Goal: Information Seeking & Learning: Learn about a topic

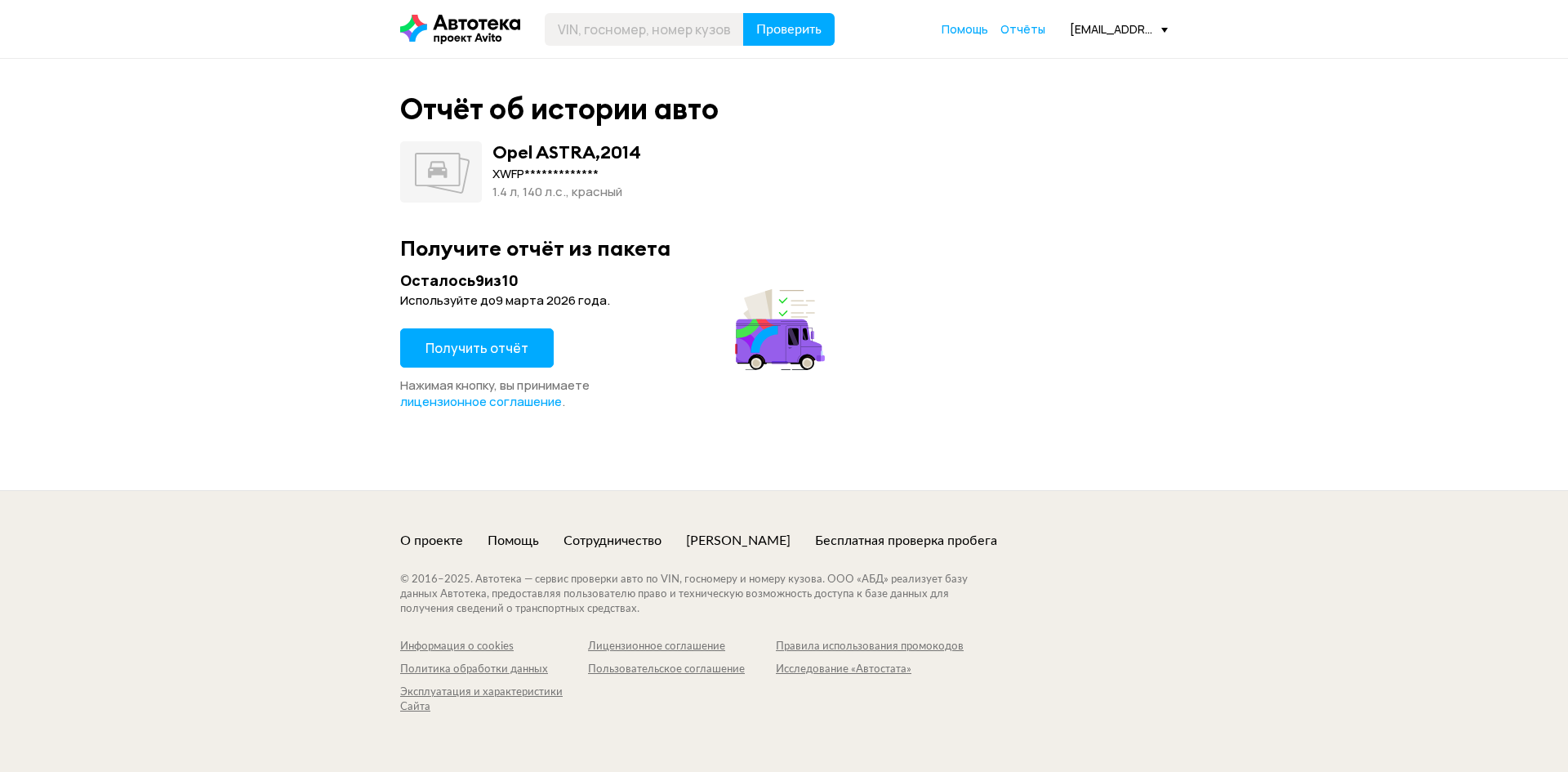
click at [512, 350] on span "Получить отчёт" at bounding box center [477, 348] width 103 height 18
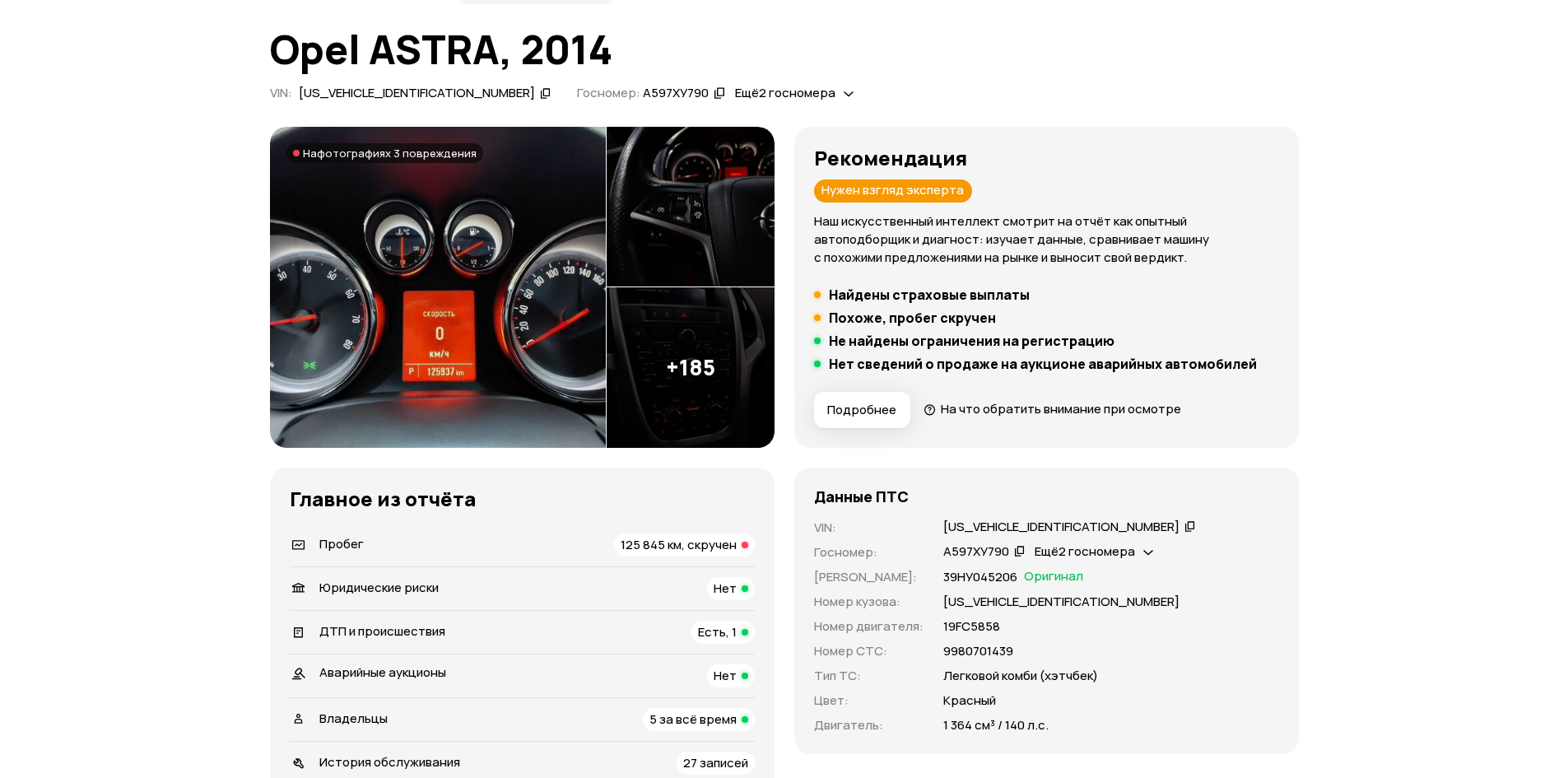
scroll to position [165, 0]
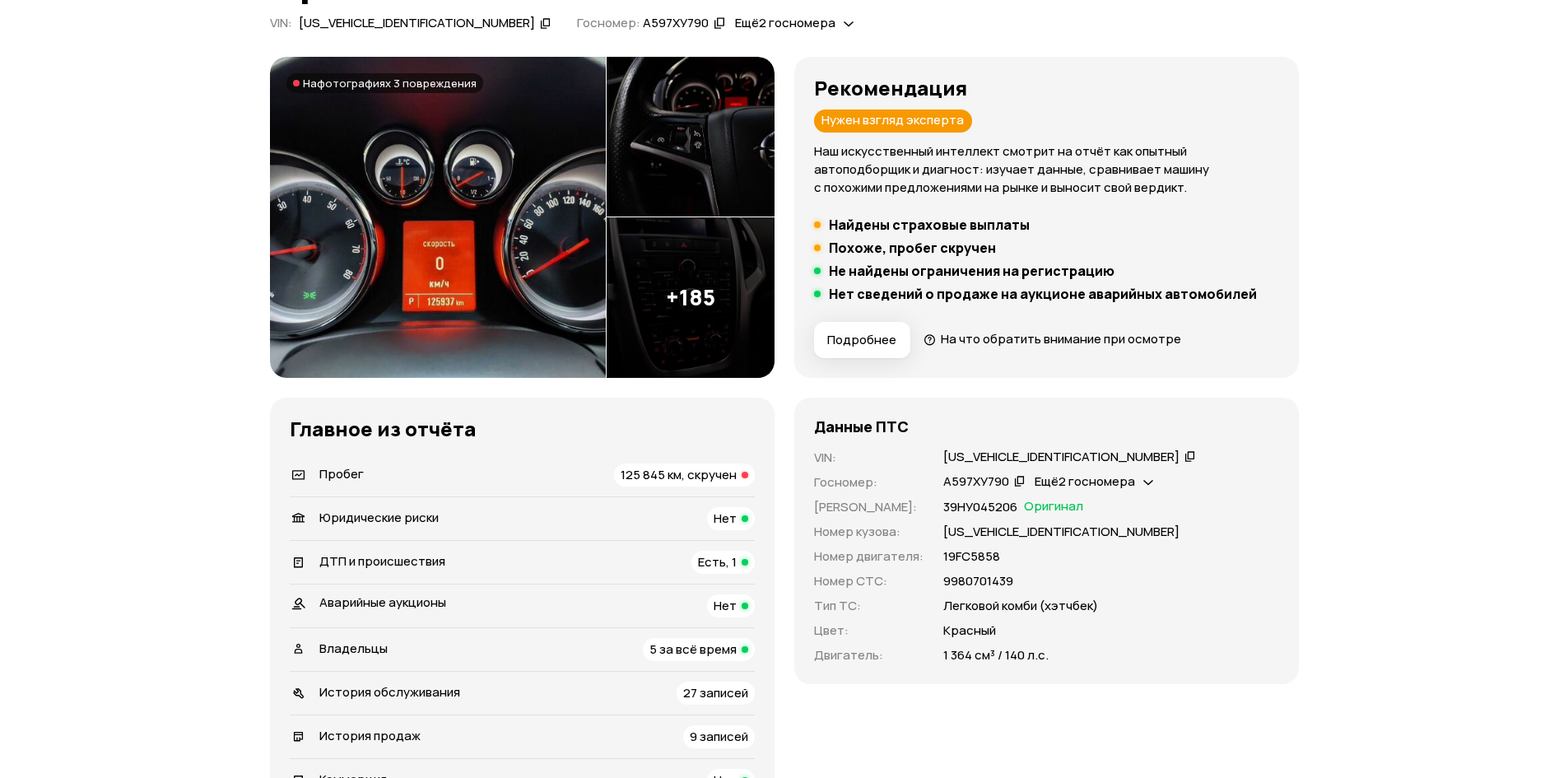
click at [520, 563] on div "ДТП и происшествия Есть, 1" at bounding box center [522, 562] width 465 height 23
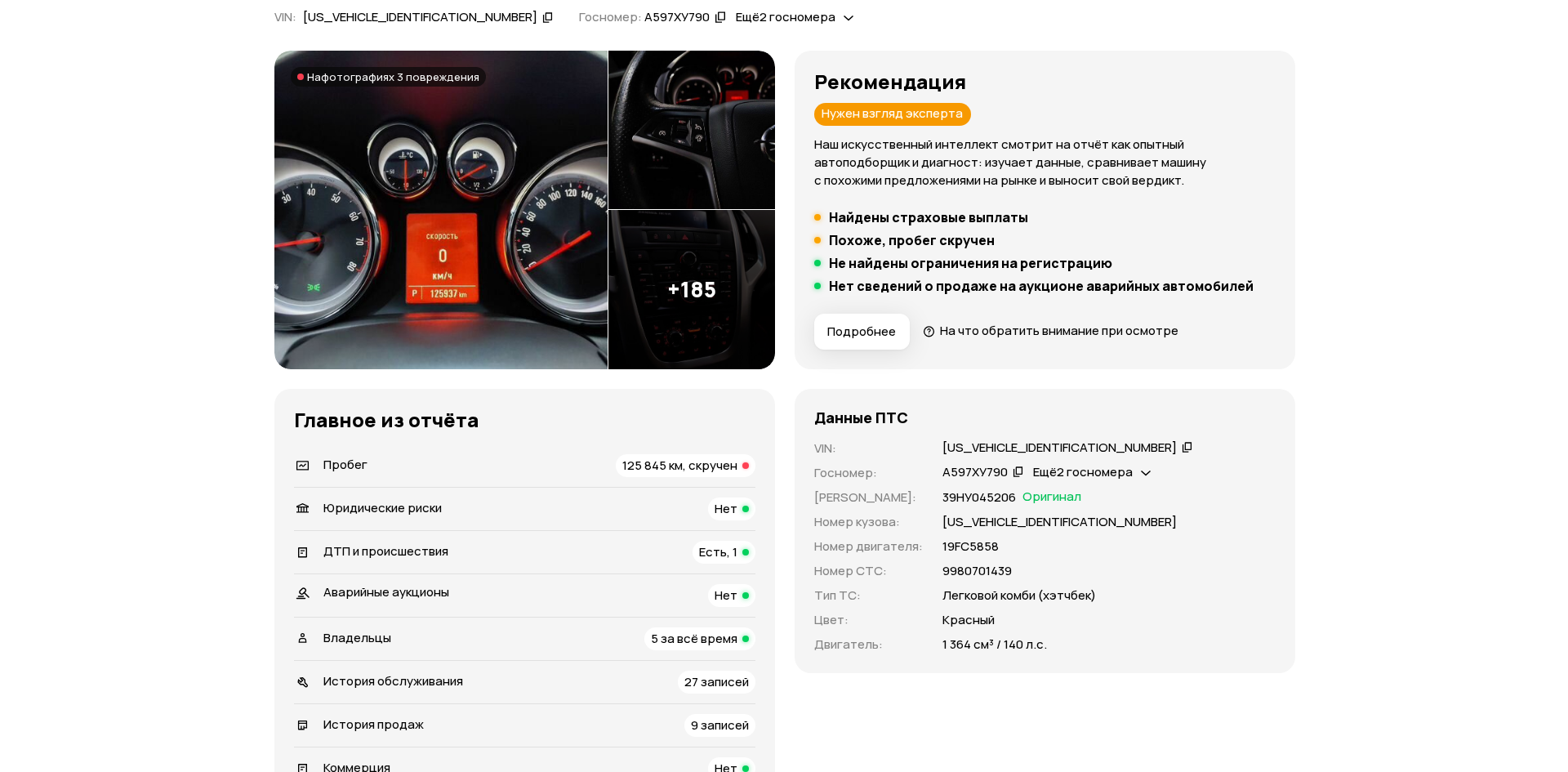
scroll to position [0, 0]
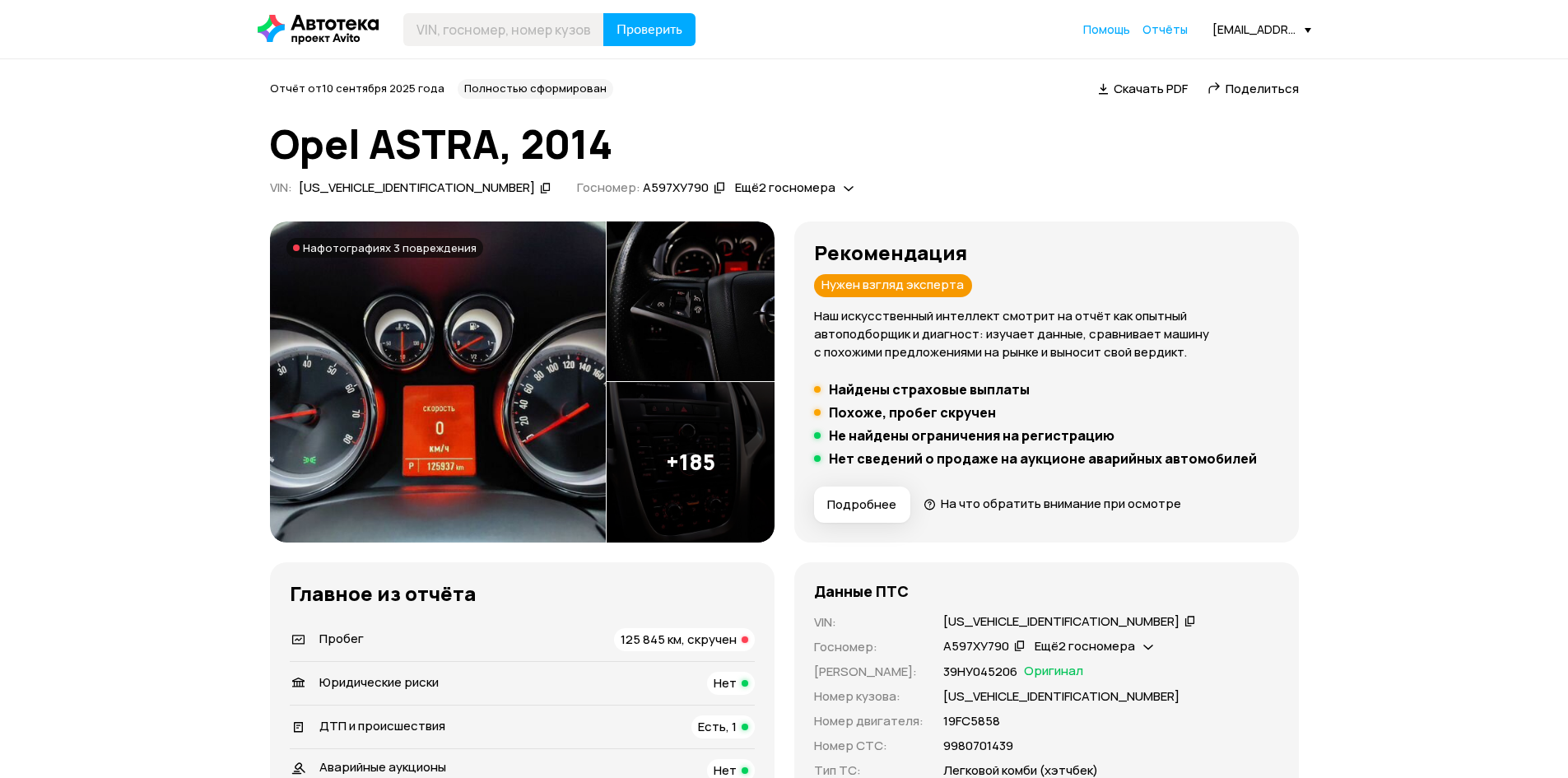
click at [697, 431] on img at bounding box center [690, 462] width 168 height 161
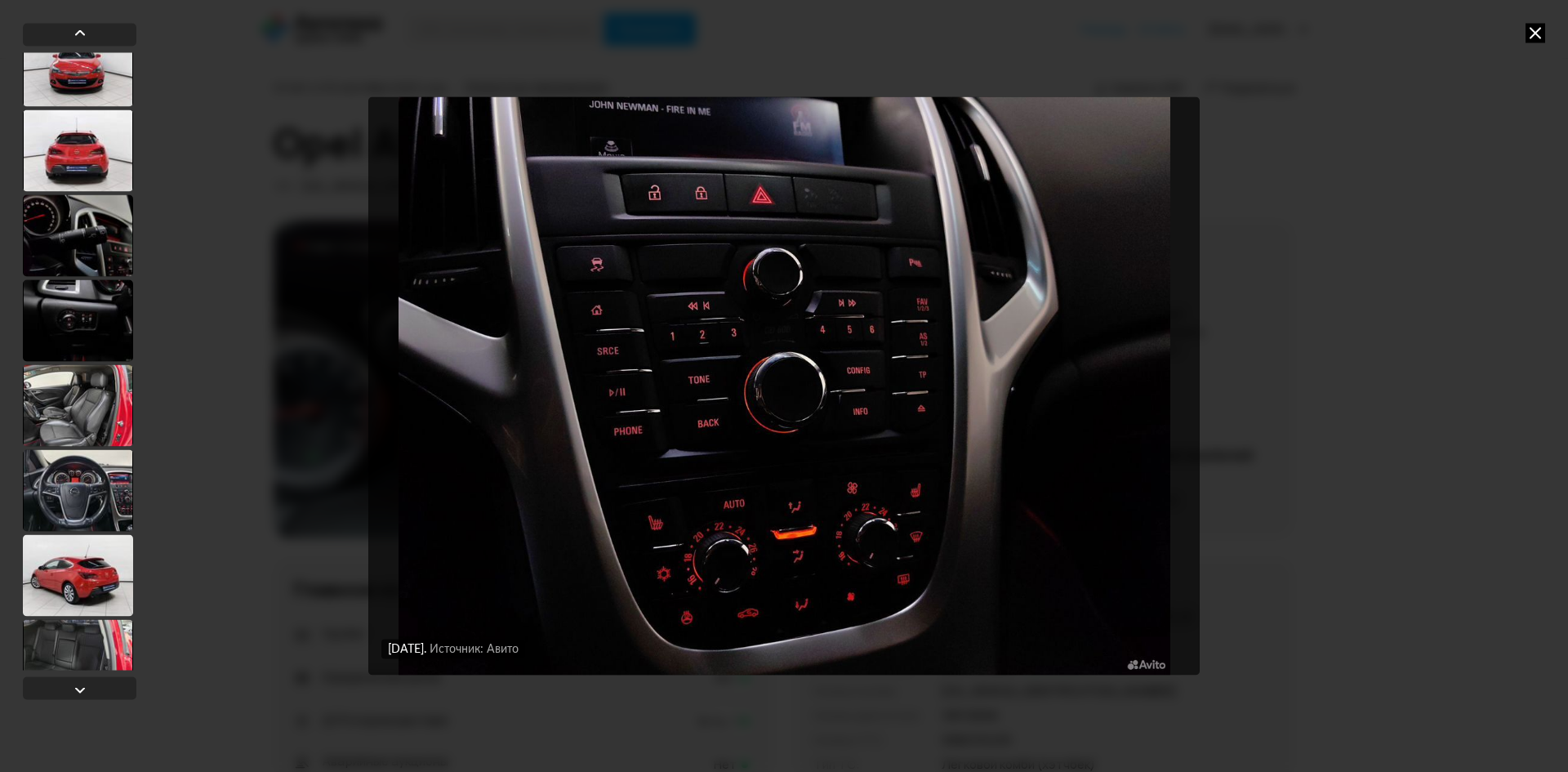
scroll to position [2042, 0]
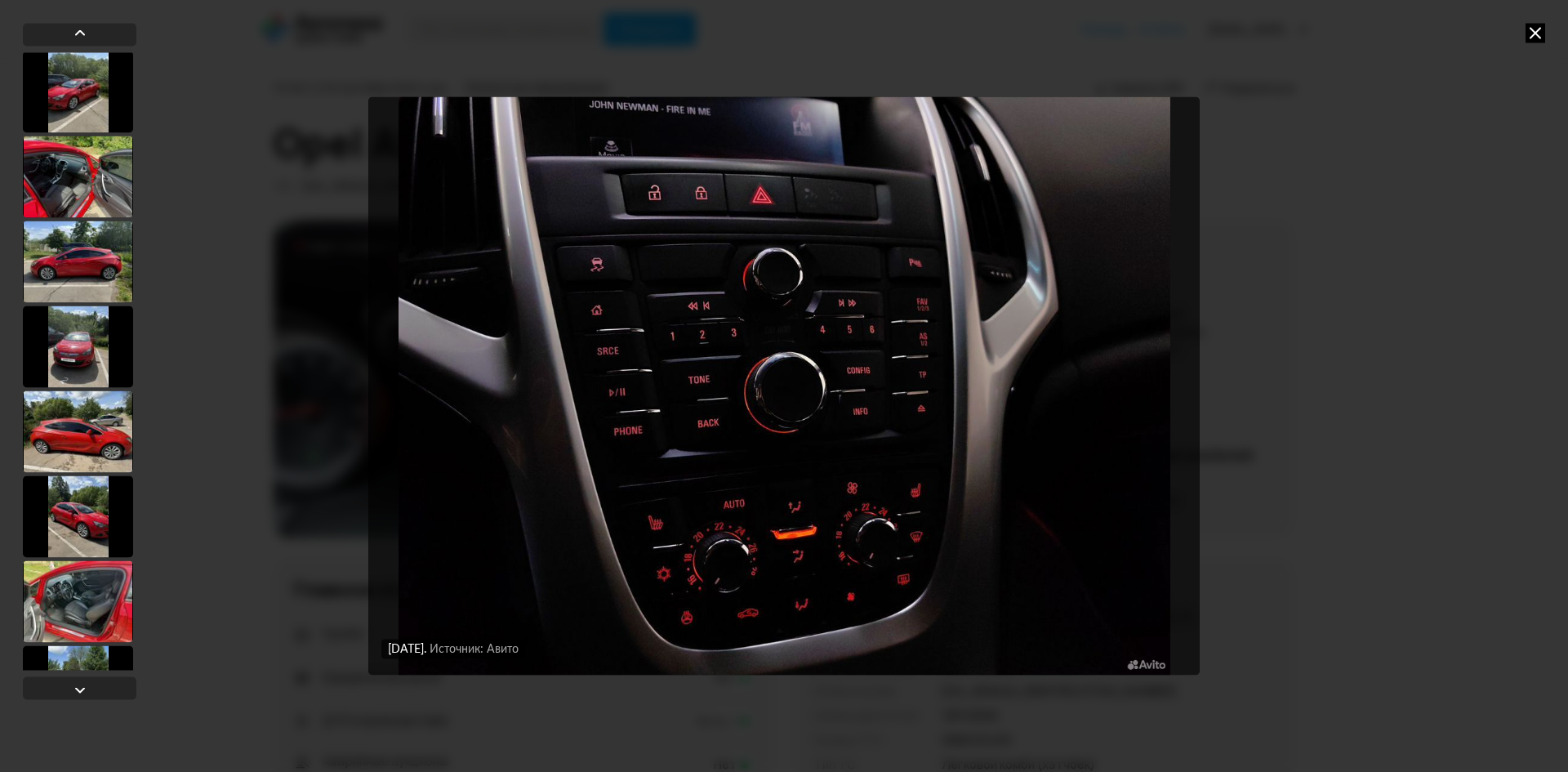
click at [80, 258] on div at bounding box center [78, 261] width 110 height 82
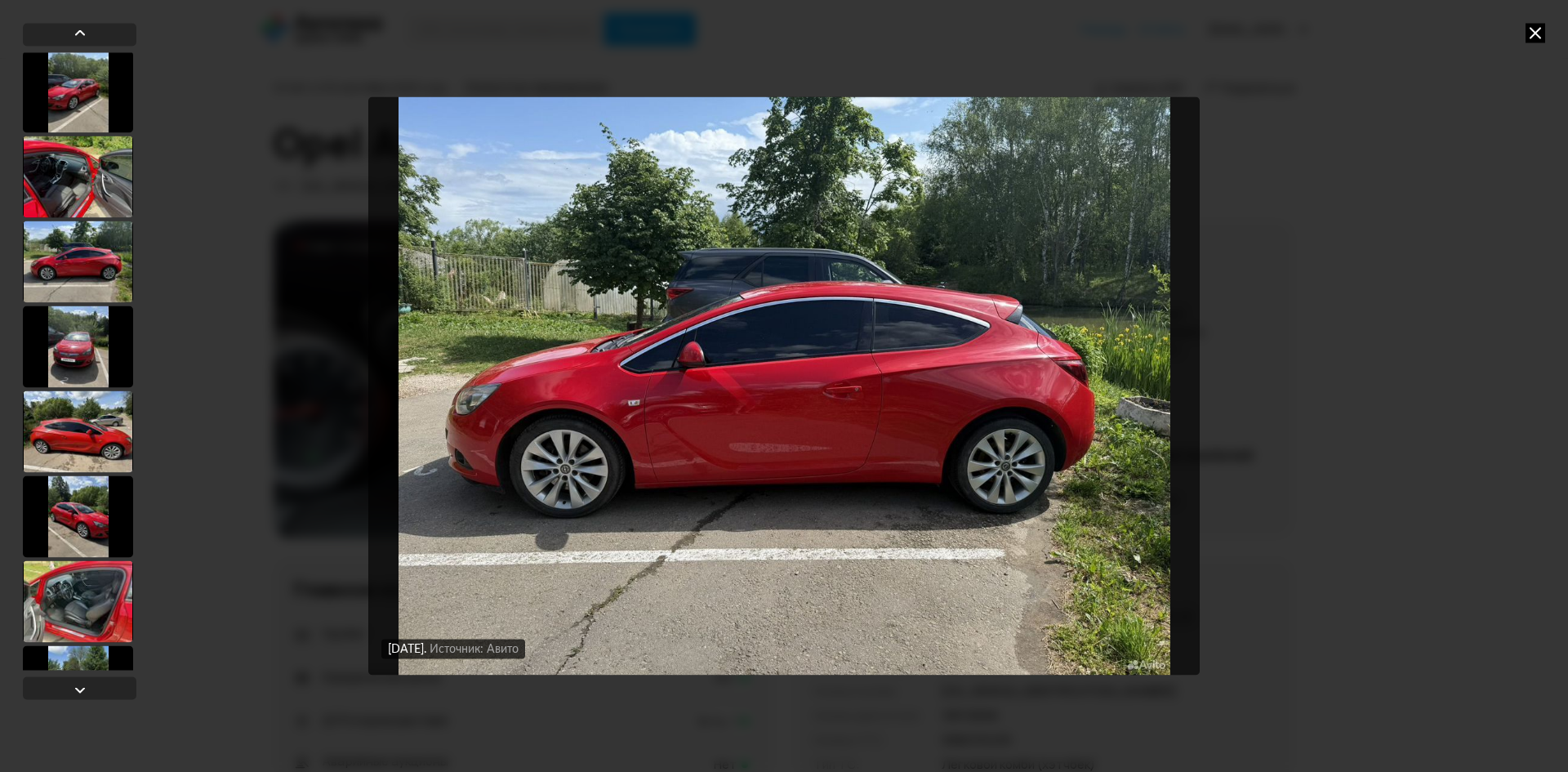
scroll to position [2041, 0]
click at [79, 343] on div at bounding box center [78, 348] width 110 height 82
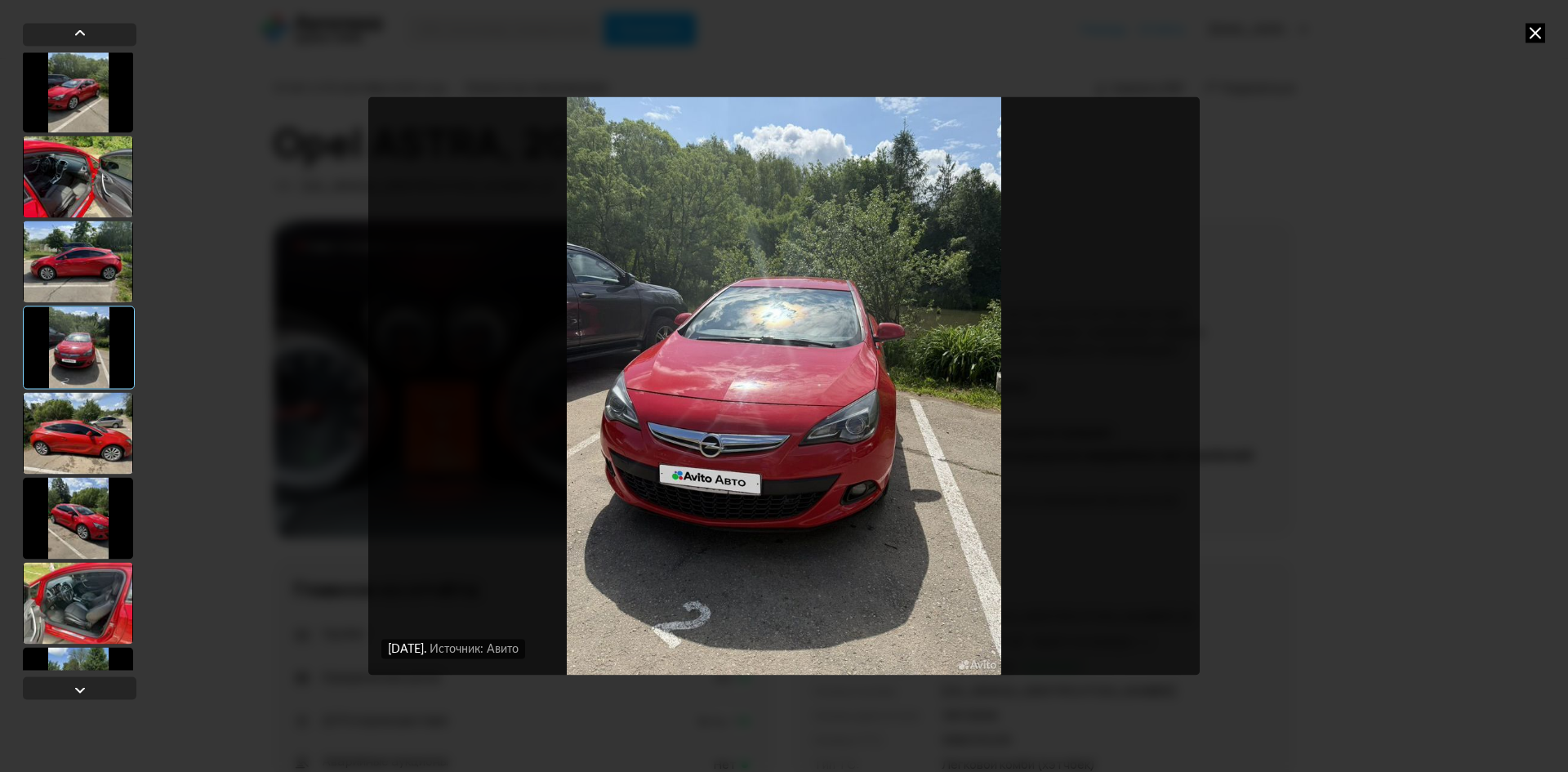
click at [78, 424] on div at bounding box center [78, 432] width 110 height 82
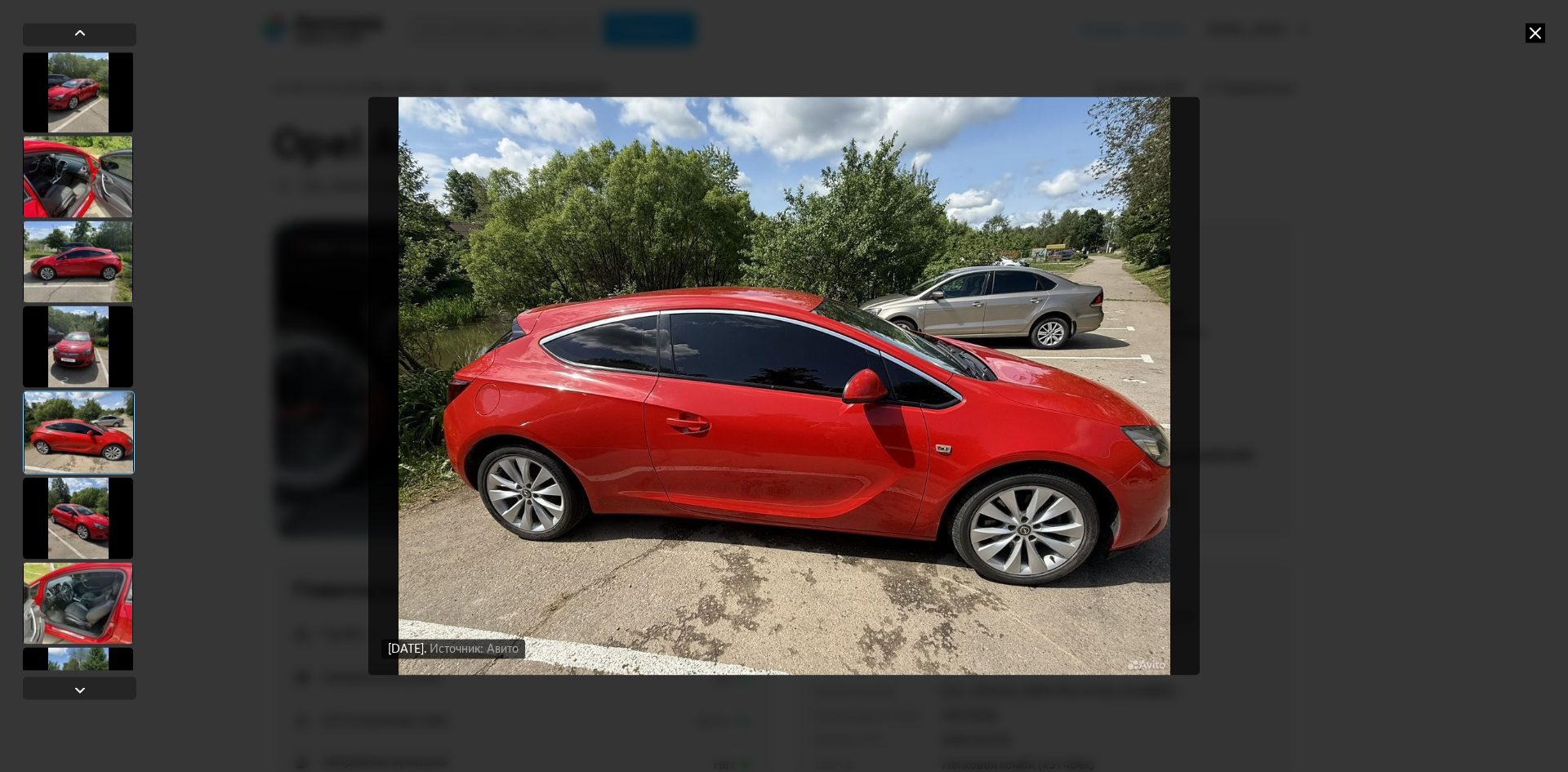
click at [81, 542] on div at bounding box center [78, 517] width 110 height 82
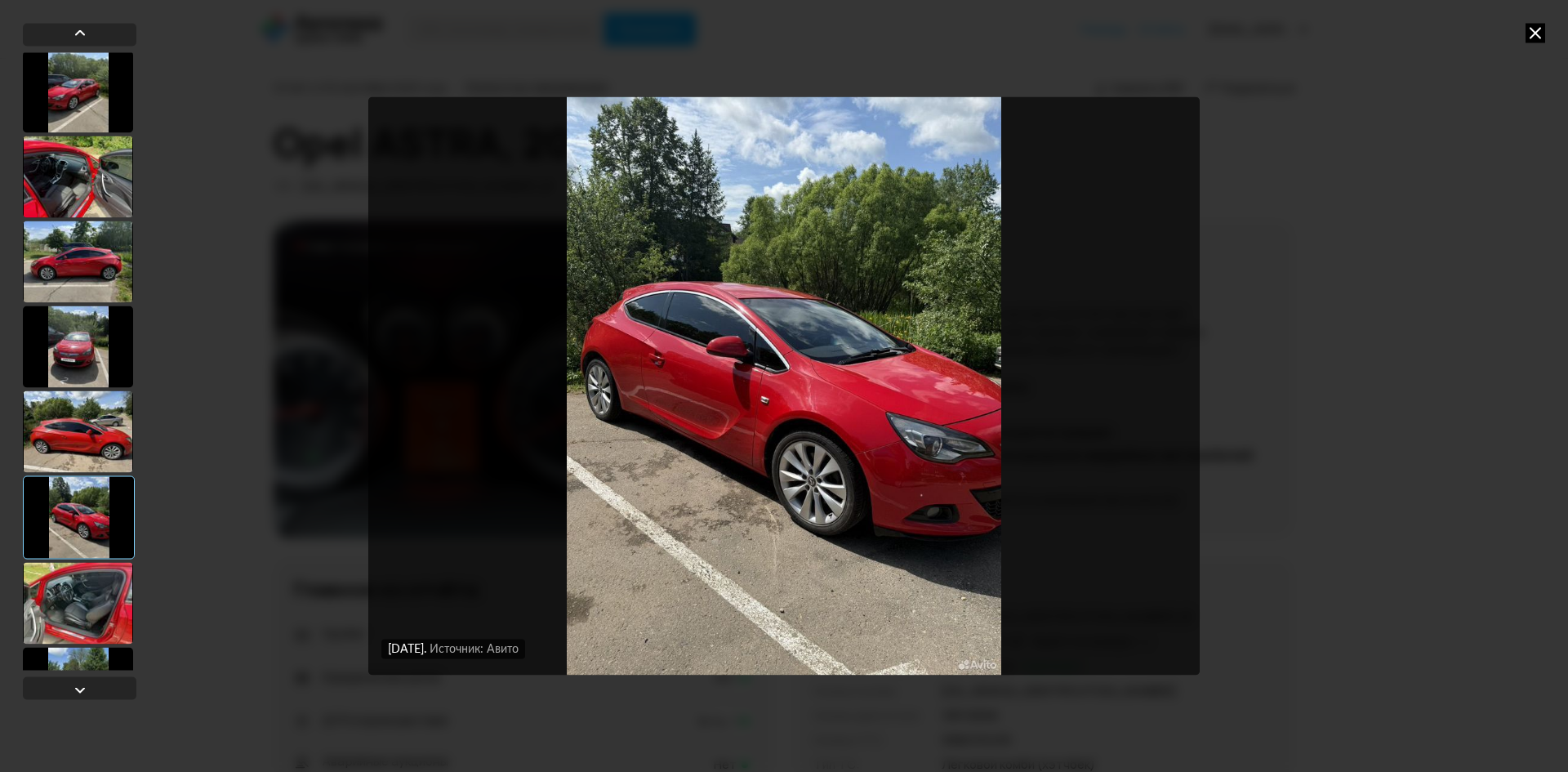
click at [81, 594] on div at bounding box center [78, 603] width 110 height 82
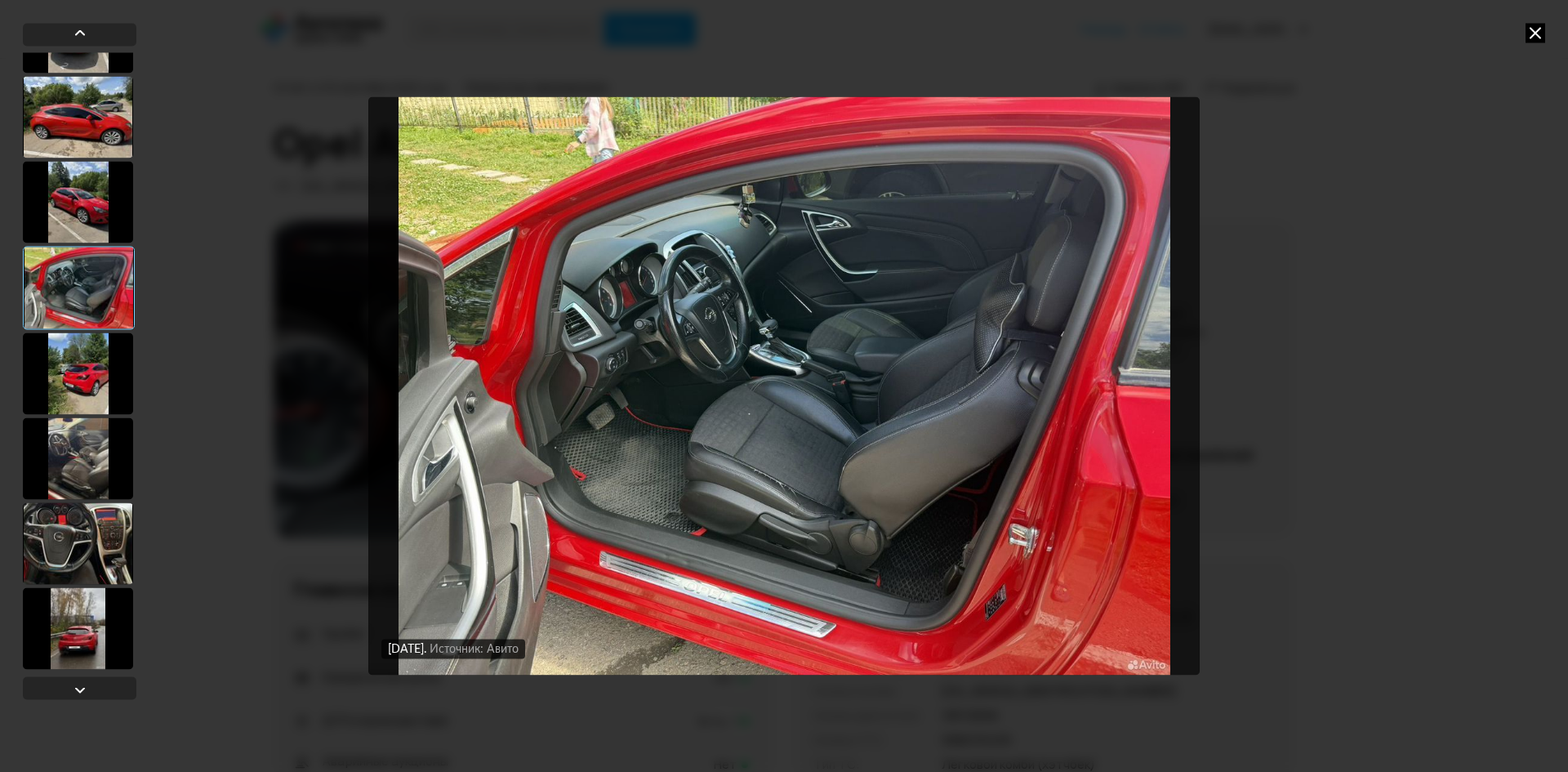
scroll to position [2367, 0]
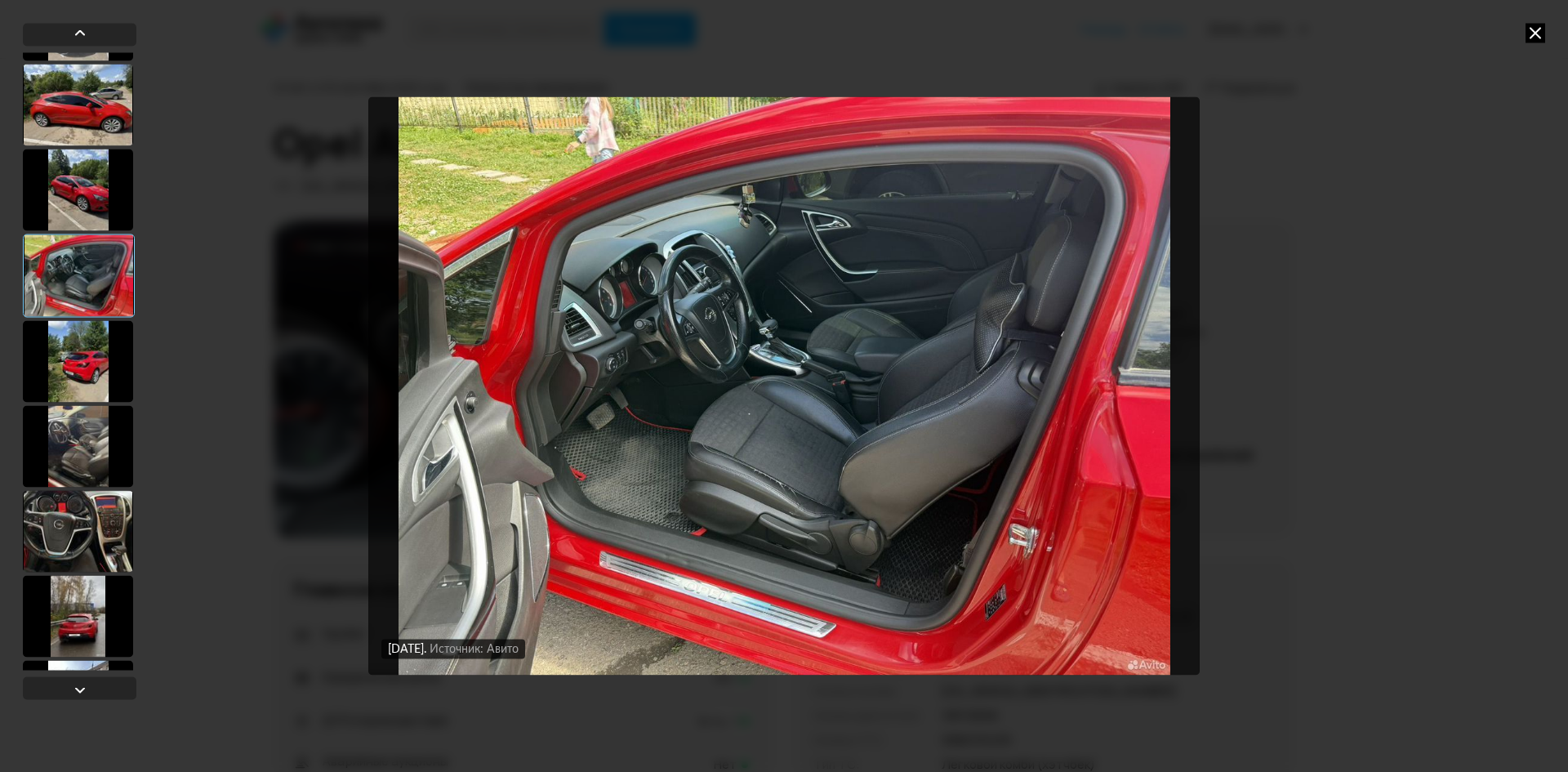
click at [85, 443] on div at bounding box center [78, 446] width 110 height 82
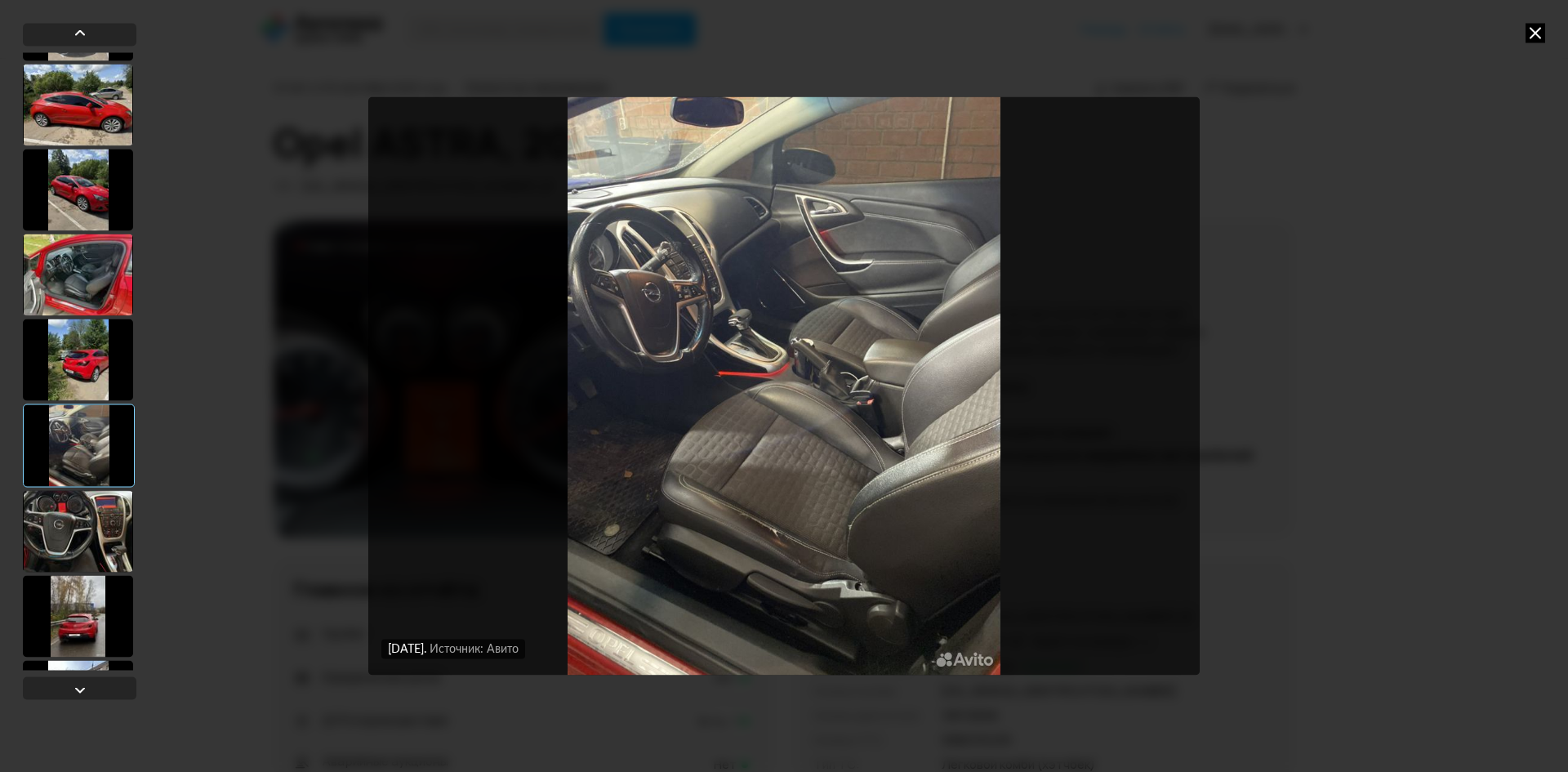
click at [82, 527] on div at bounding box center [78, 531] width 110 height 82
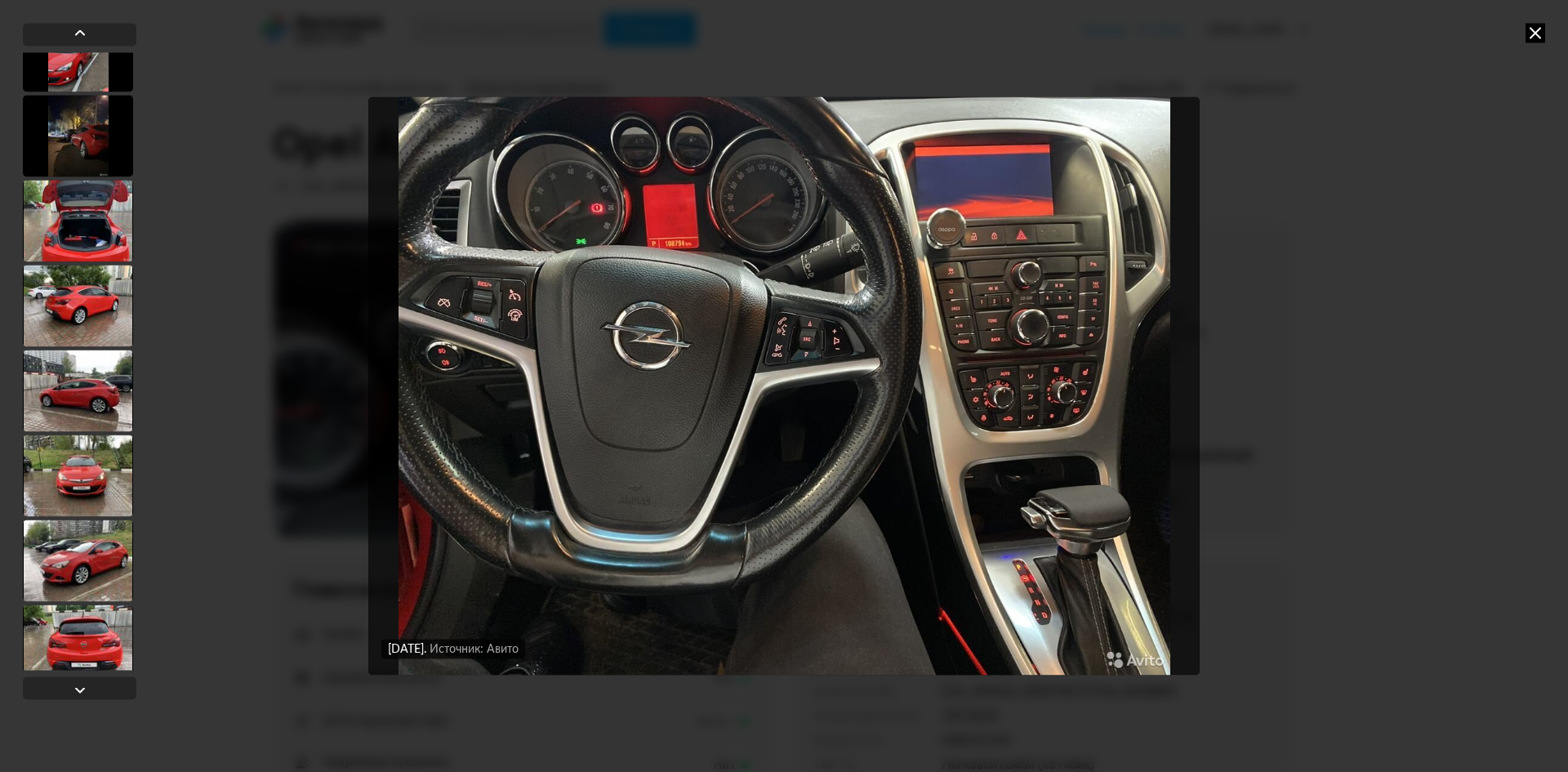
scroll to position [3021, 0]
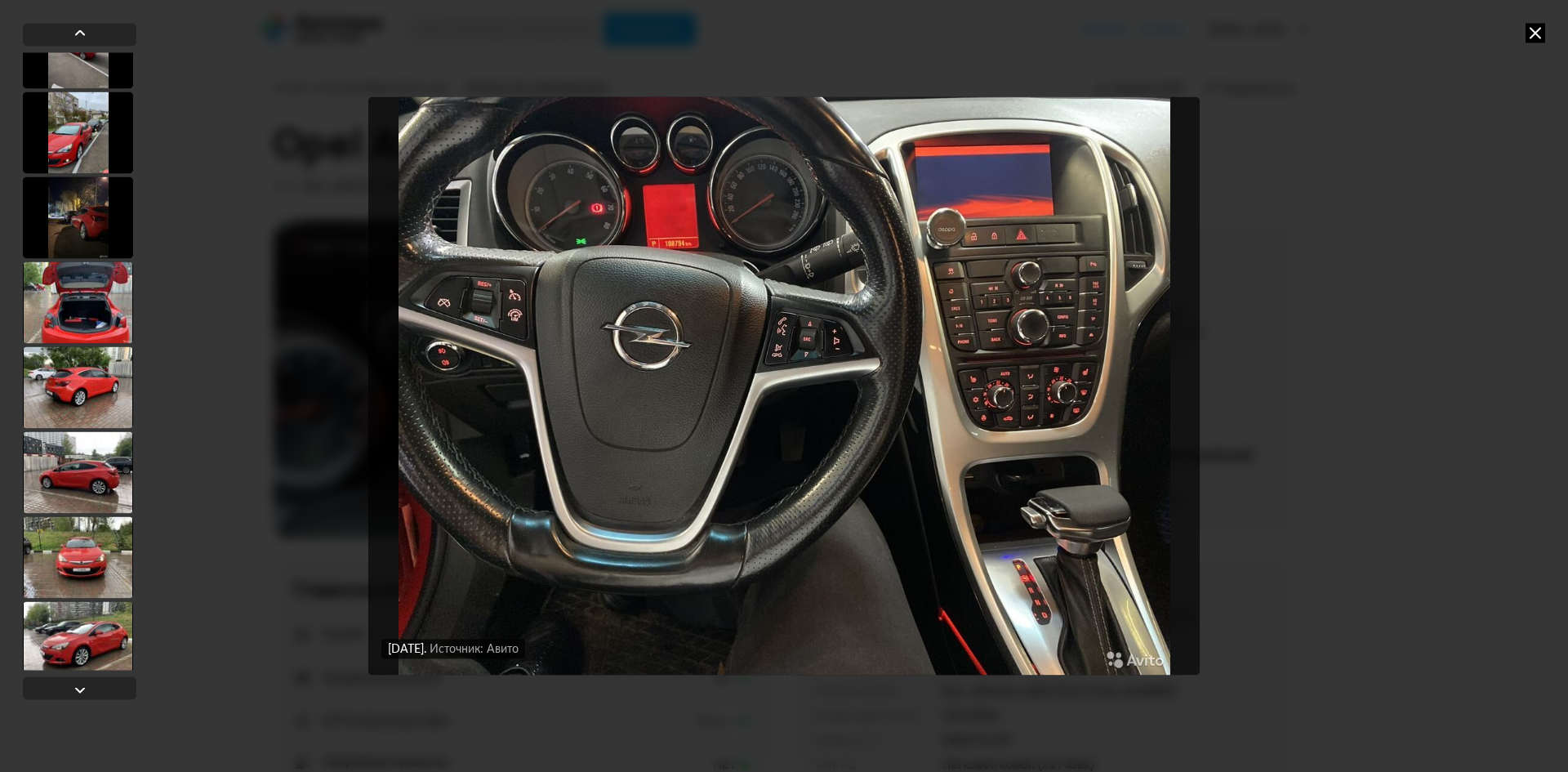
click at [80, 199] on div at bounding box center [78, 217] width 110 height 82
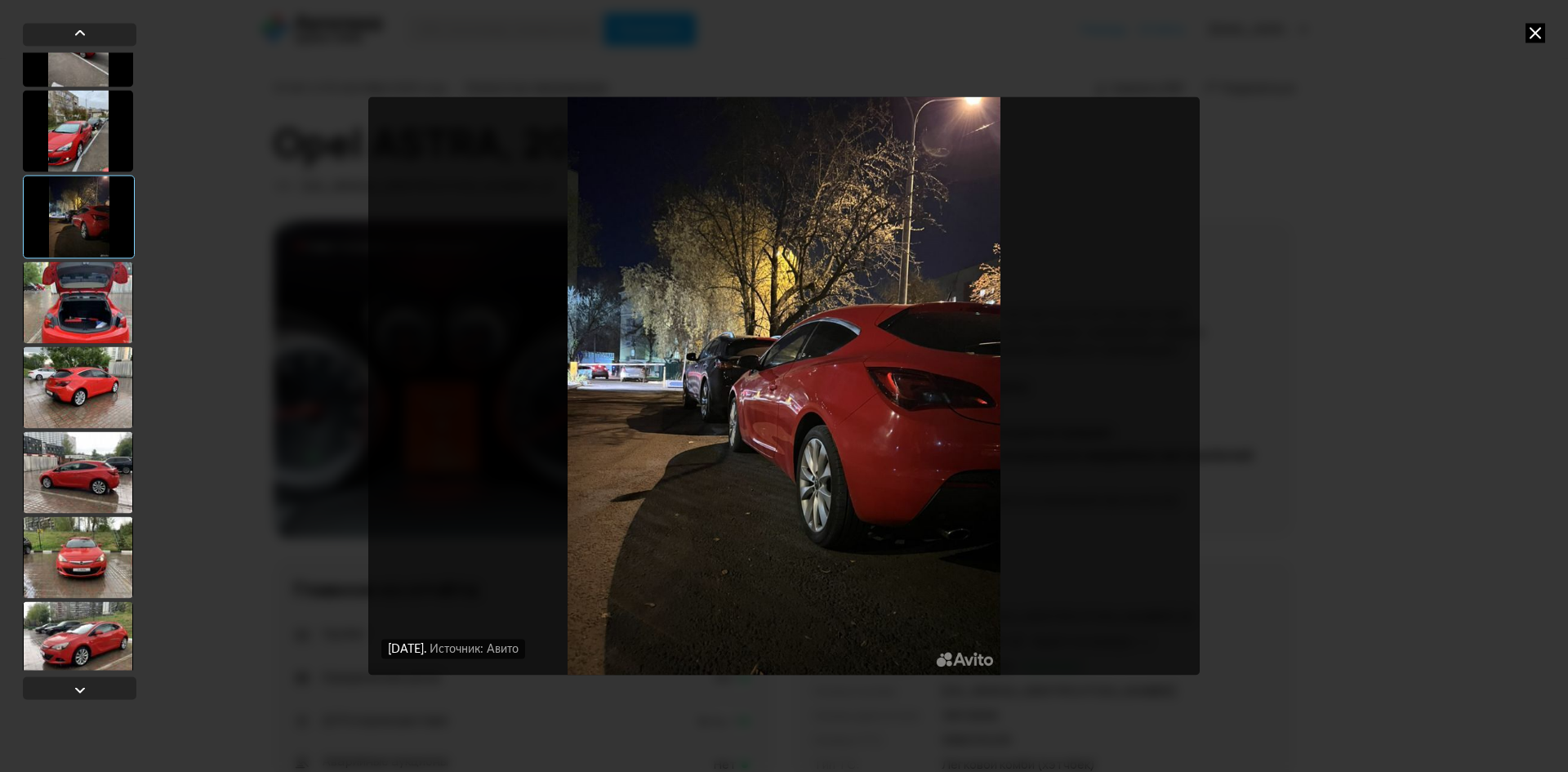
scroll to position [3019, 0]
click at [83, 305] on div at bounding box center [78, 303] width 110 height 82
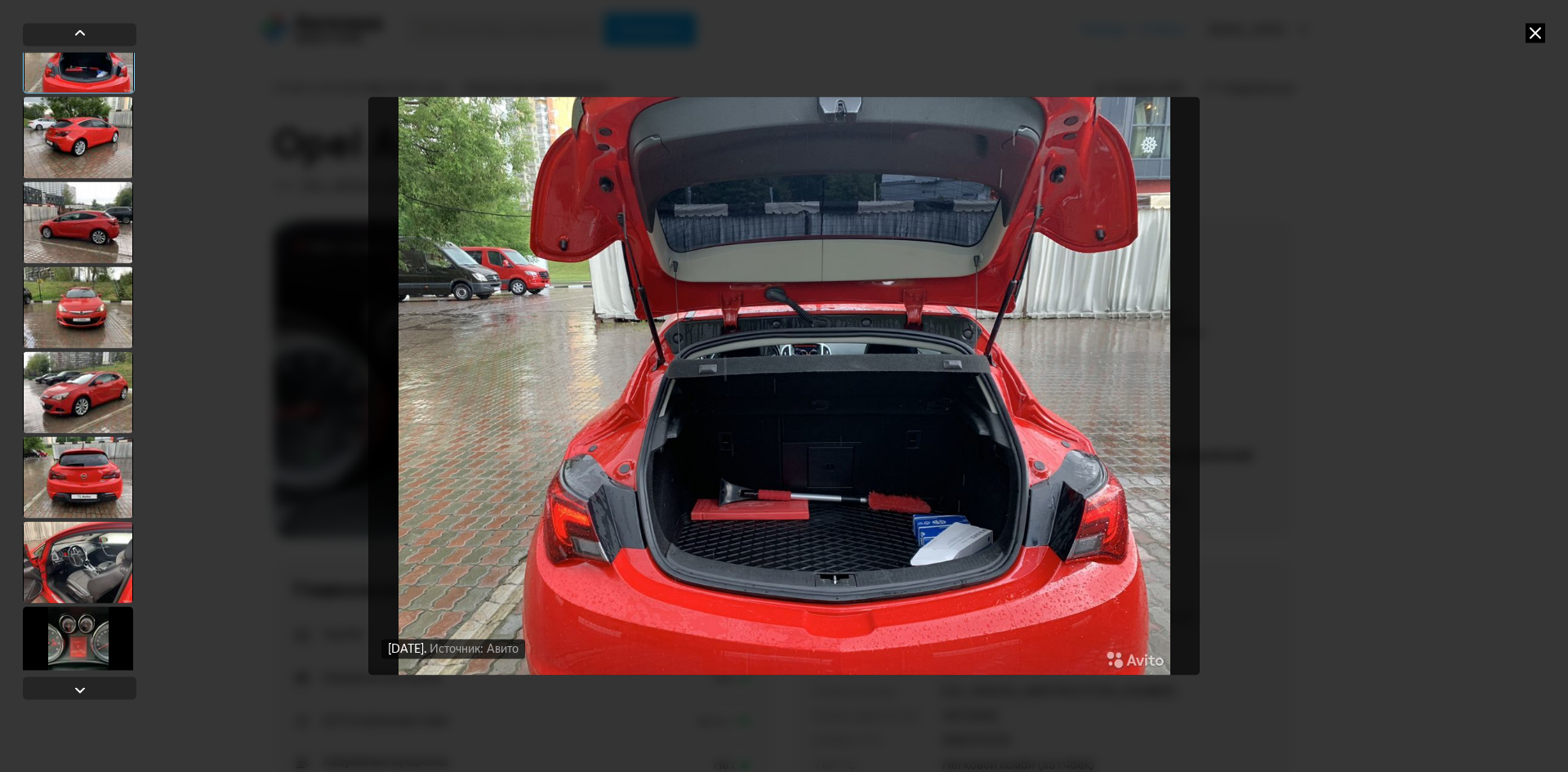
scroll to position [3591, 0]
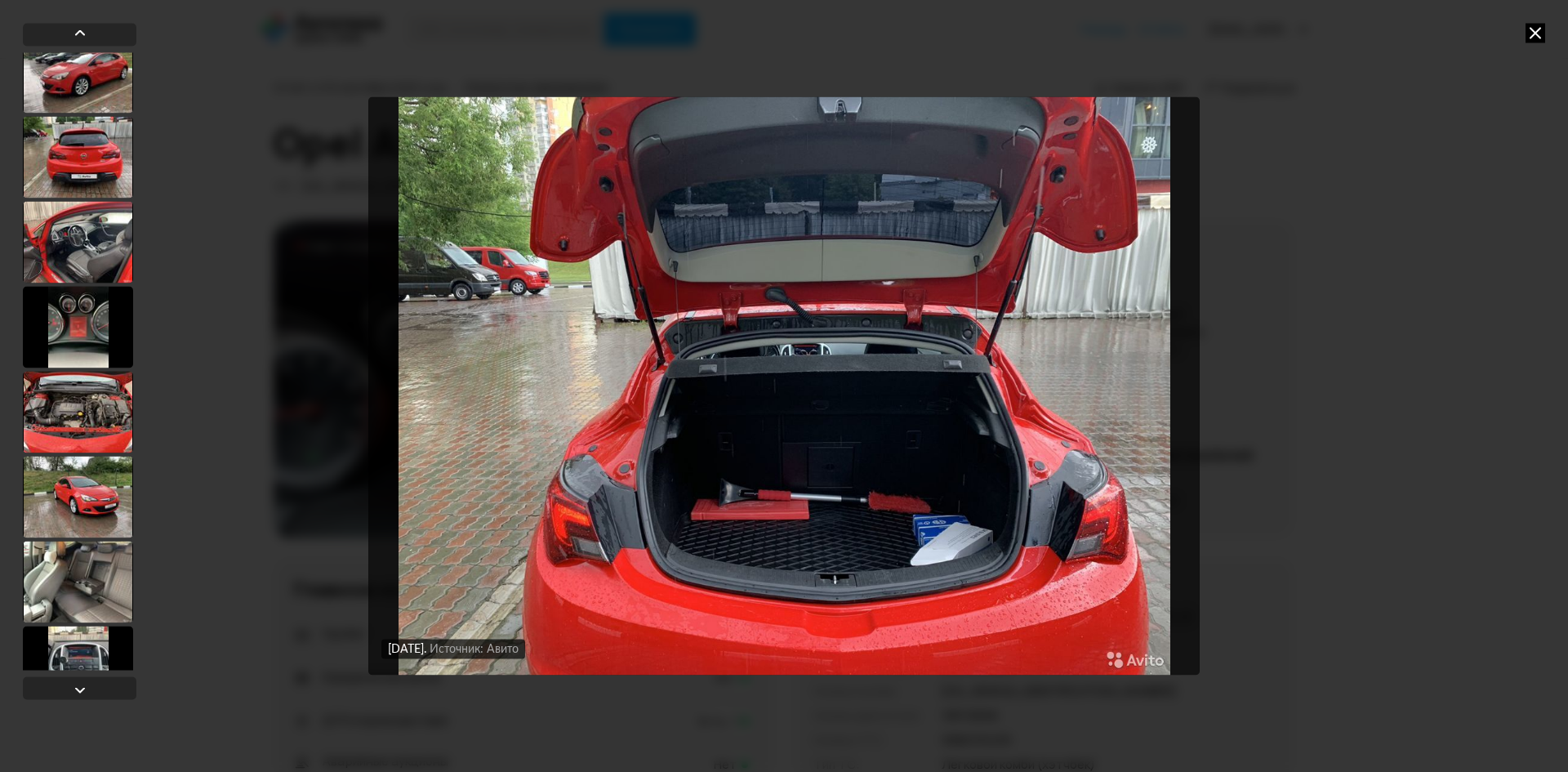
click at [83, 279] on div at bounding box center [78, 241] width 110 height 82
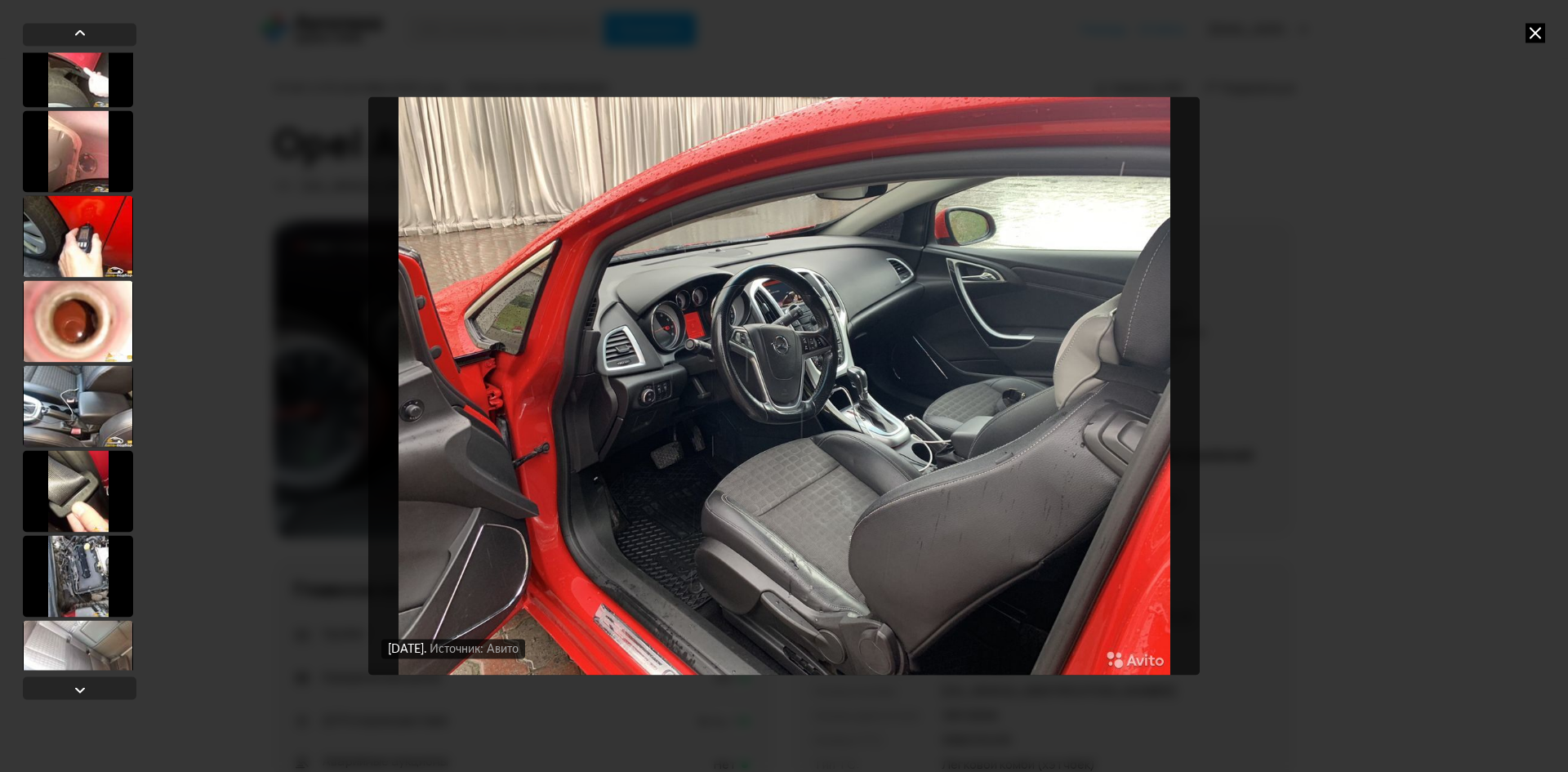
scroll to position [15357, 0]
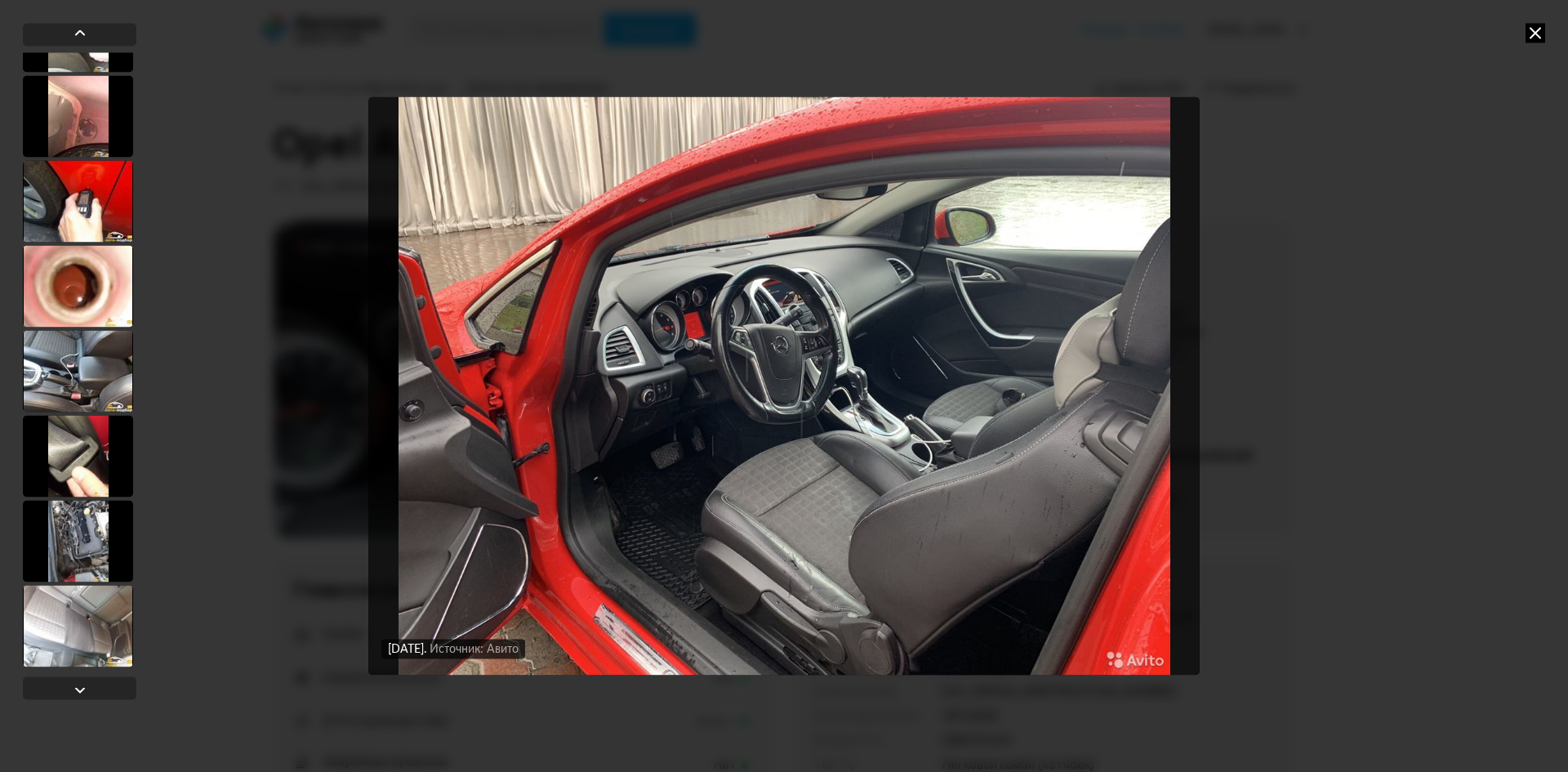
click at [93, 280] on div at bounding box center [78, 285] width 110 height 82
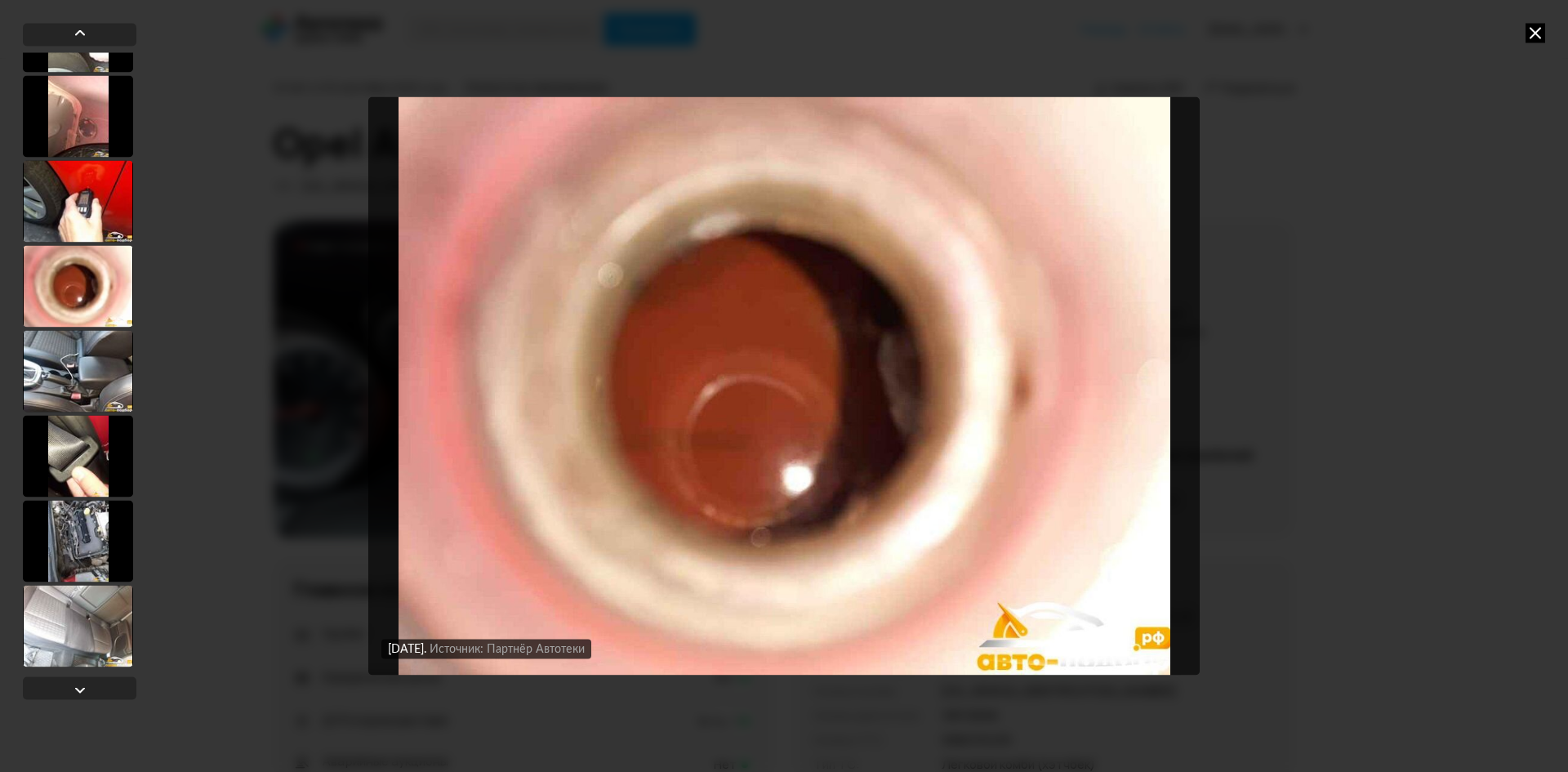
scroll to position [15355, 0]
click at [100, 368] on div at bounding box center [78, 372] width 110 height 82
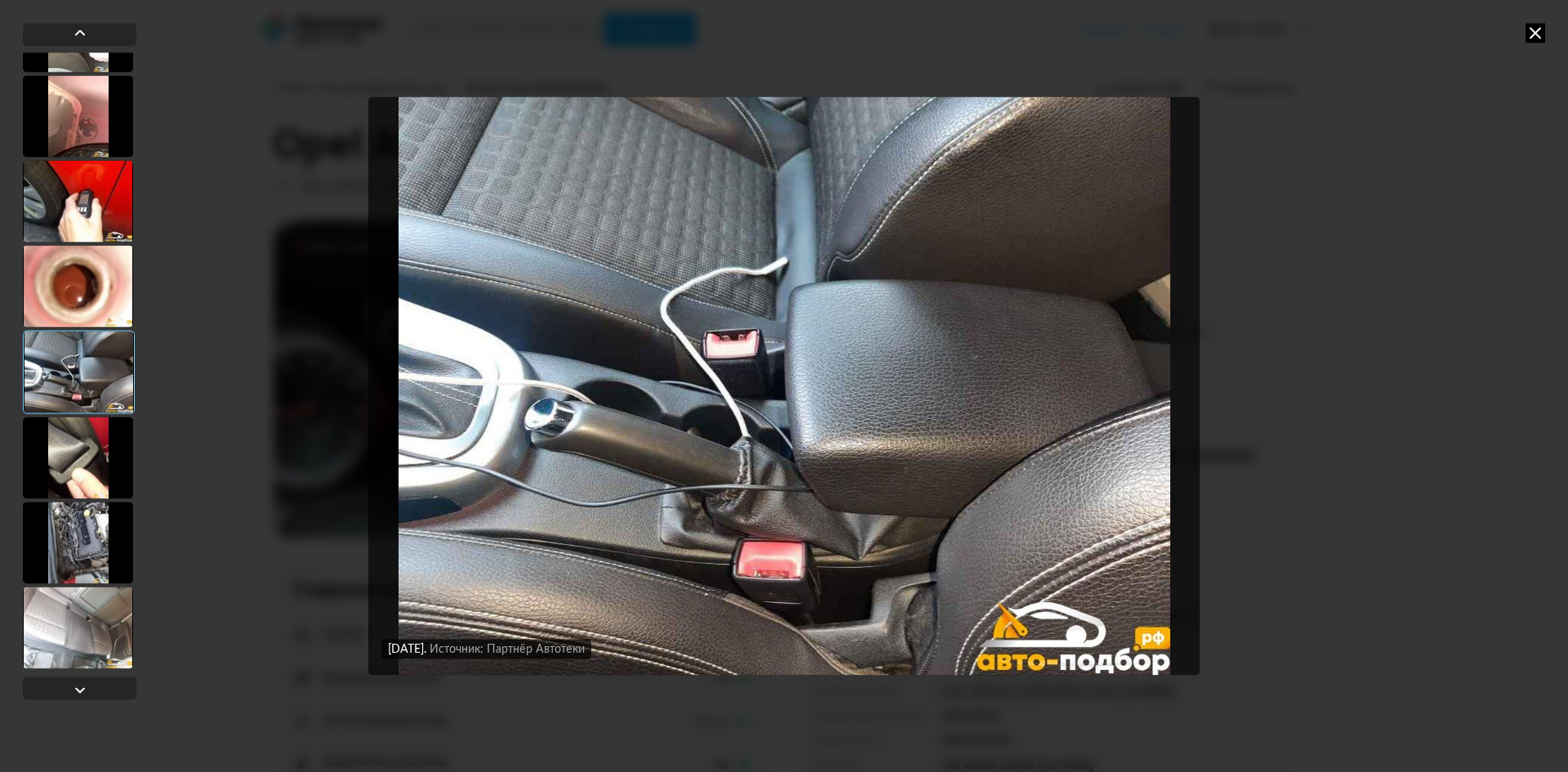
click at [98, 397] on div at bounding box center [78, 371] width 112 height 83
click at [59, 458] on div at bounding box center [78, 457] width 110 height 82
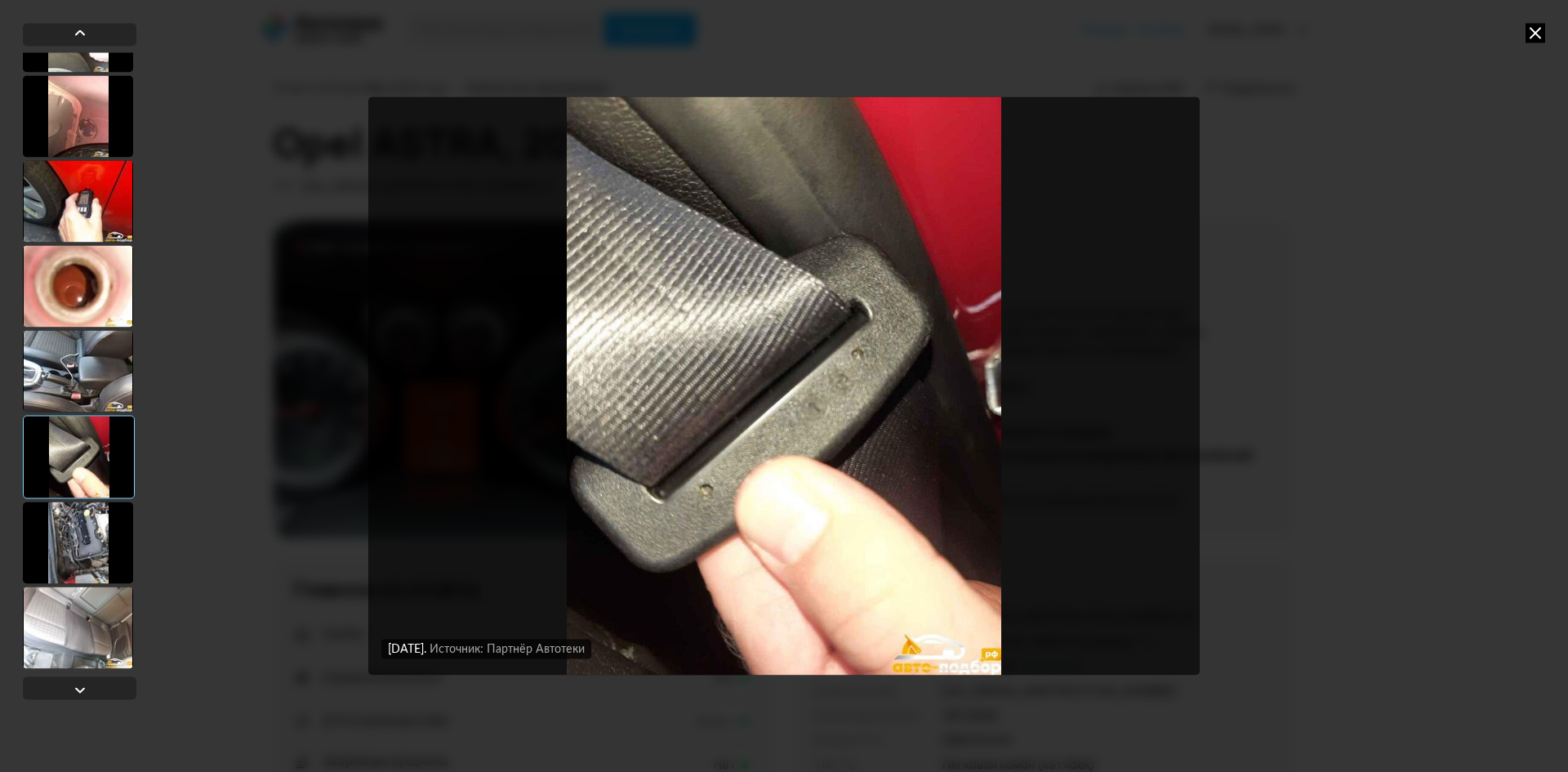
click at [76, 535] on div at bounding box center [78, 542] width 110 height 82
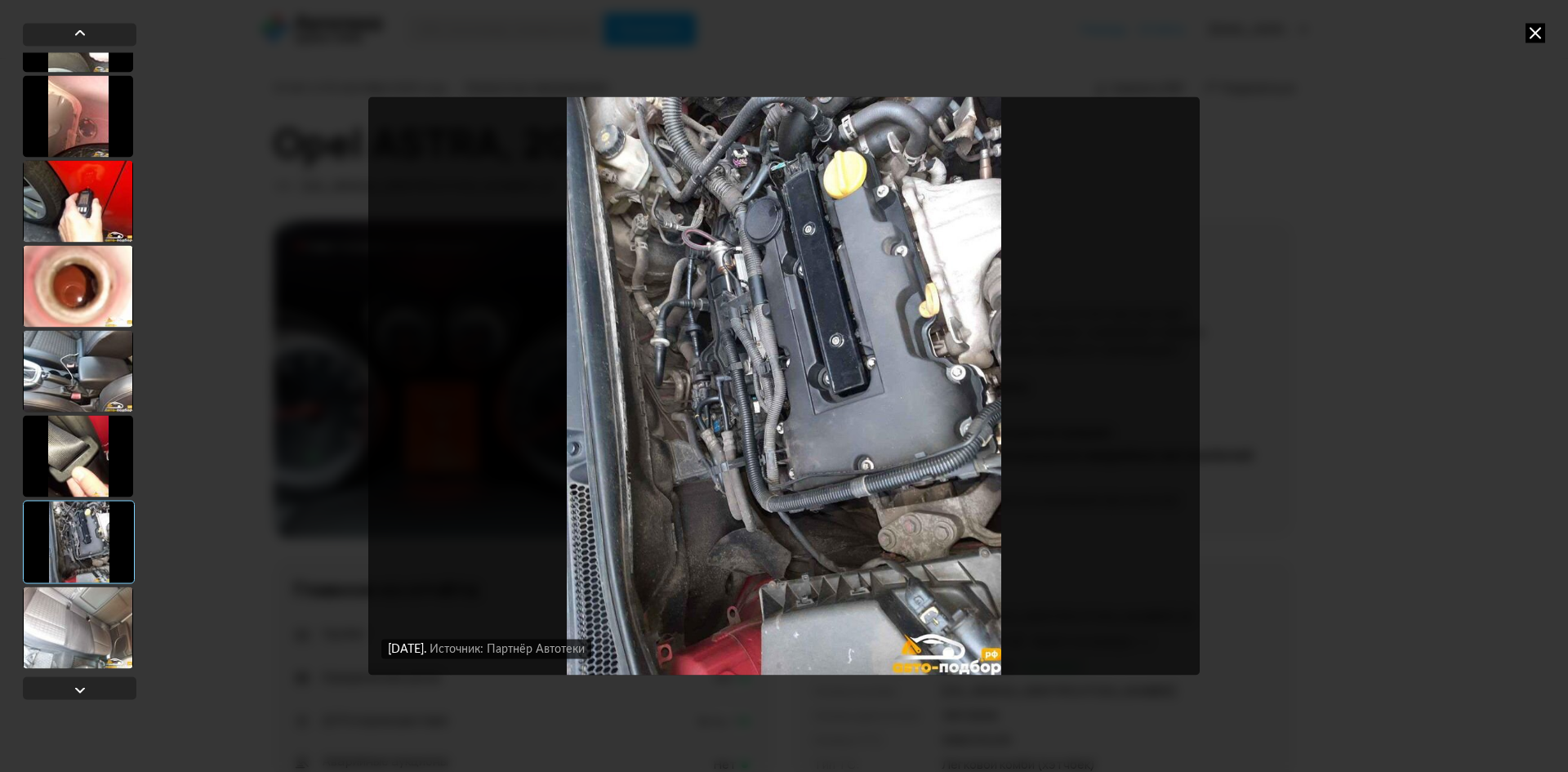
scroll to position [15357, 0]
click at [78, 622] on div at bounding box center [78, 626] width 110 height 82
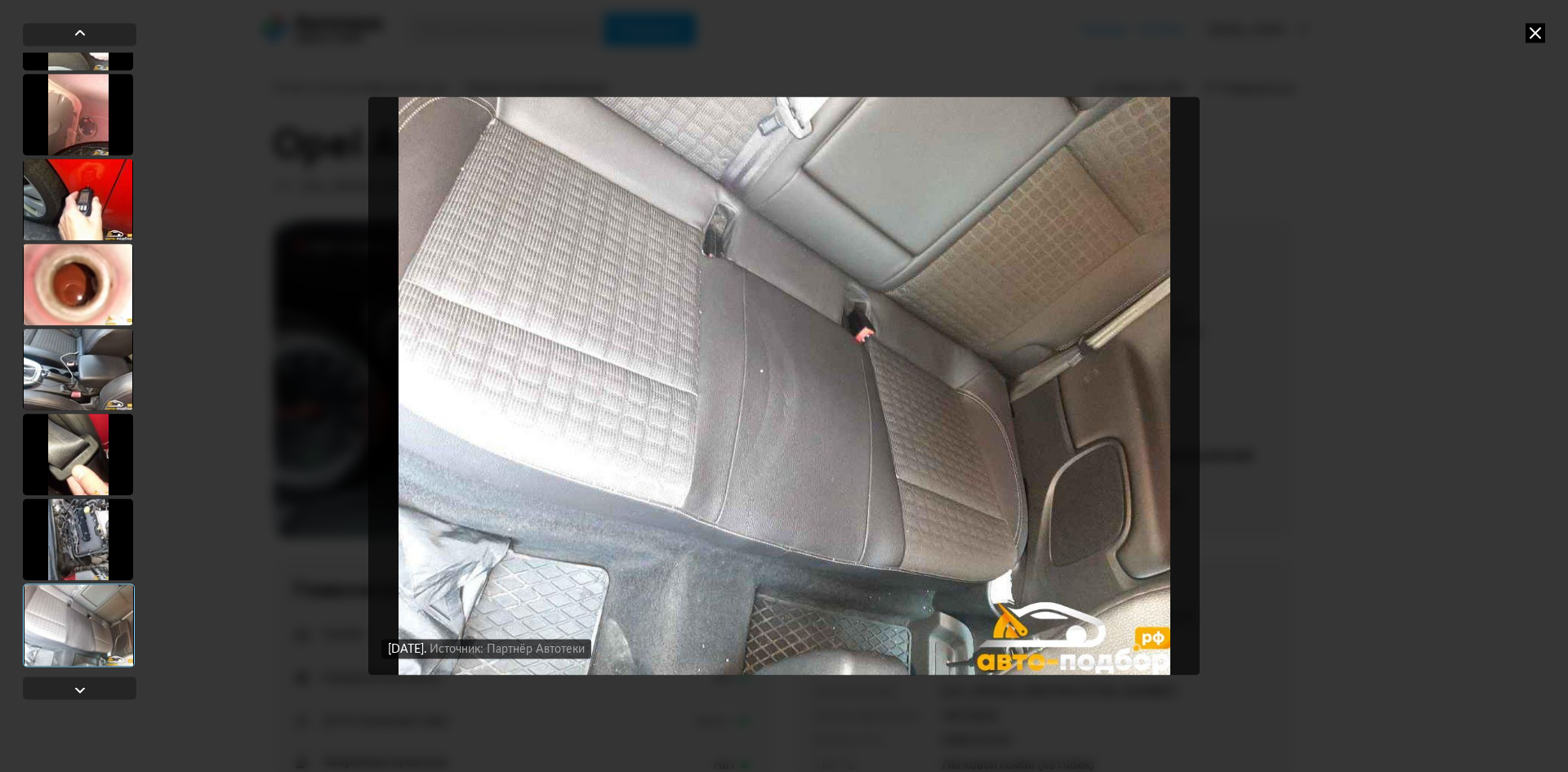
scroll to position [14866, 0]
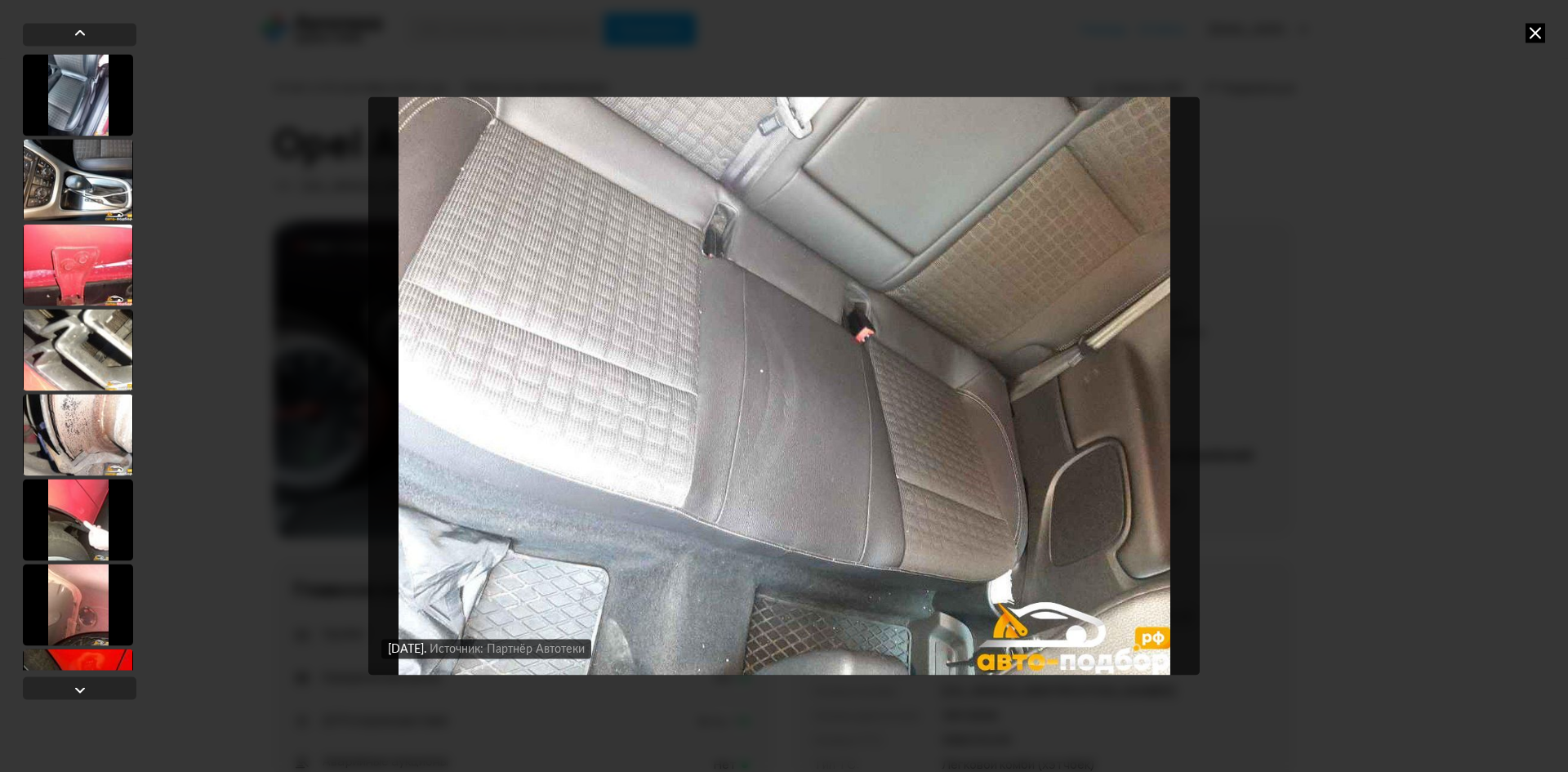
click at [74, 306] on div at bounding box center [79, 360] width 113 height 617
click at [74, 260] on div at bounding box center [78, 264] width 110 height 82
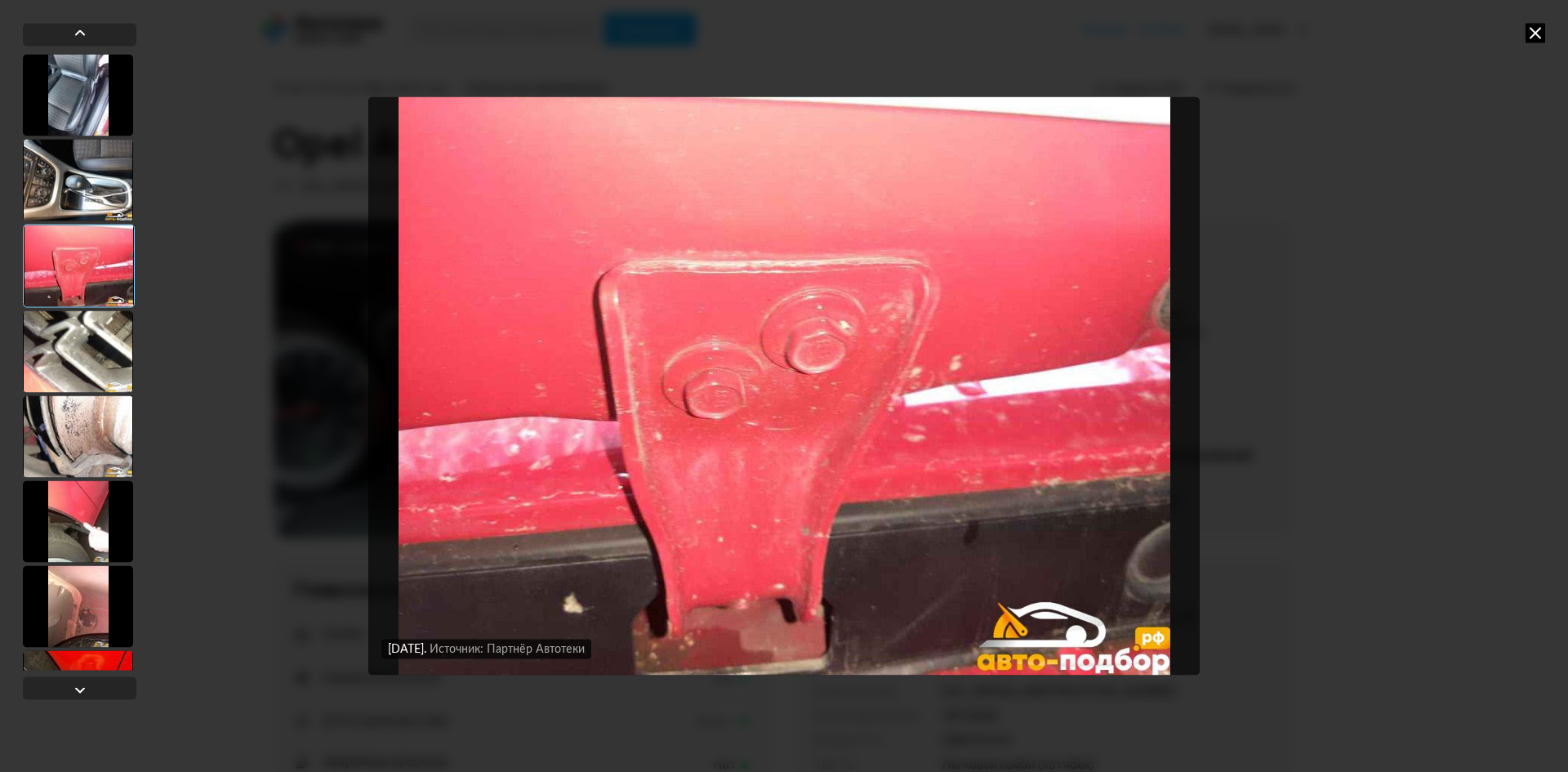
click at [91, 430] on div at bounding box center [78, 436] width 110 height 82
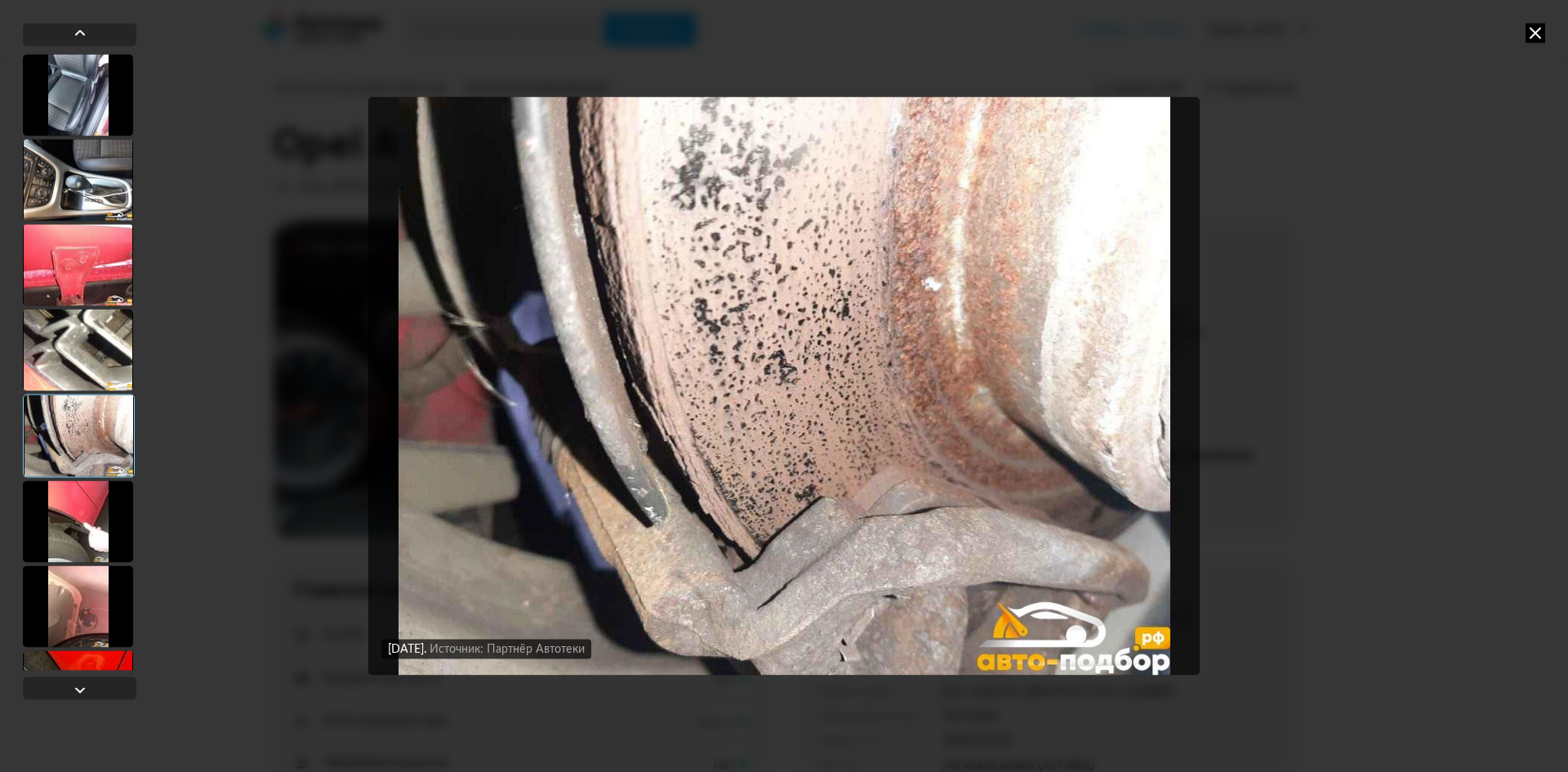
click at [79, 344] on div at bounding box center [78, 350] width 110 height 82
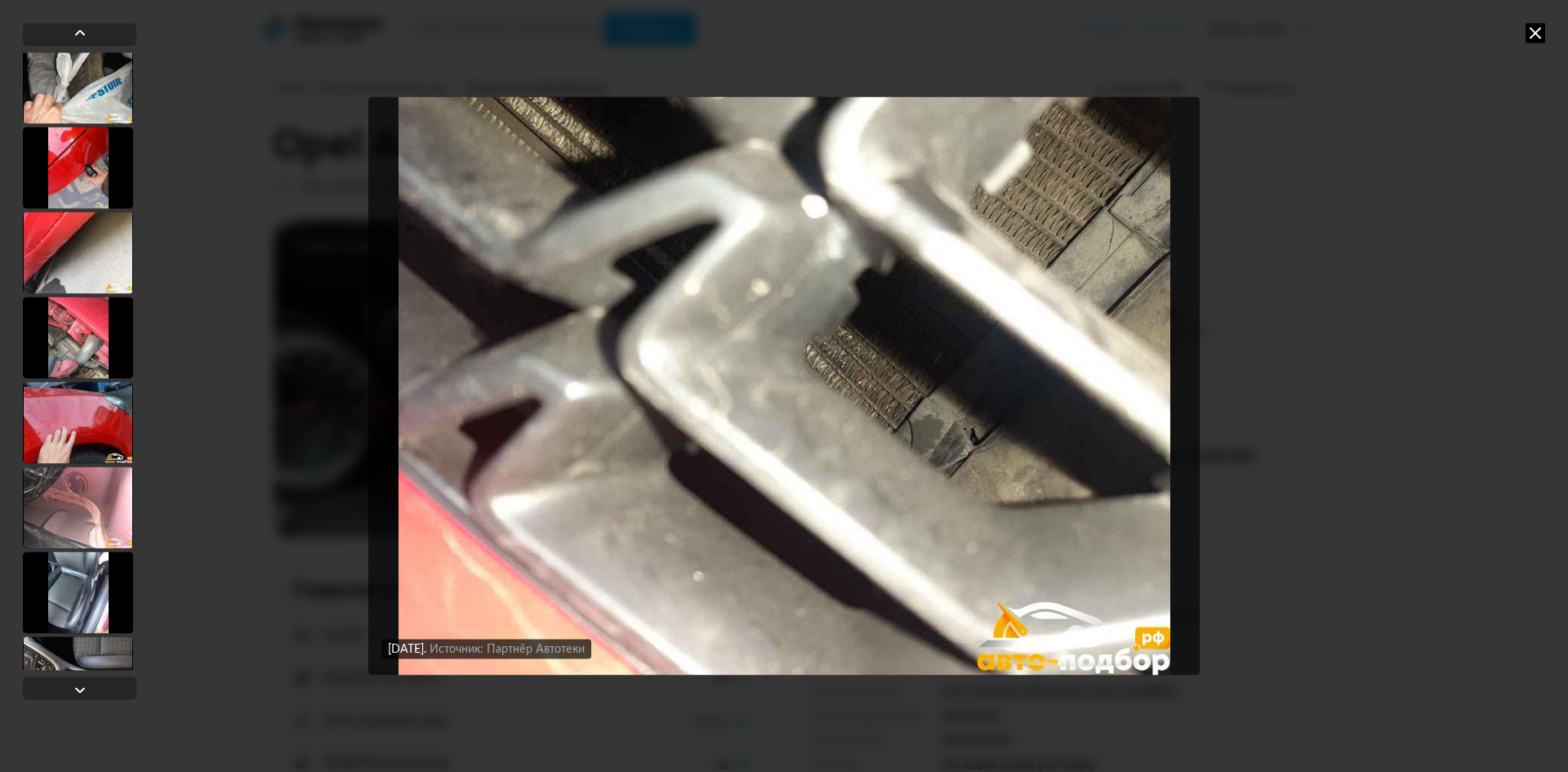
scroll to position [14376, 0]
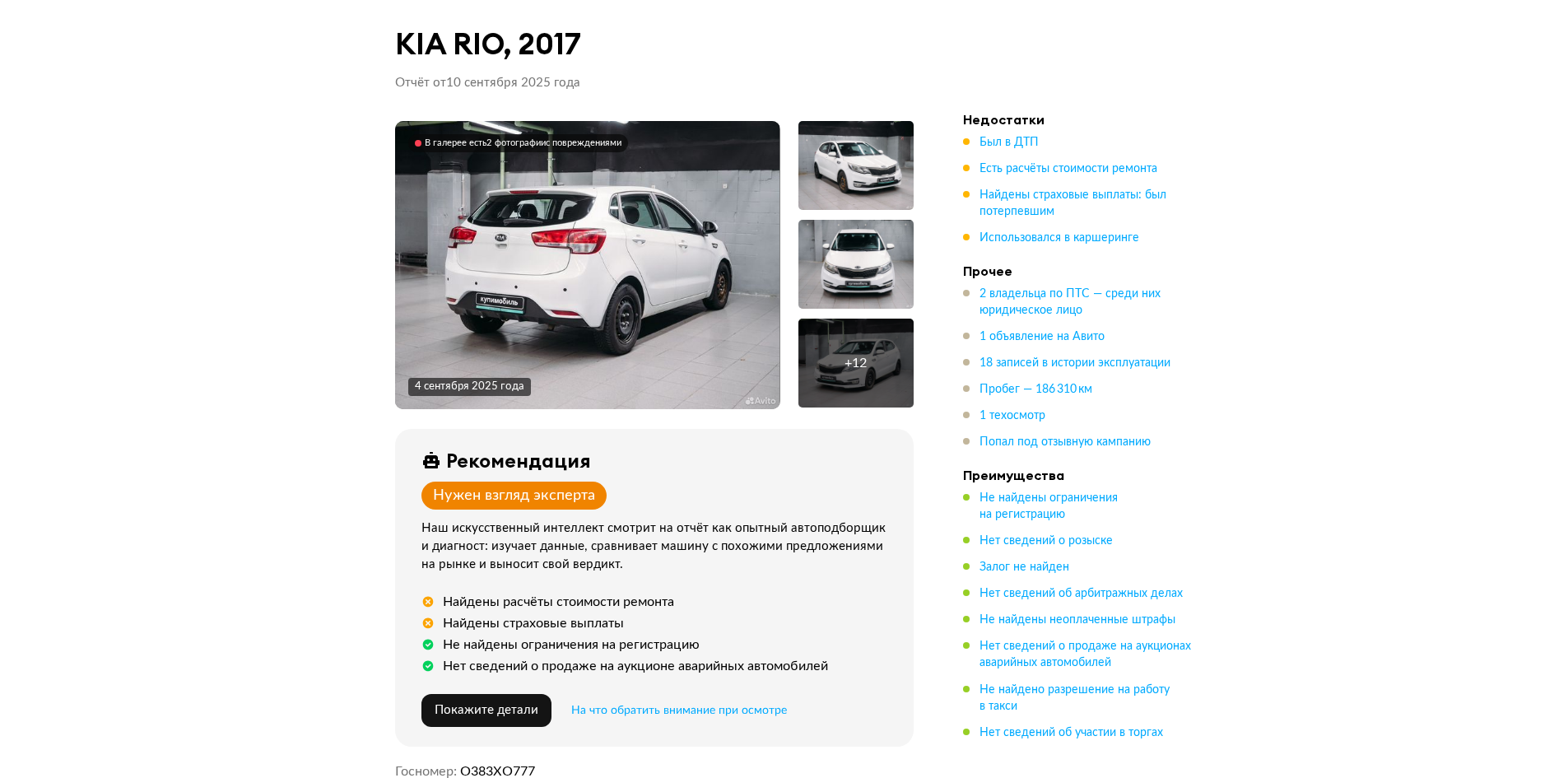
click at [852, 154] on div at bounding box center [856, 165] width 115 height 89
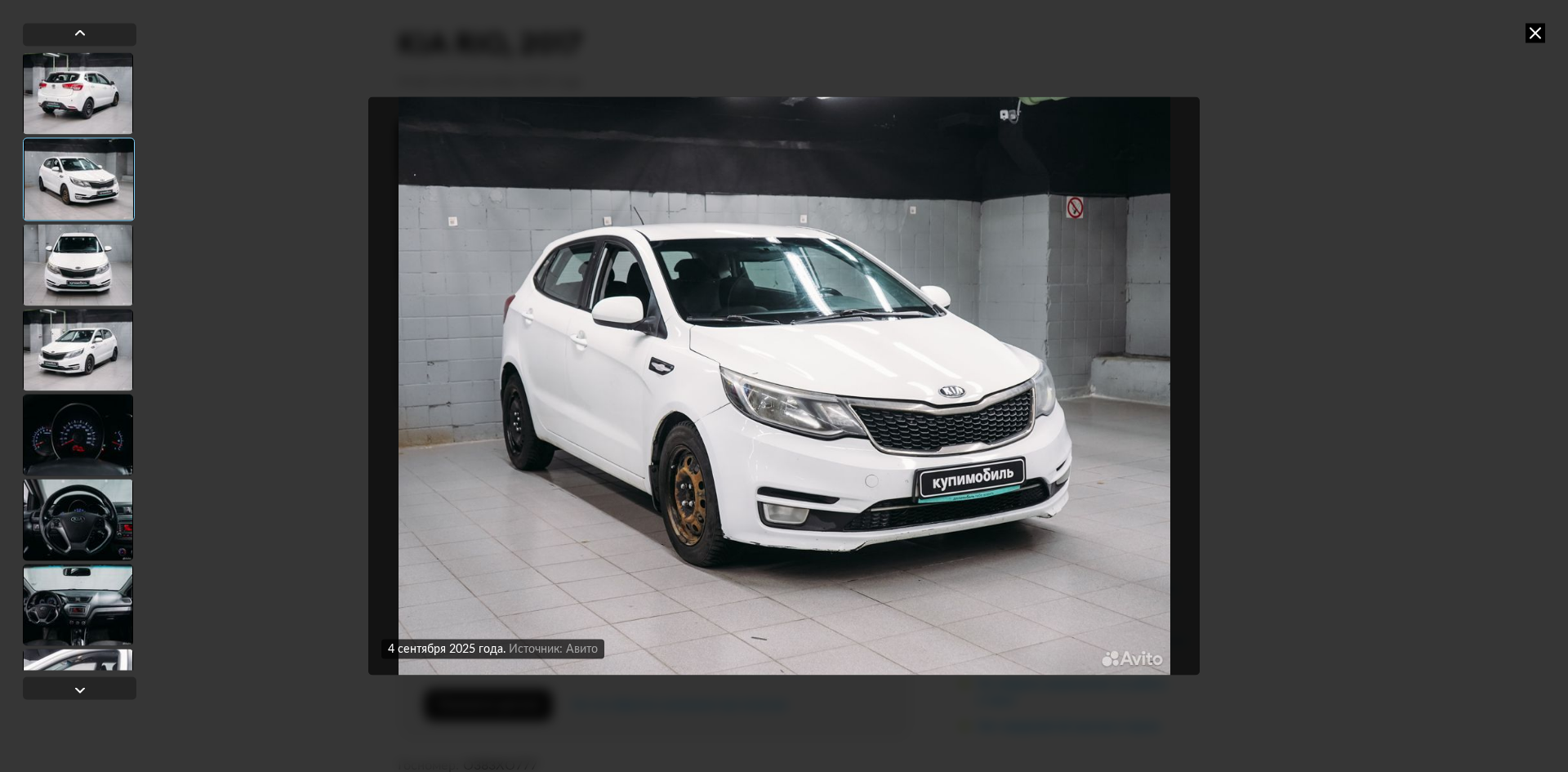
click at [86, 82] on div at bounding box center [78, 93] width 110 height 82
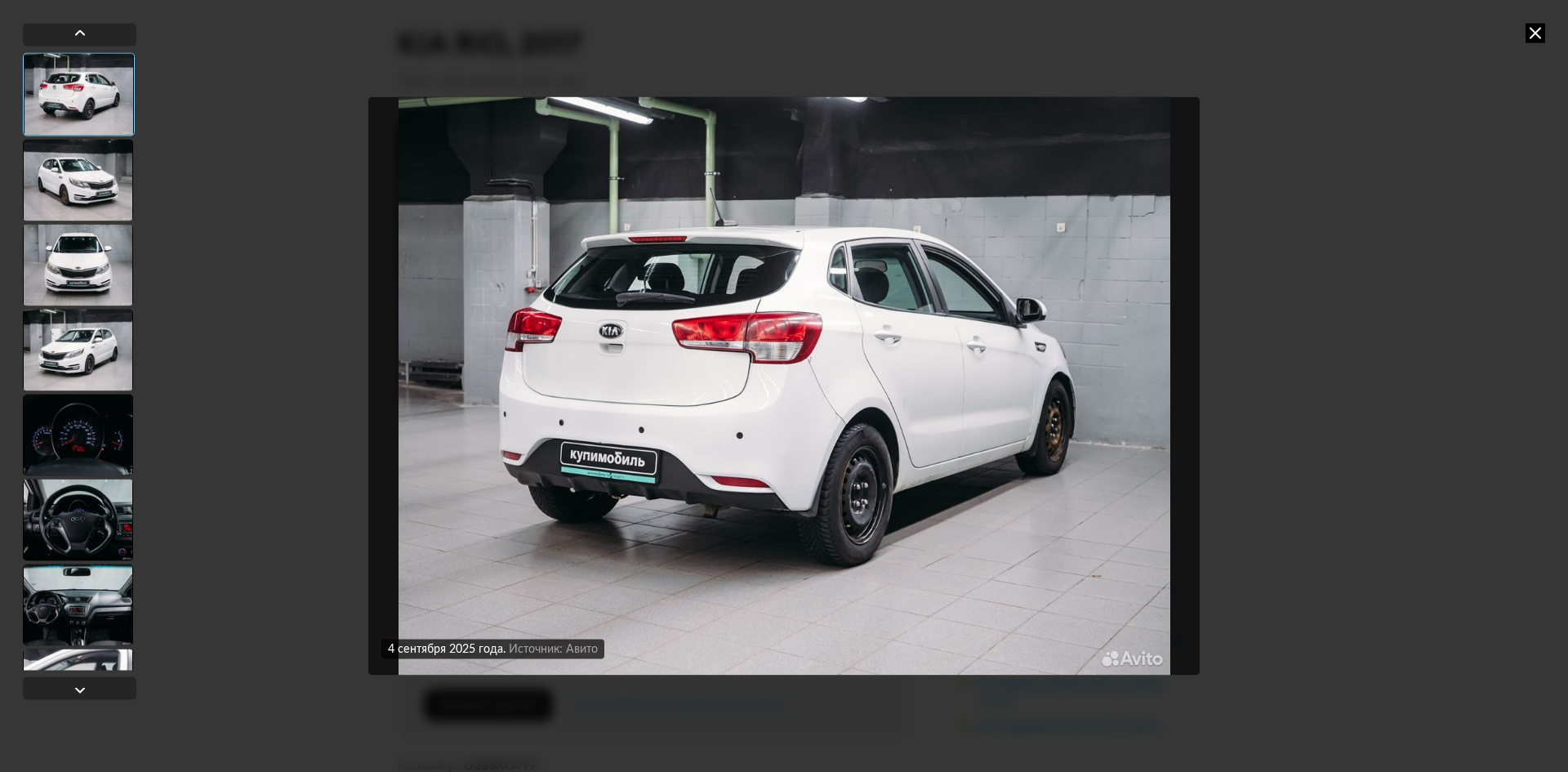
click at [75, 186] on div at bounding box center [78, 179] width 110 height 82
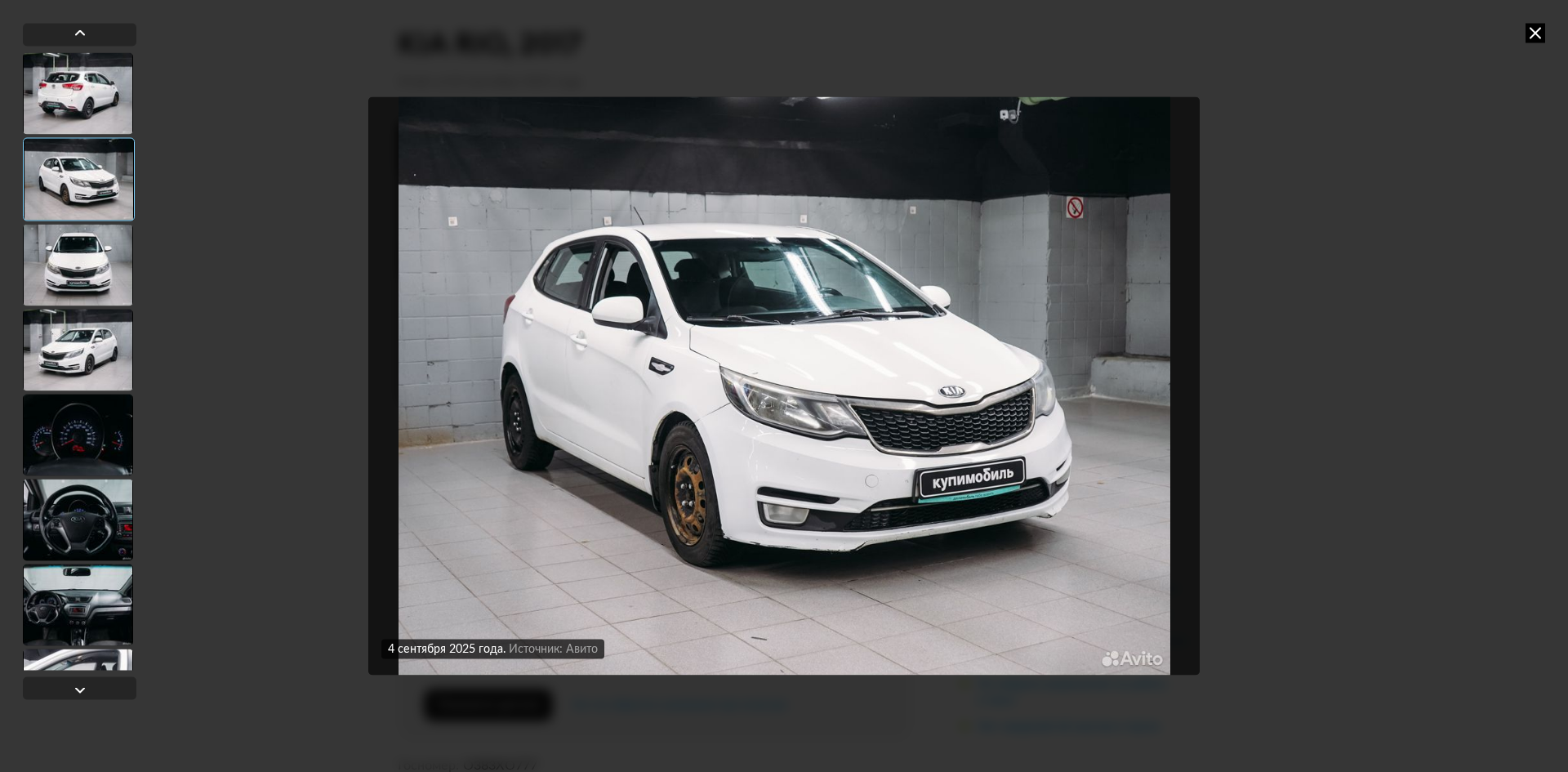
click at [74, 252] on div at bounding box center [78, 264] width 110 height 82
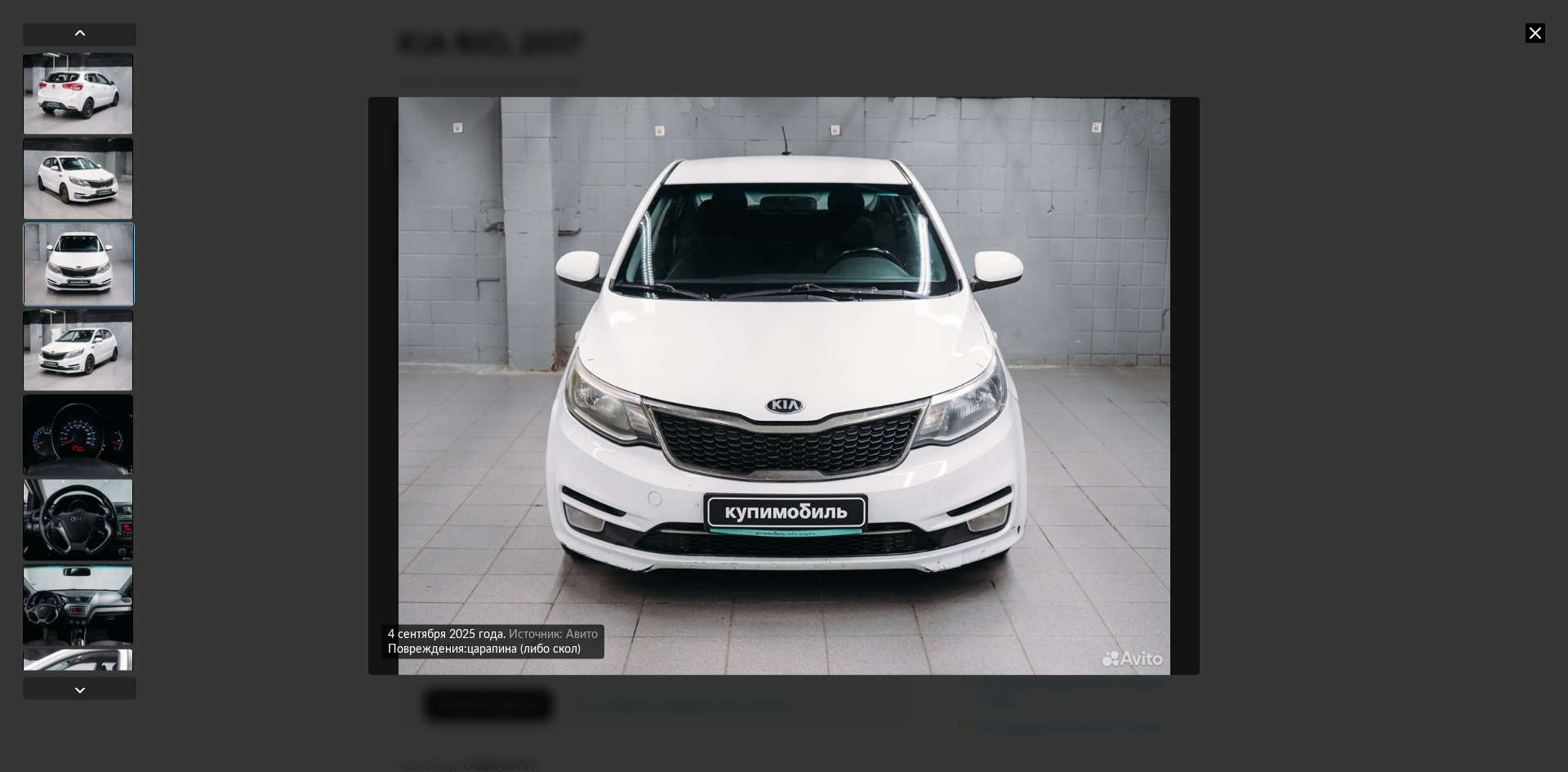
click at [80, 360] on div at bounding box center [78, 350] width 110 height 82
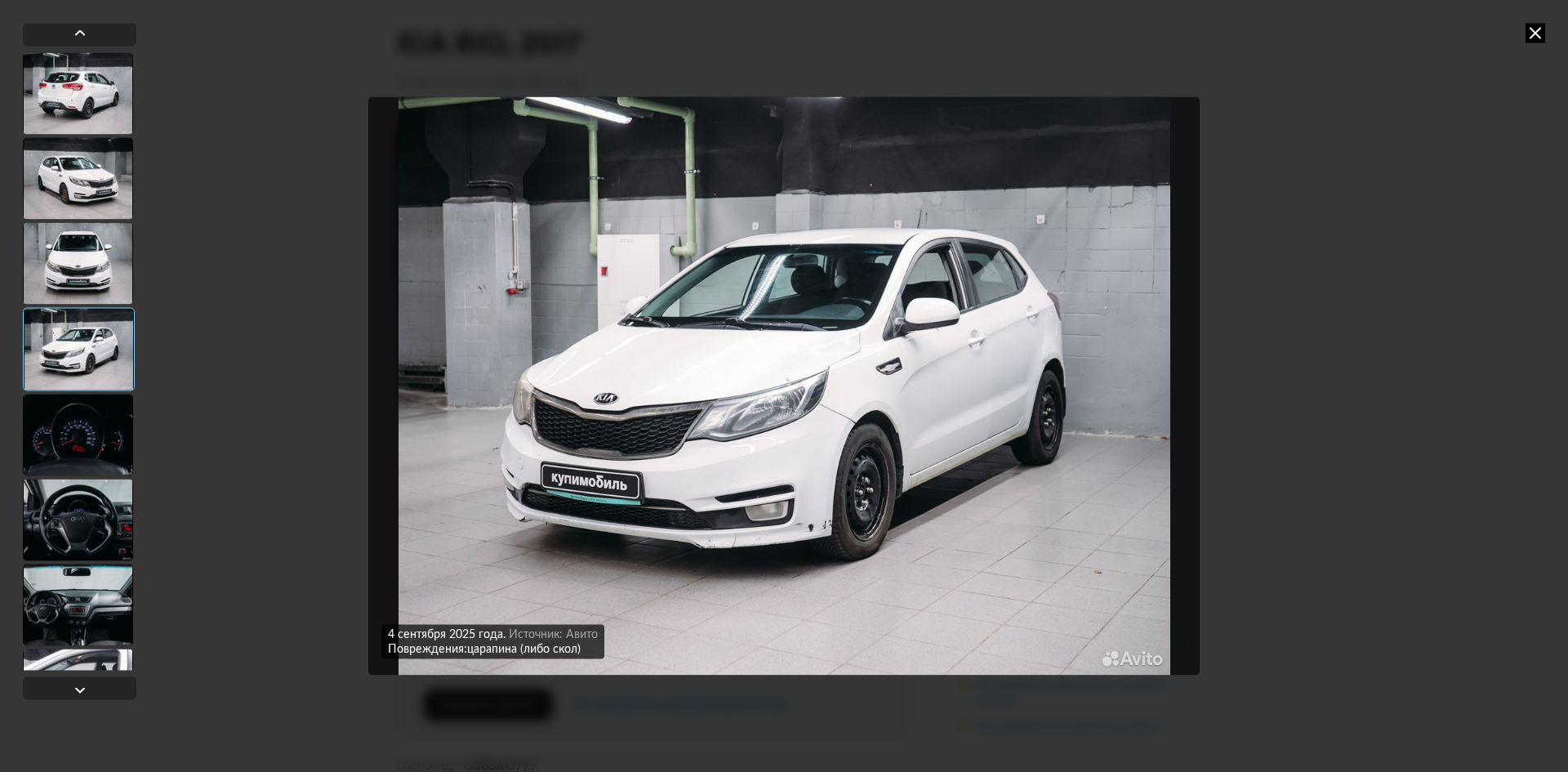
click at [78, 388] on div at bounding box center [78, 349] width 112 height 83
click at [80, 426] on div at bounding box center [78, 434] width 110 height 82
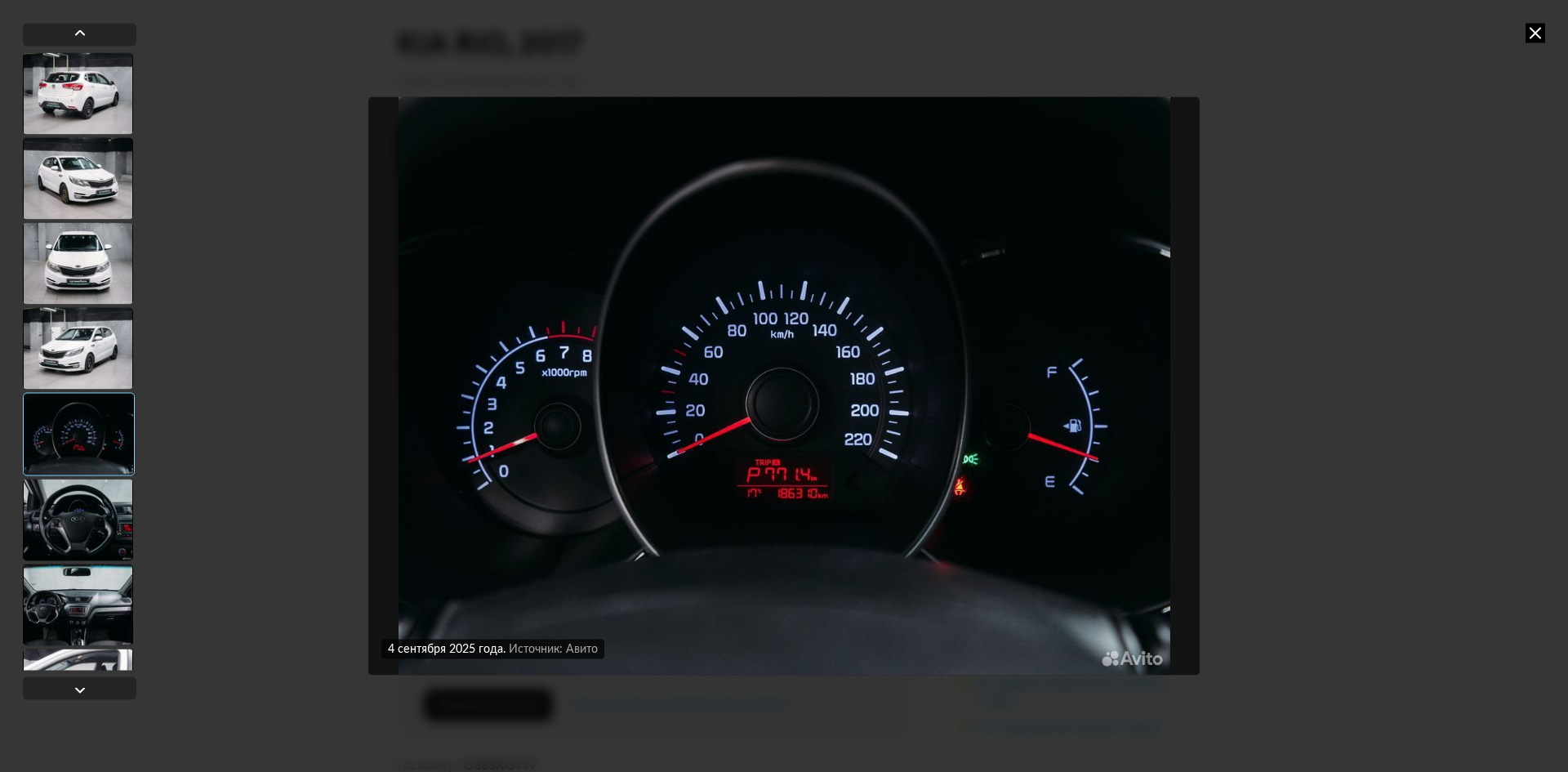
click at [61, 520] on div at bounding box center [78, 519] width 110 height 82
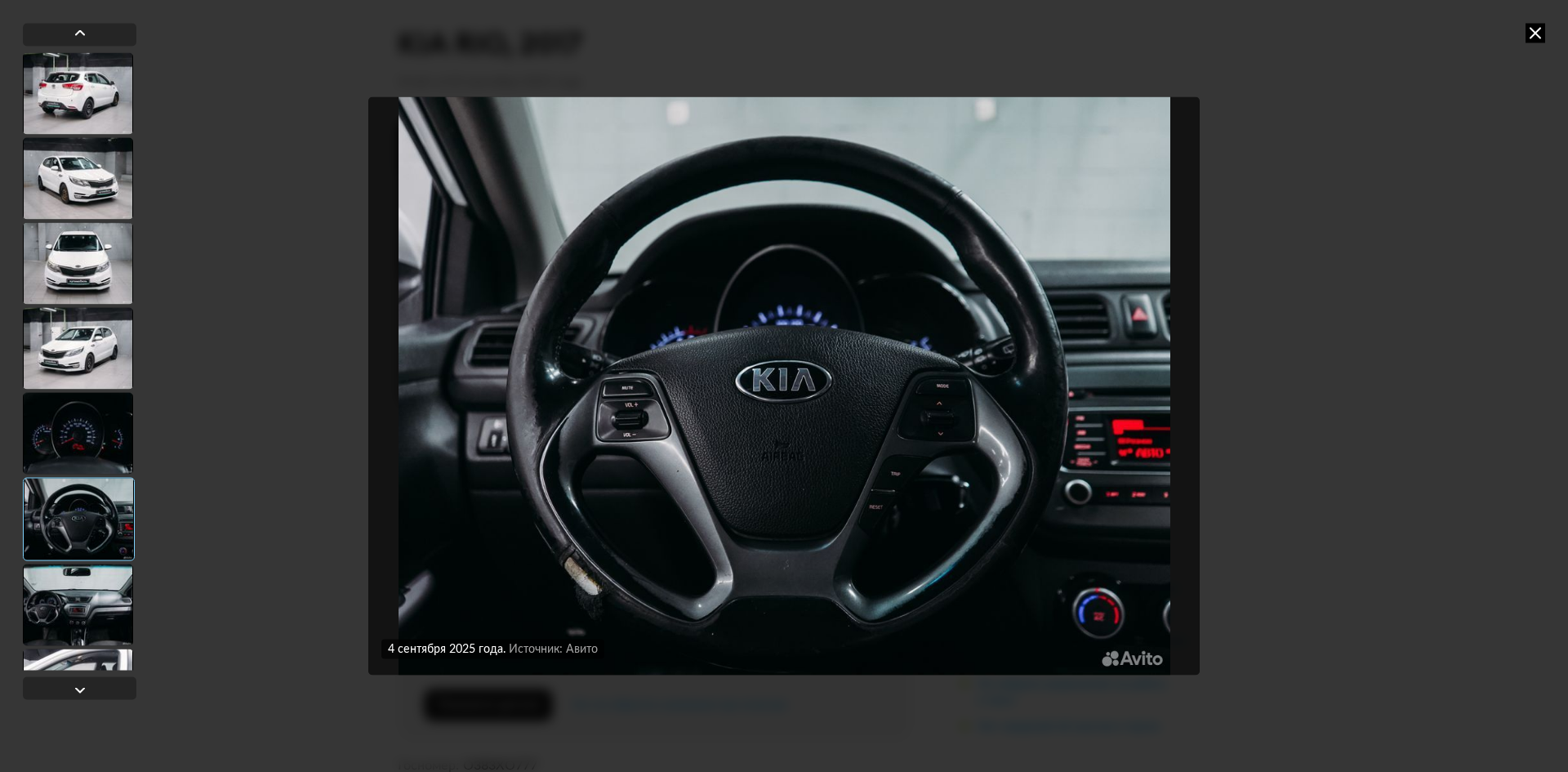
click at [89, 607] on div at bounding box center [78, 604] width 110 height 82
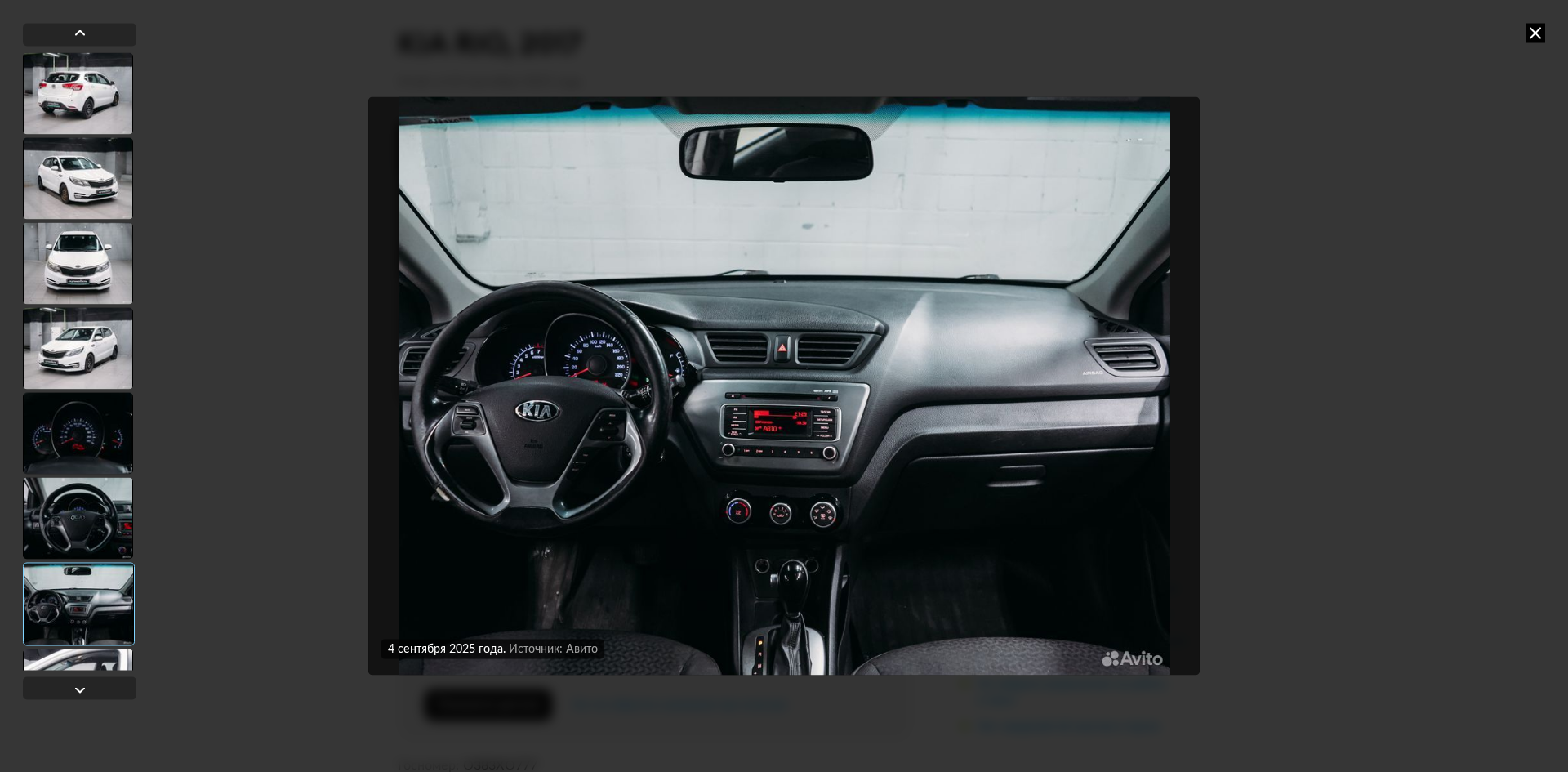
scroll to position [245, 0]
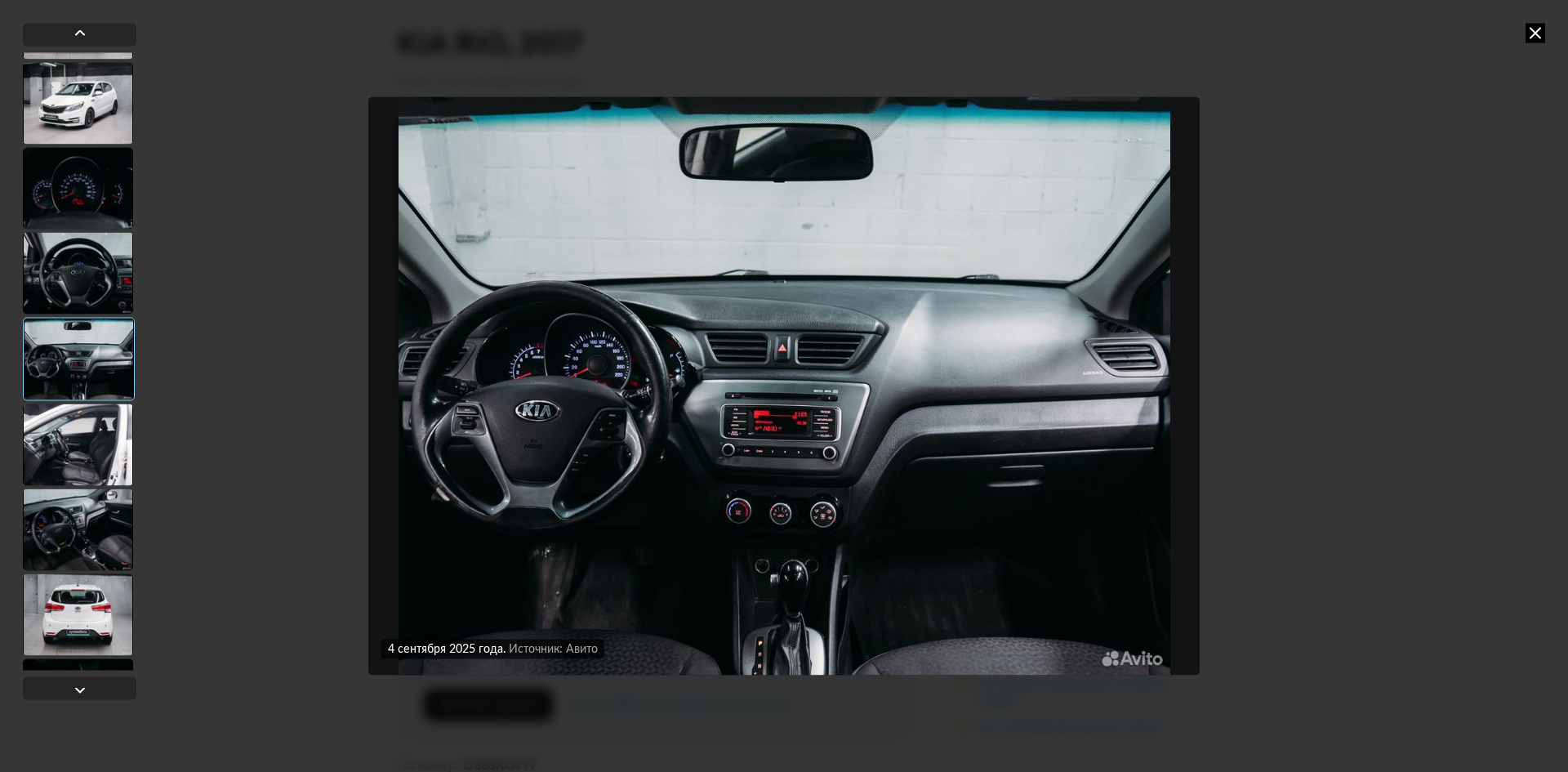
click at [98, 620] on div at bounding box center [78, 614] width 110 height 82
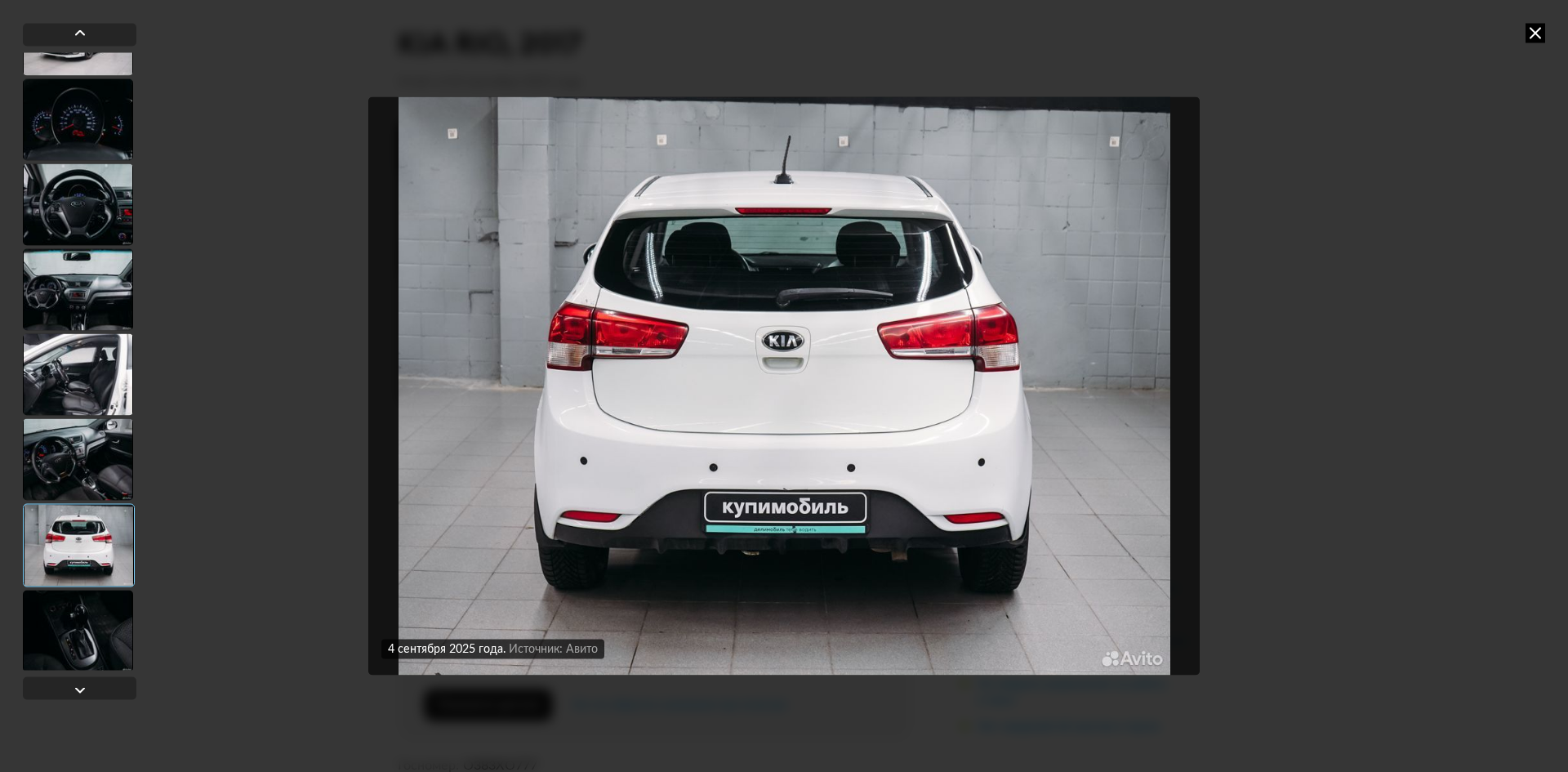
scroll to position [654, 0]
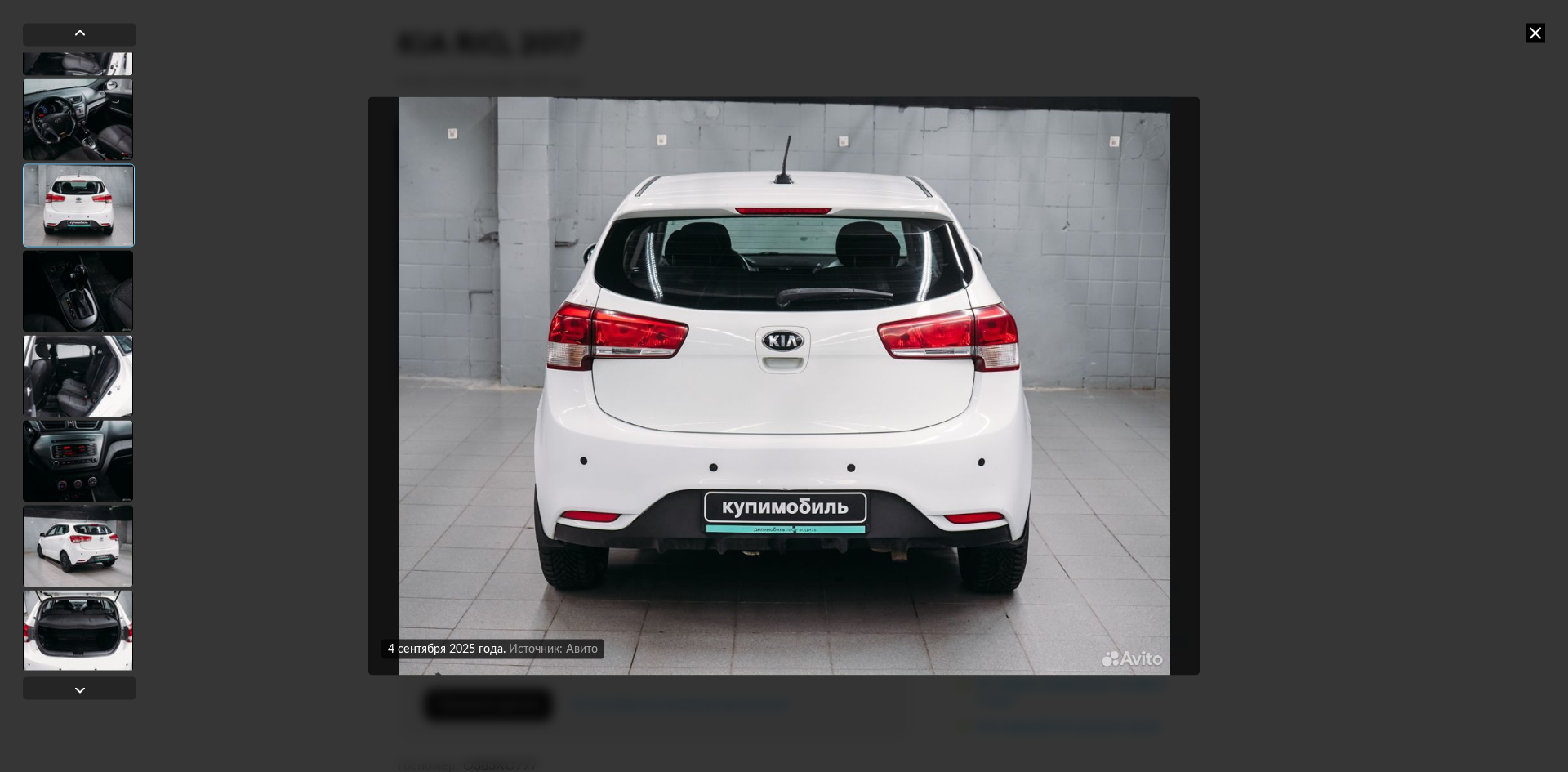
click at [109, 355] on div at bounding box center [78, 375] width 110 height 82
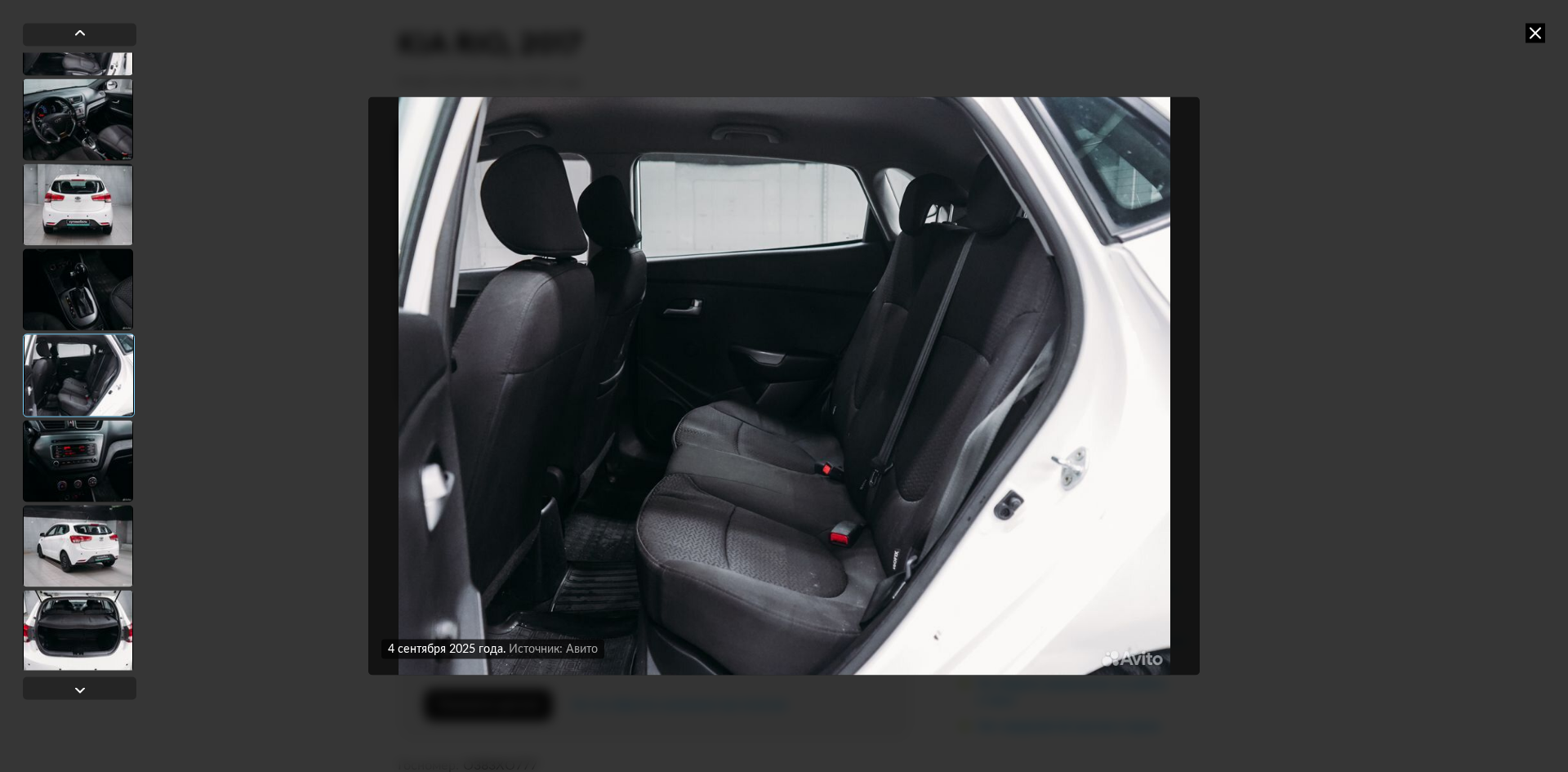
click at [84, 466] on div at bounding box center [78, 460] width 110 height 82
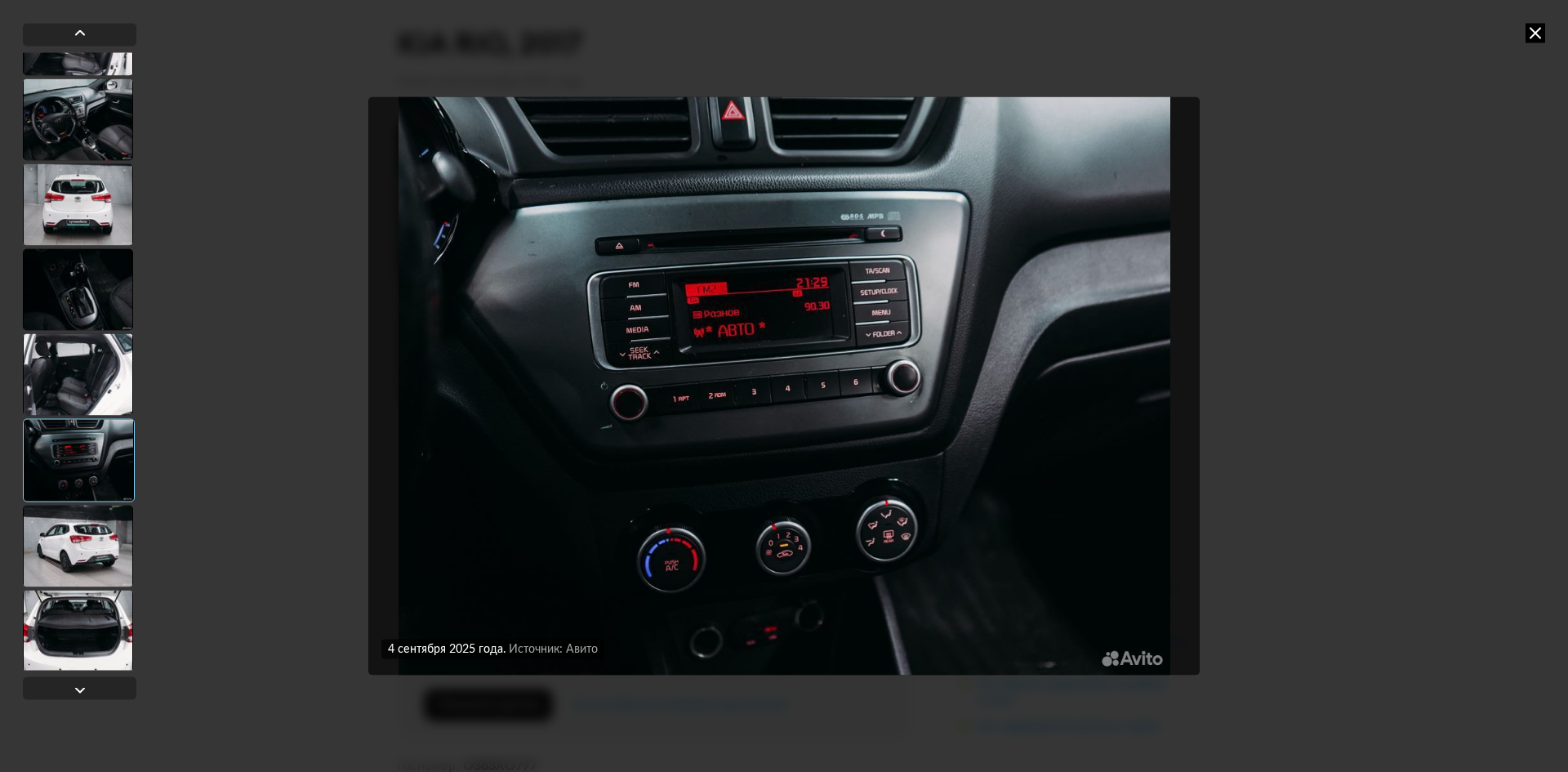
click at [81, 549] on div at bounding box center [78, 546] width 110 height 82
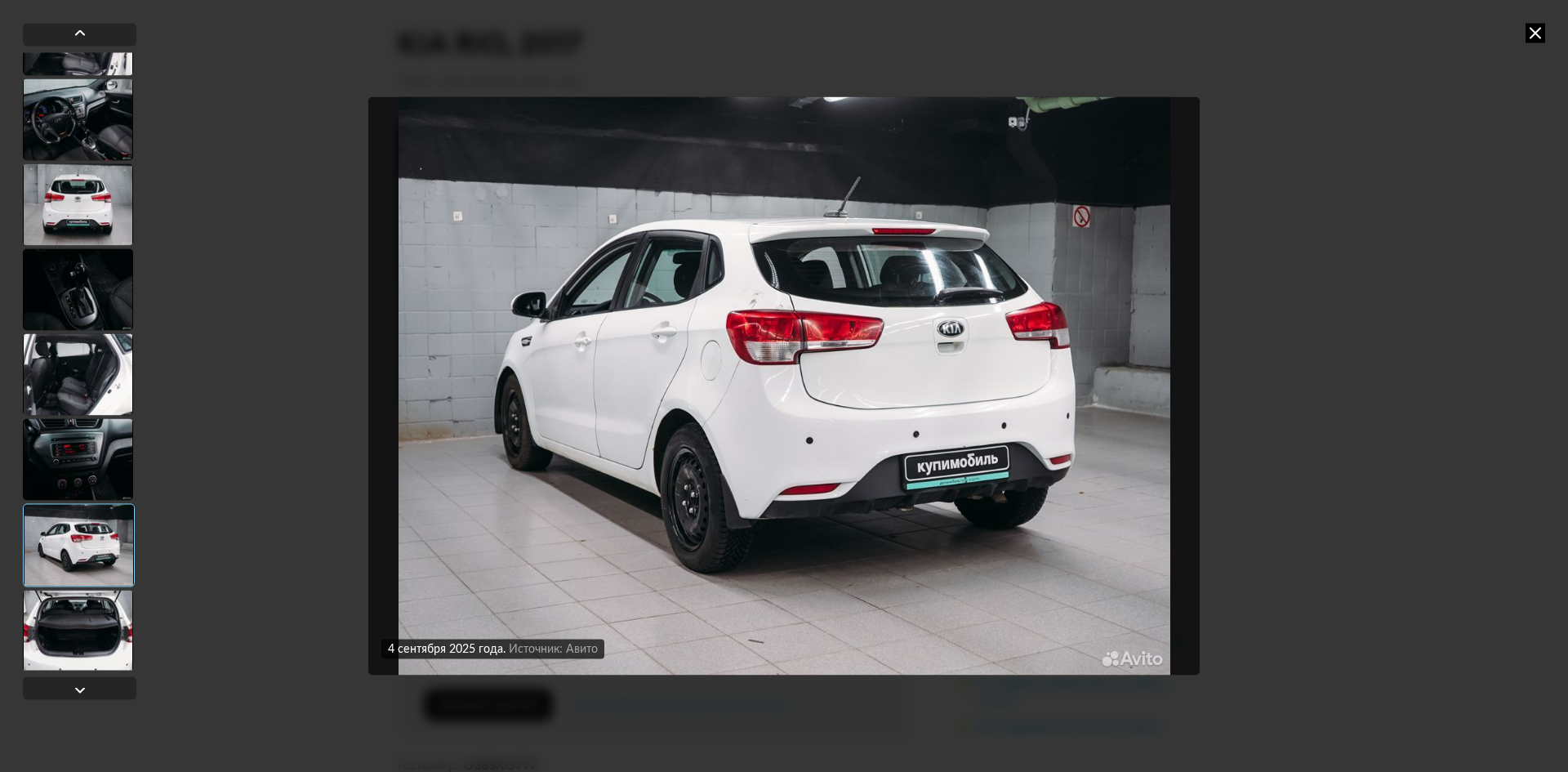
click at [77, 649] on div at bounding box center [78, 631] width 110 height 82
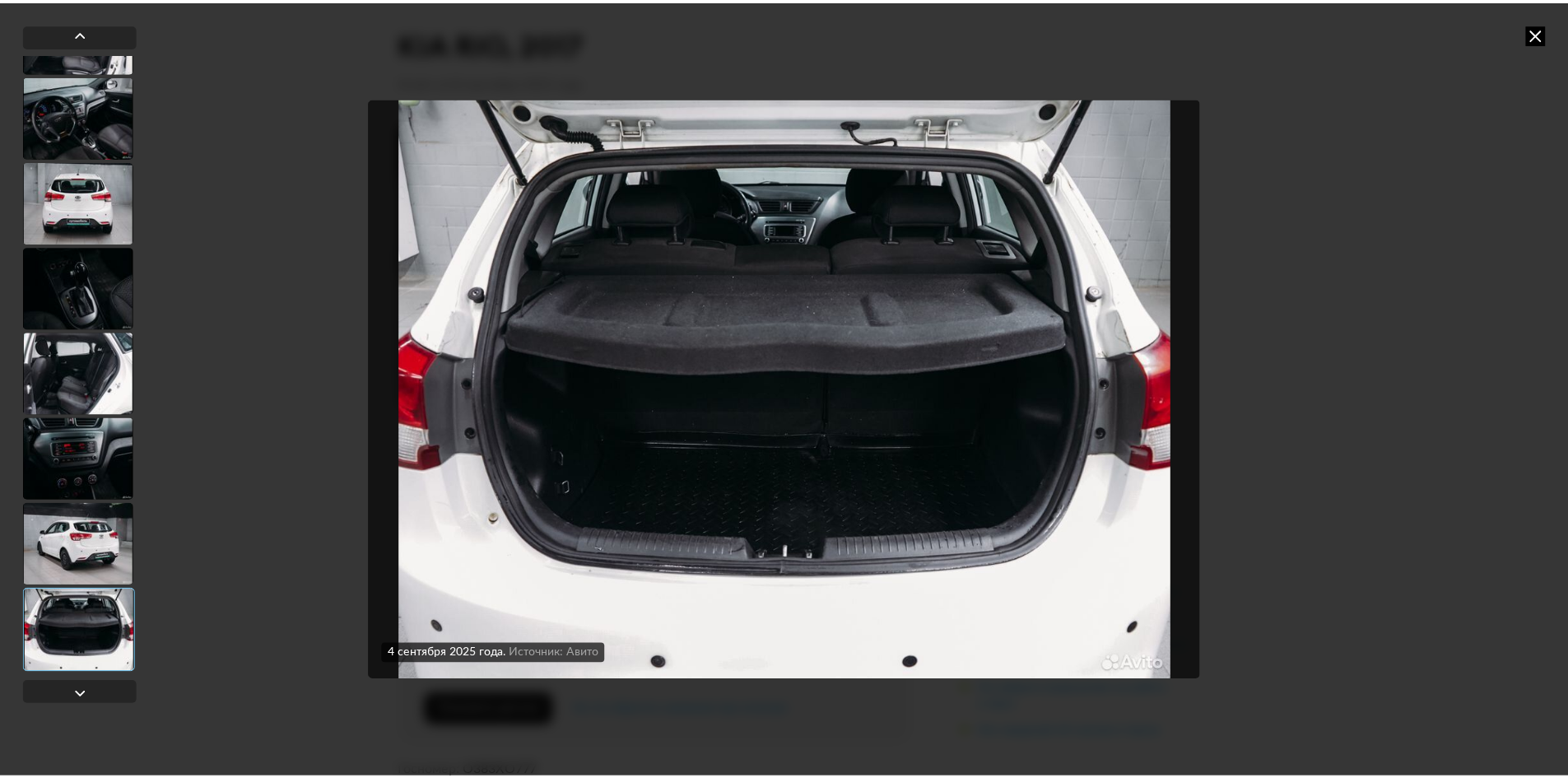
scroll to position [664, 0]
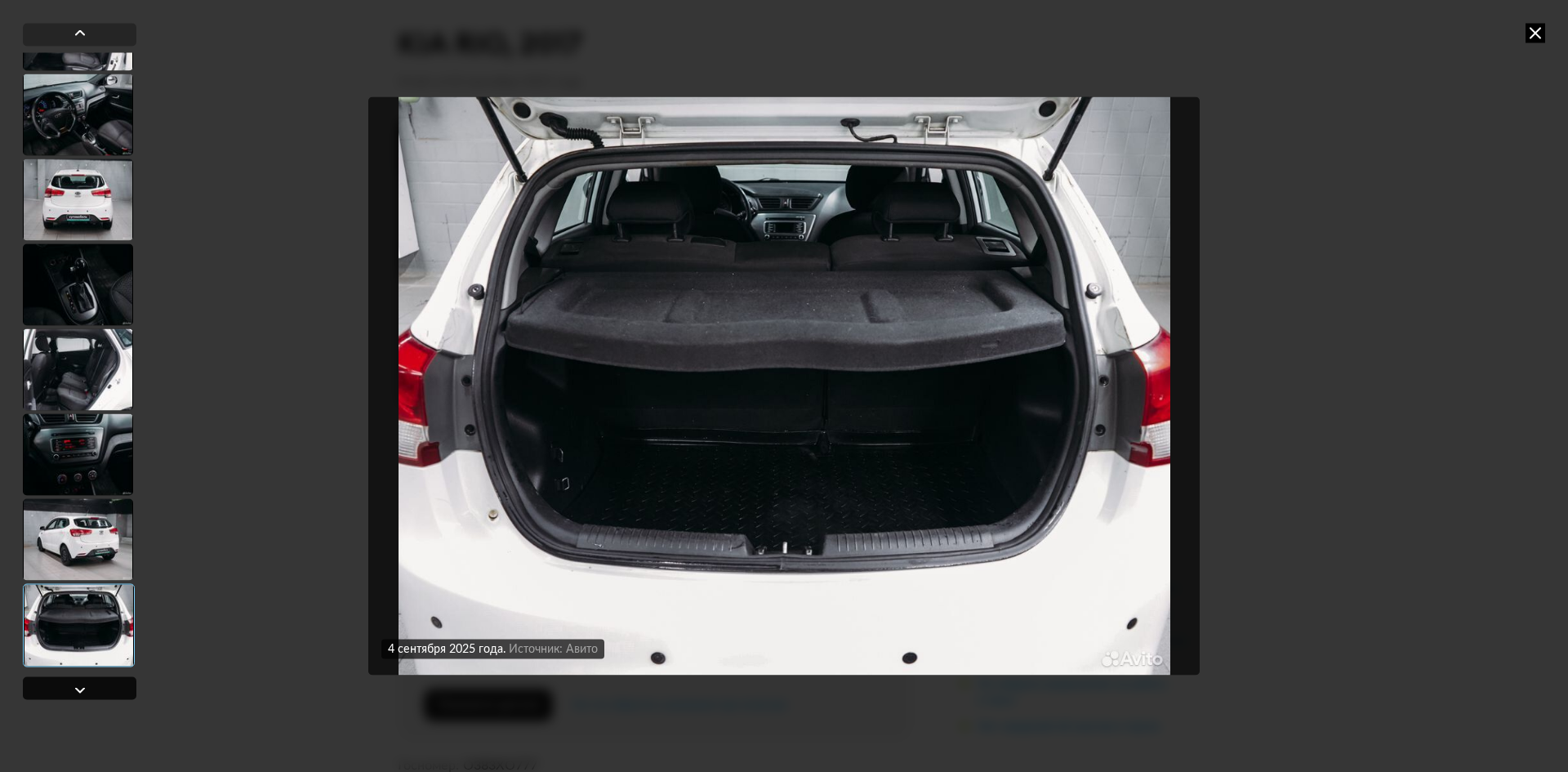
click at [89, 686] on div at bounding box center [80, 689] width 20 height 20
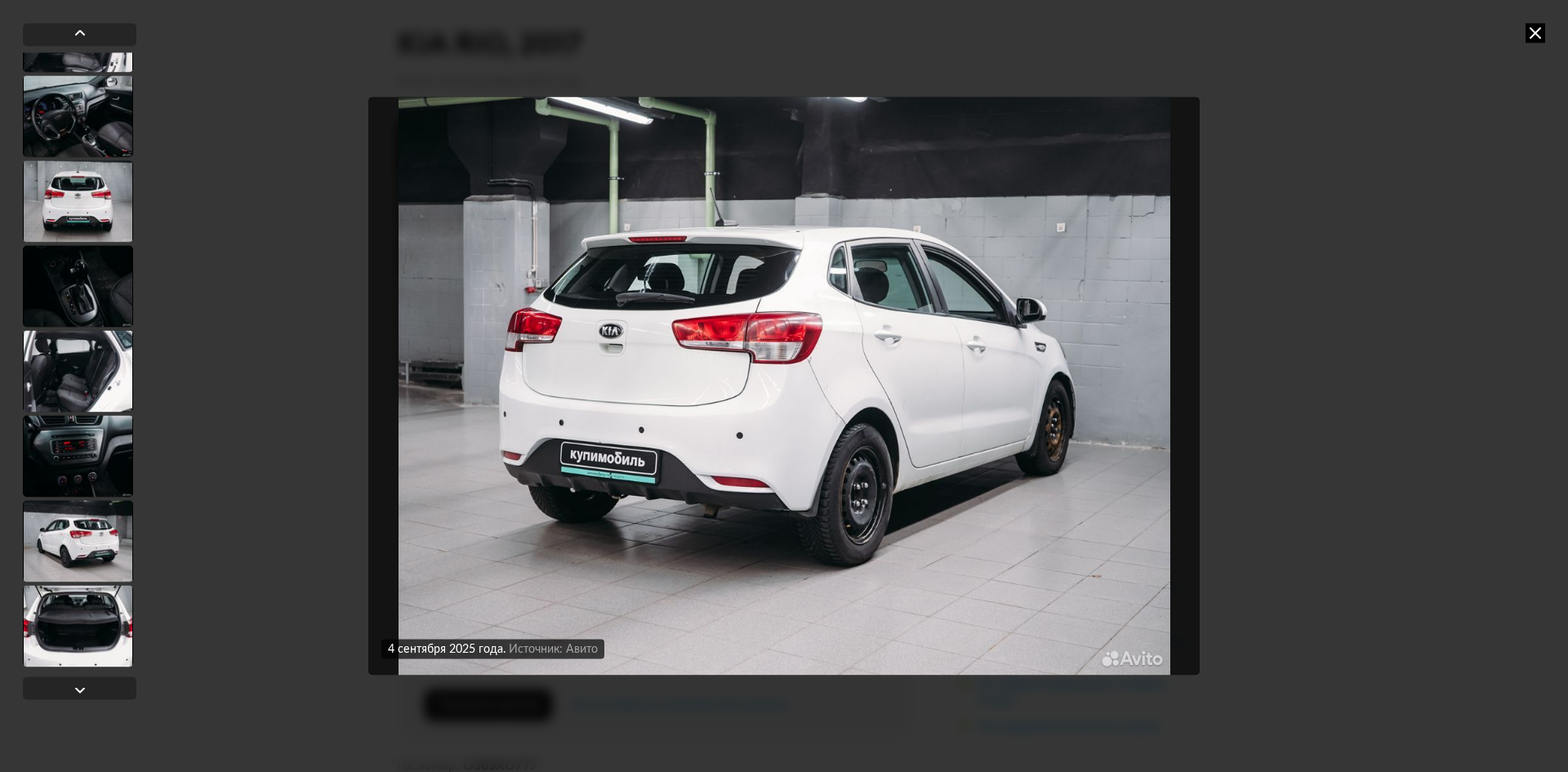
click at [1540, 38] on icon at bounding box center [1535, 33] width 20 height 20
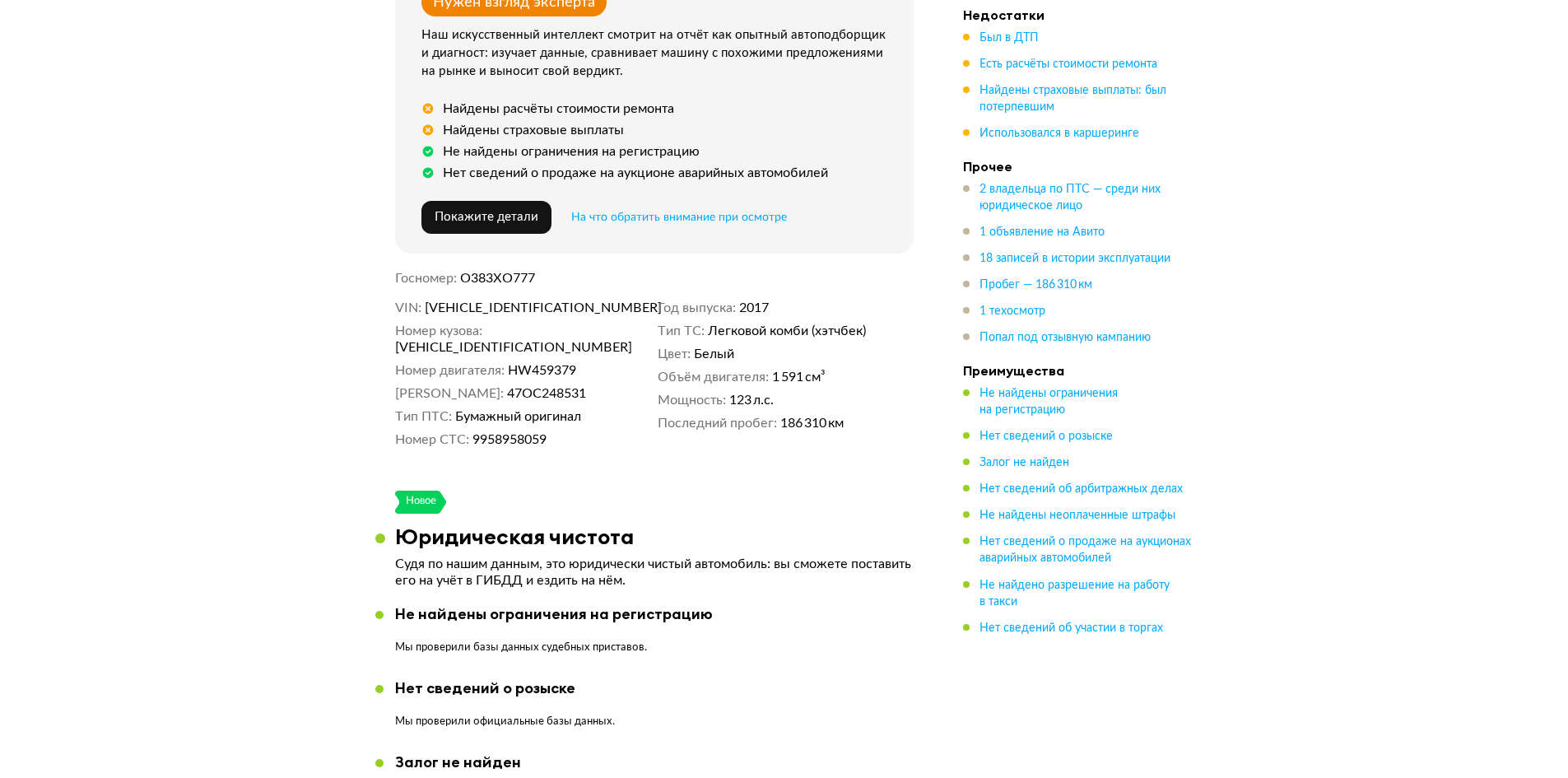
scroll to position [82, 0]
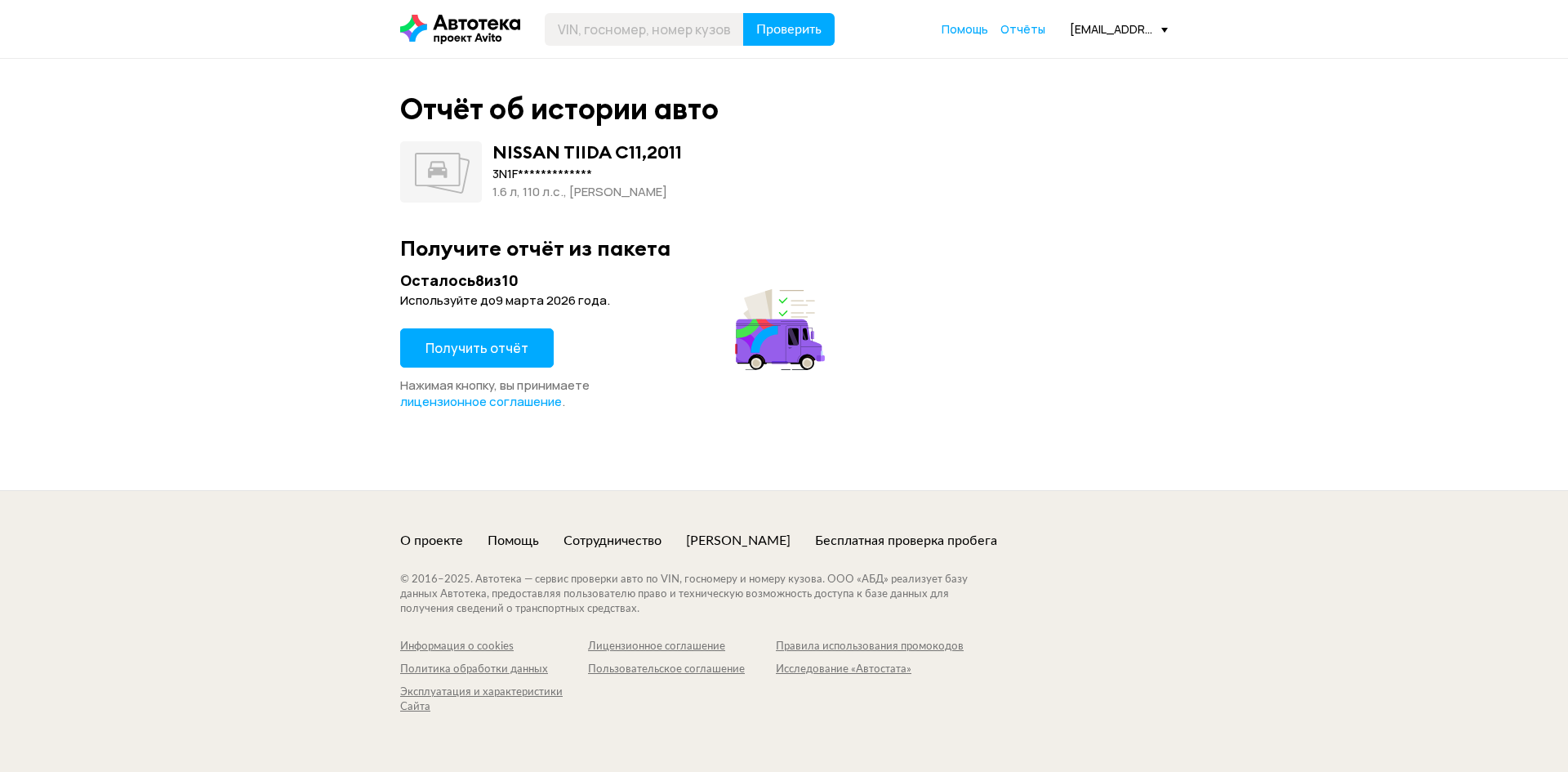
click at [501, 355] on span "Получить отчёт" at bounding box center [477, 348] width 103 height 18
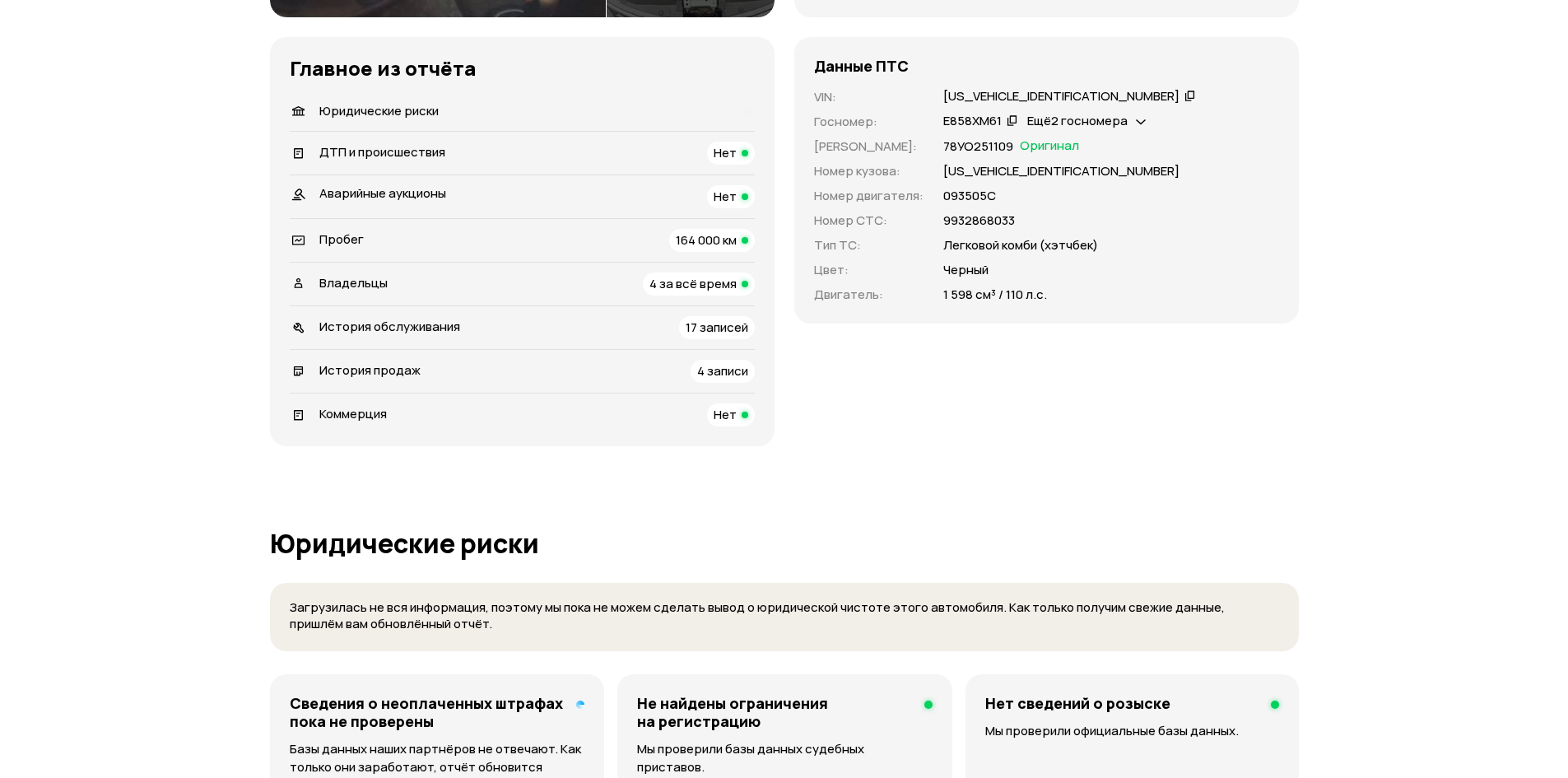
scroll to position [411, 0]
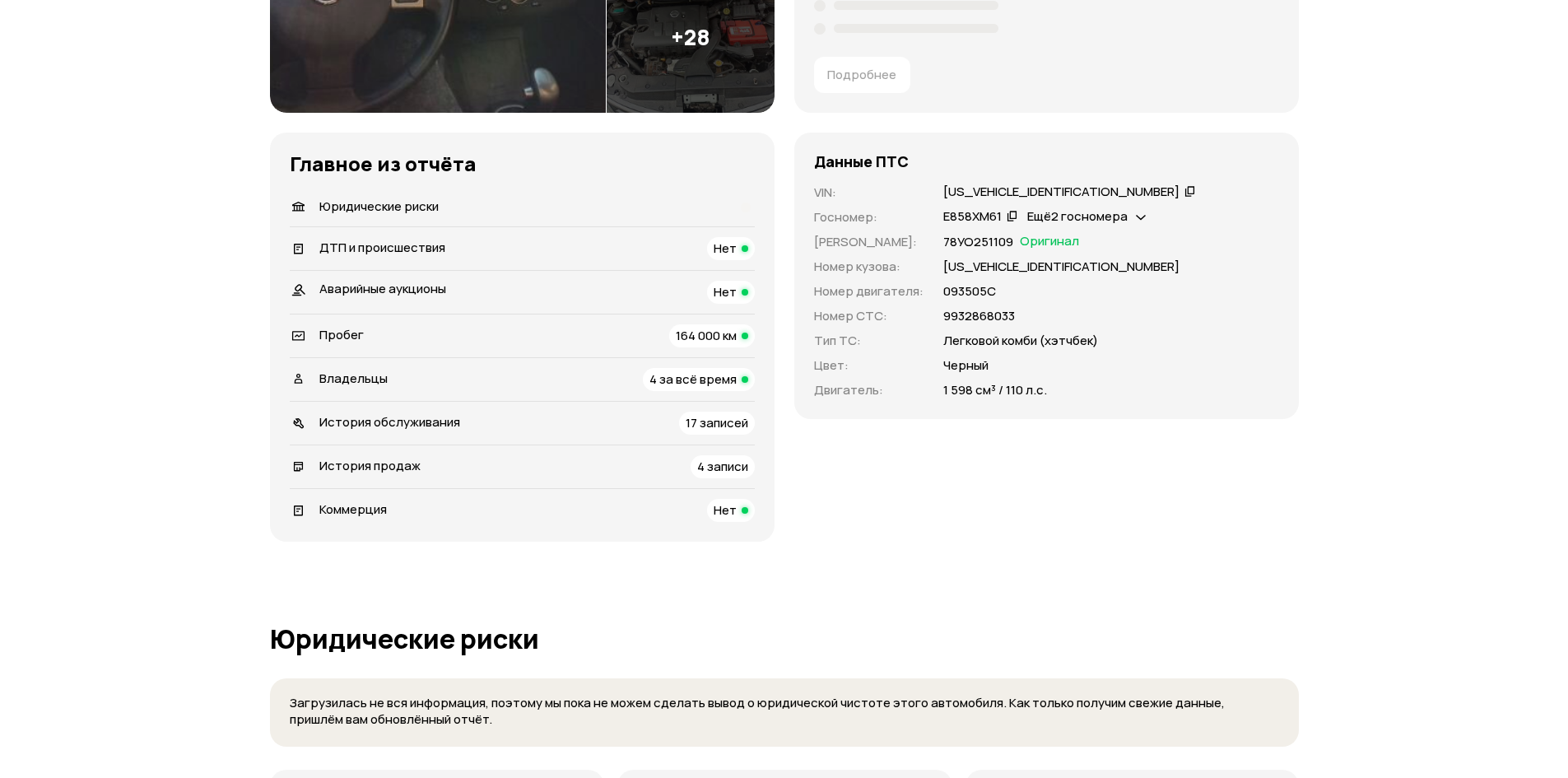
click at [713, 337] on span "164 000 км" at bounding box center [705, 335] width 61 height 17
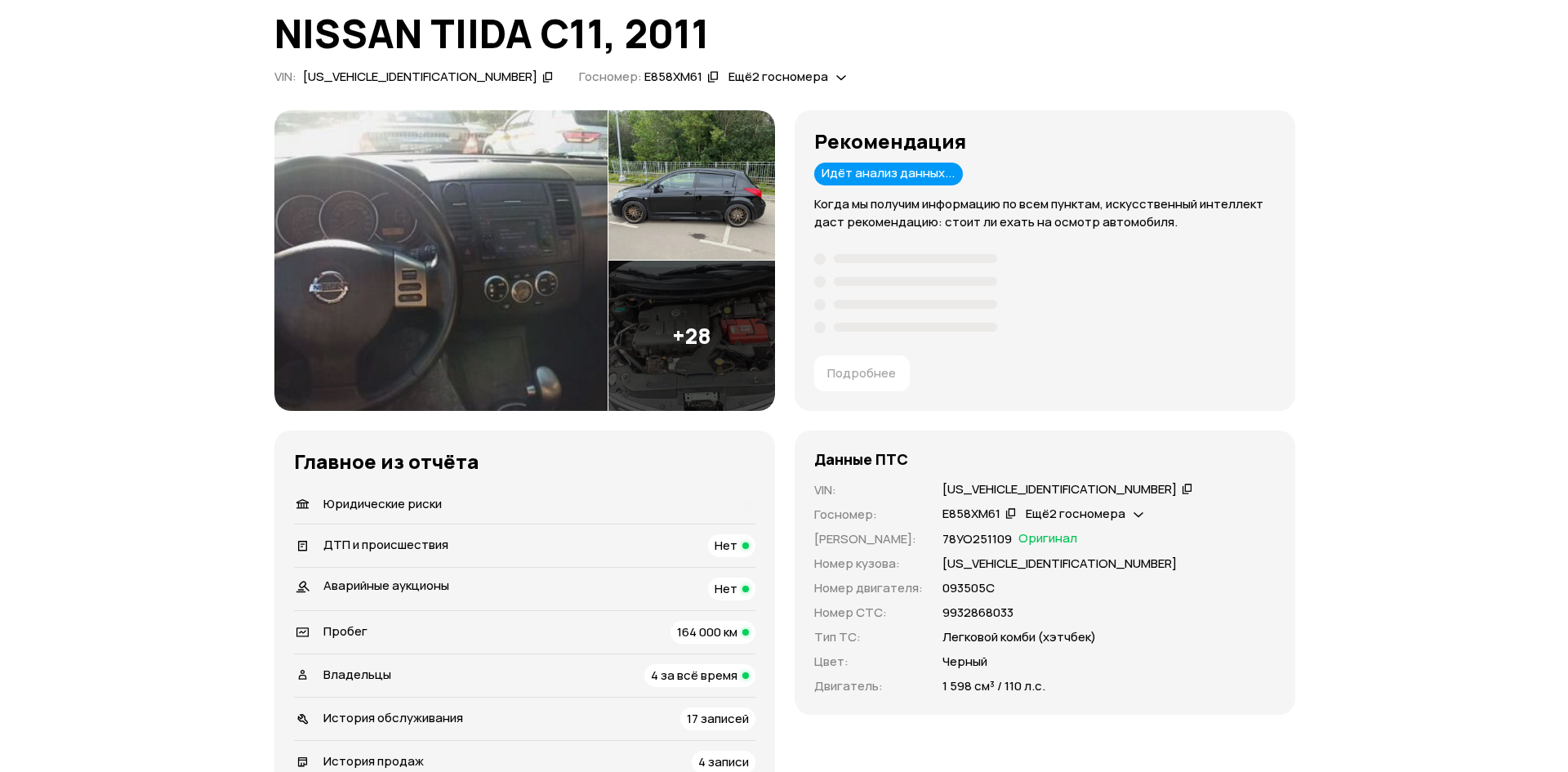
scroll to position [8, 0]
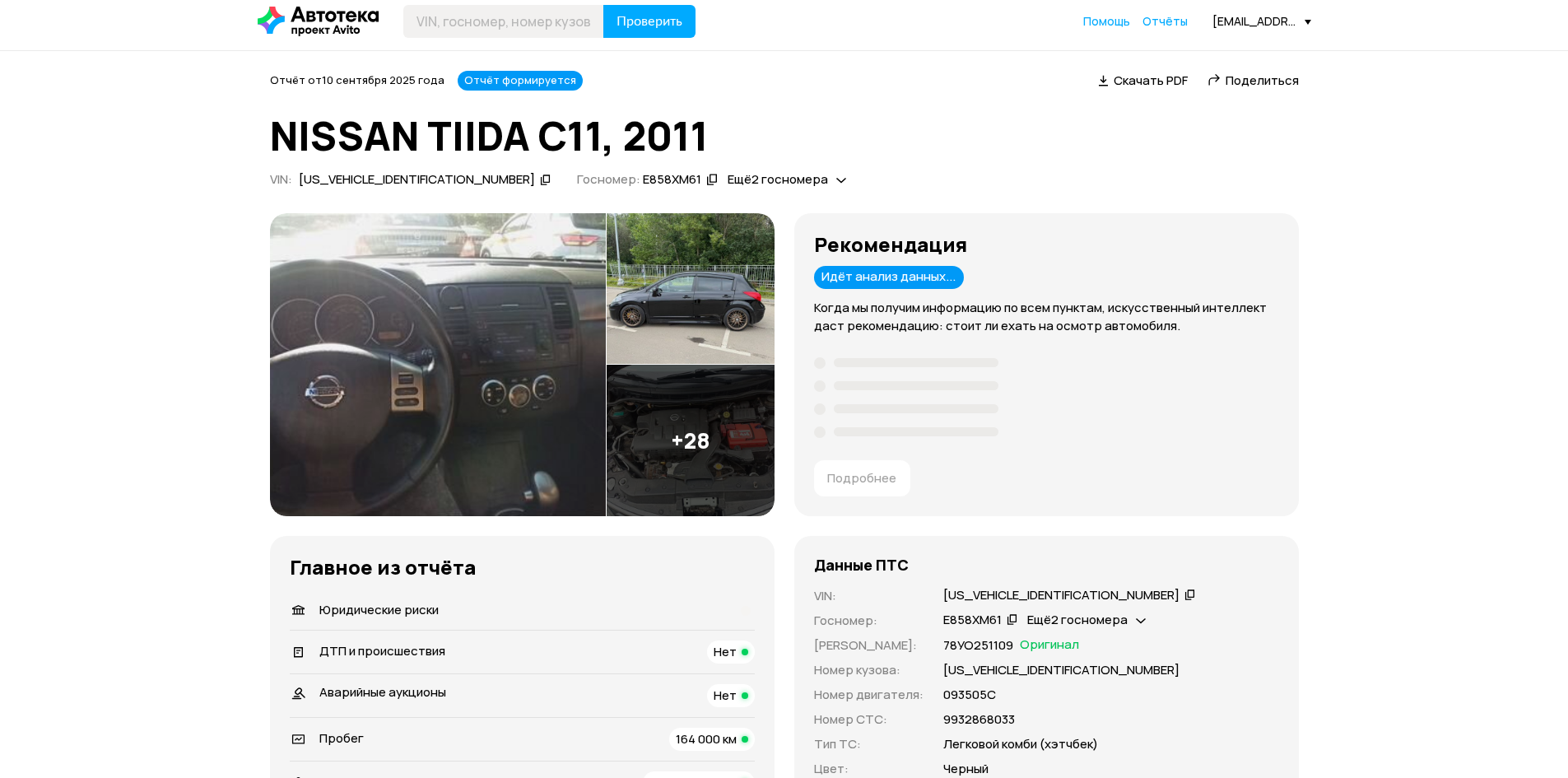
click at [470, 407] on img at bounding box center [437, 365] width 336 height 303
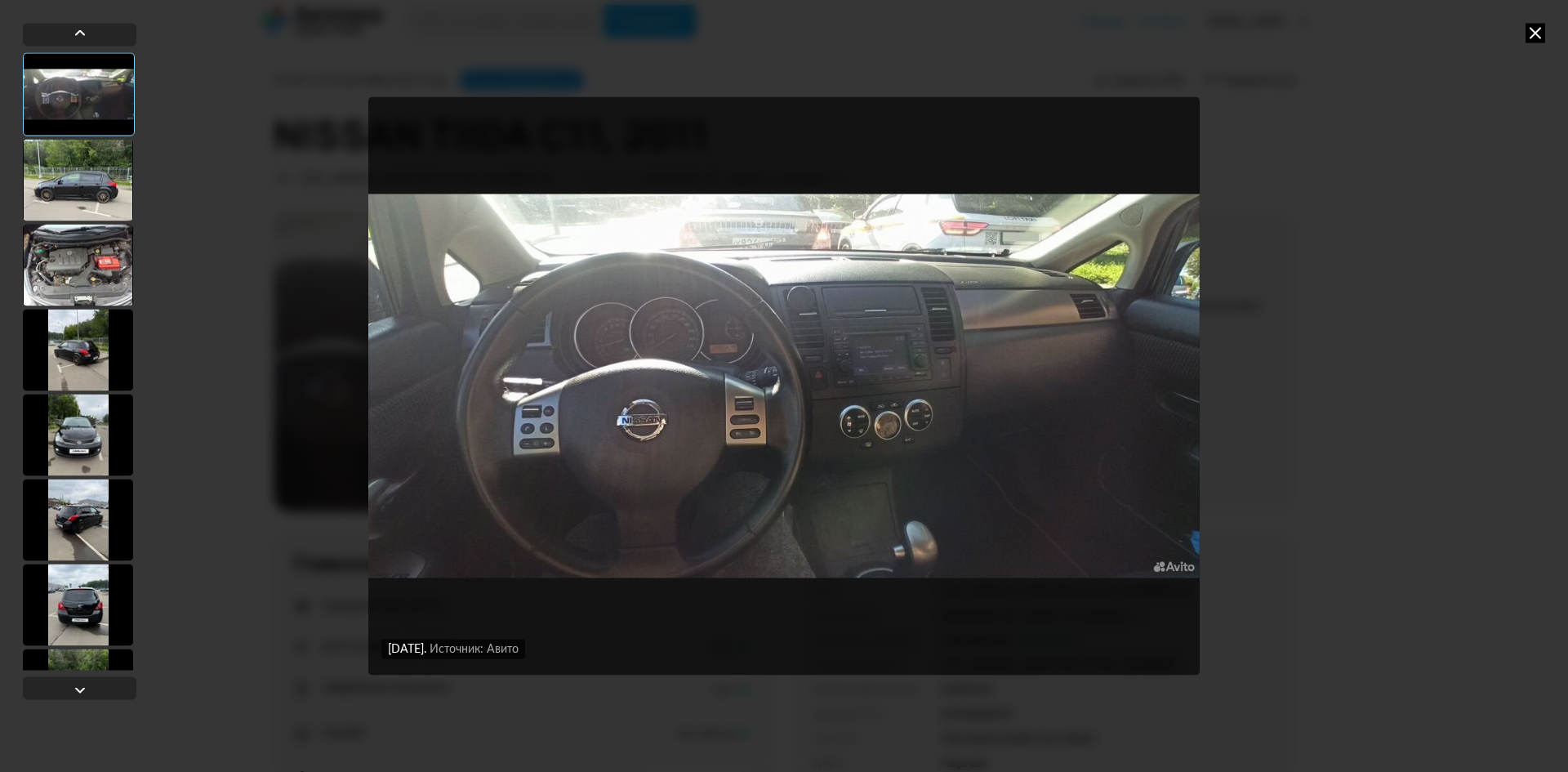
click at [97, 174] on div at bounding box center [78, 179] width 110 height 82
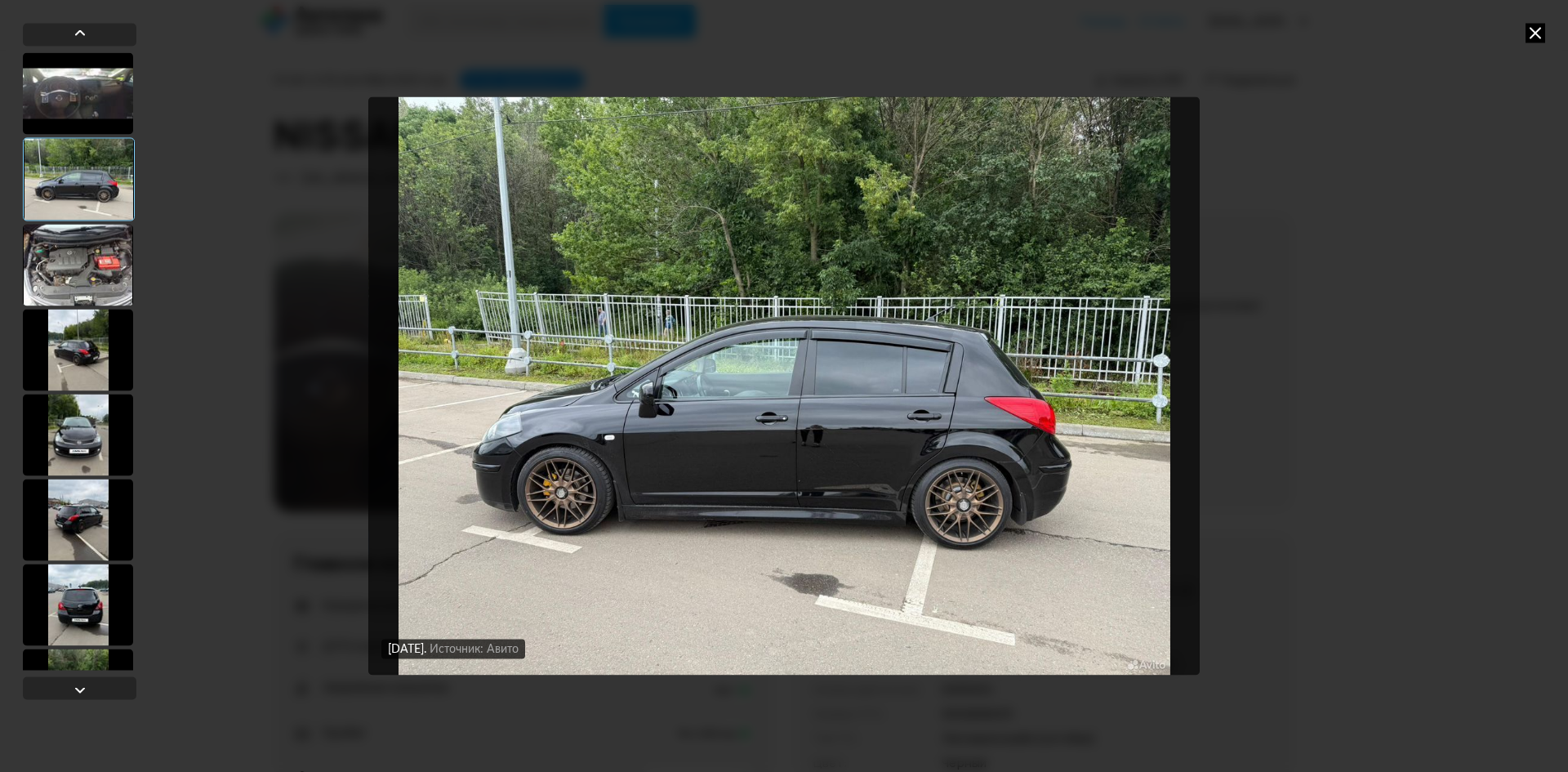
click at [102, 268] on div at bounding box center [78, 264] width 110 height 82
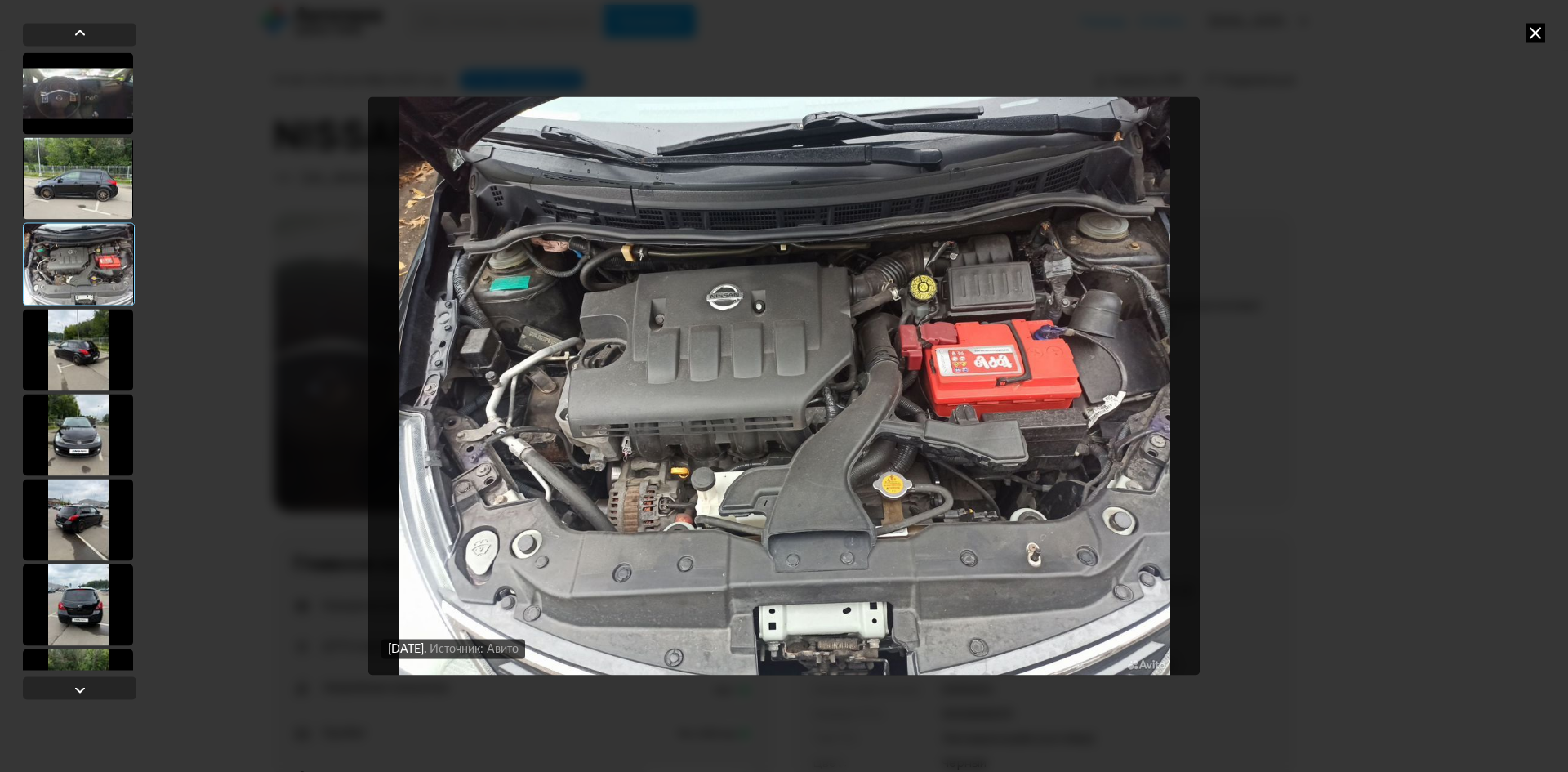
click at [105, 331] on div at bounding box center [78, 350] width 110 height 82
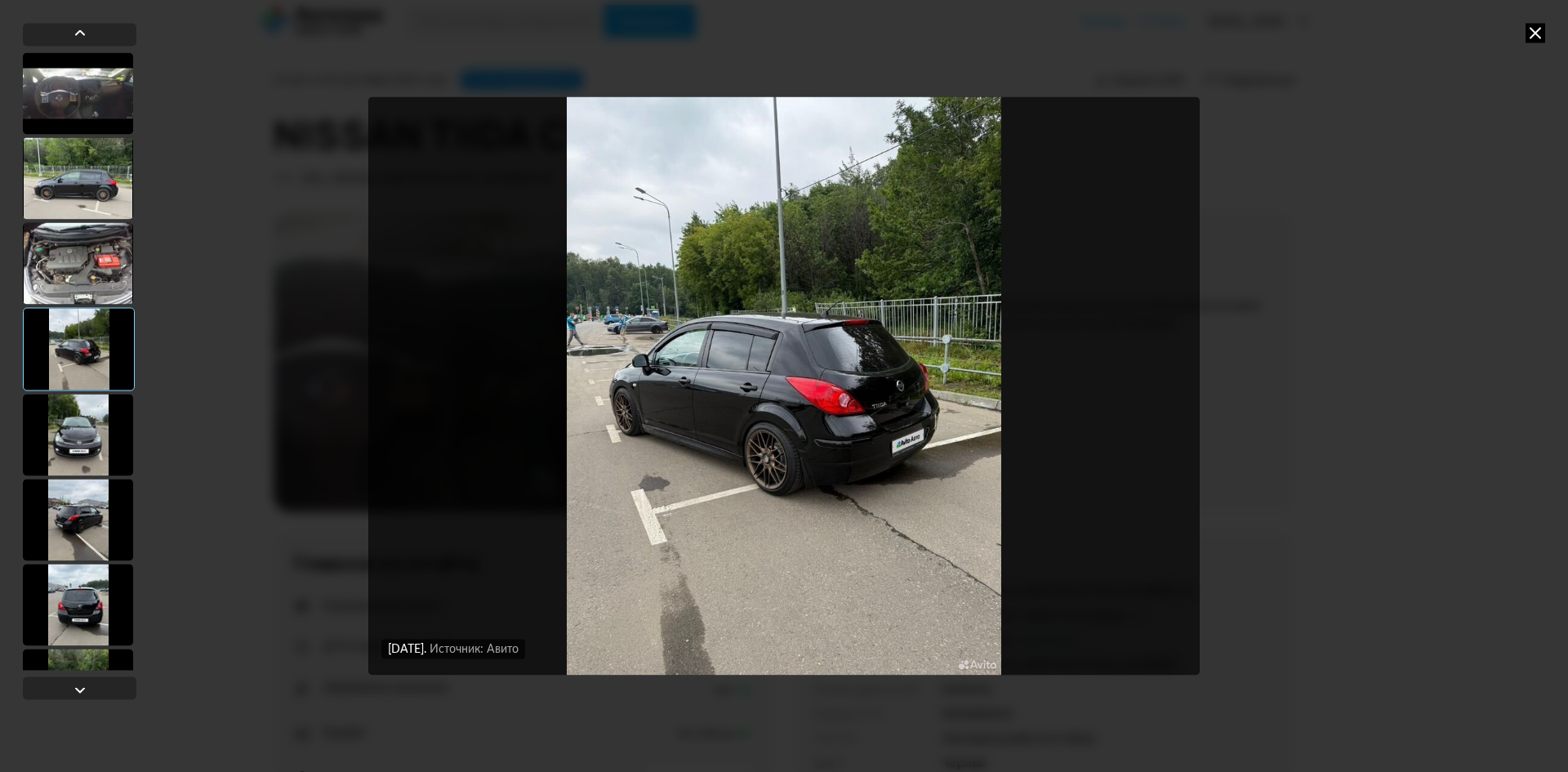
click at [96, 436] on div at bounding box center [78, 434] width 110 height 82
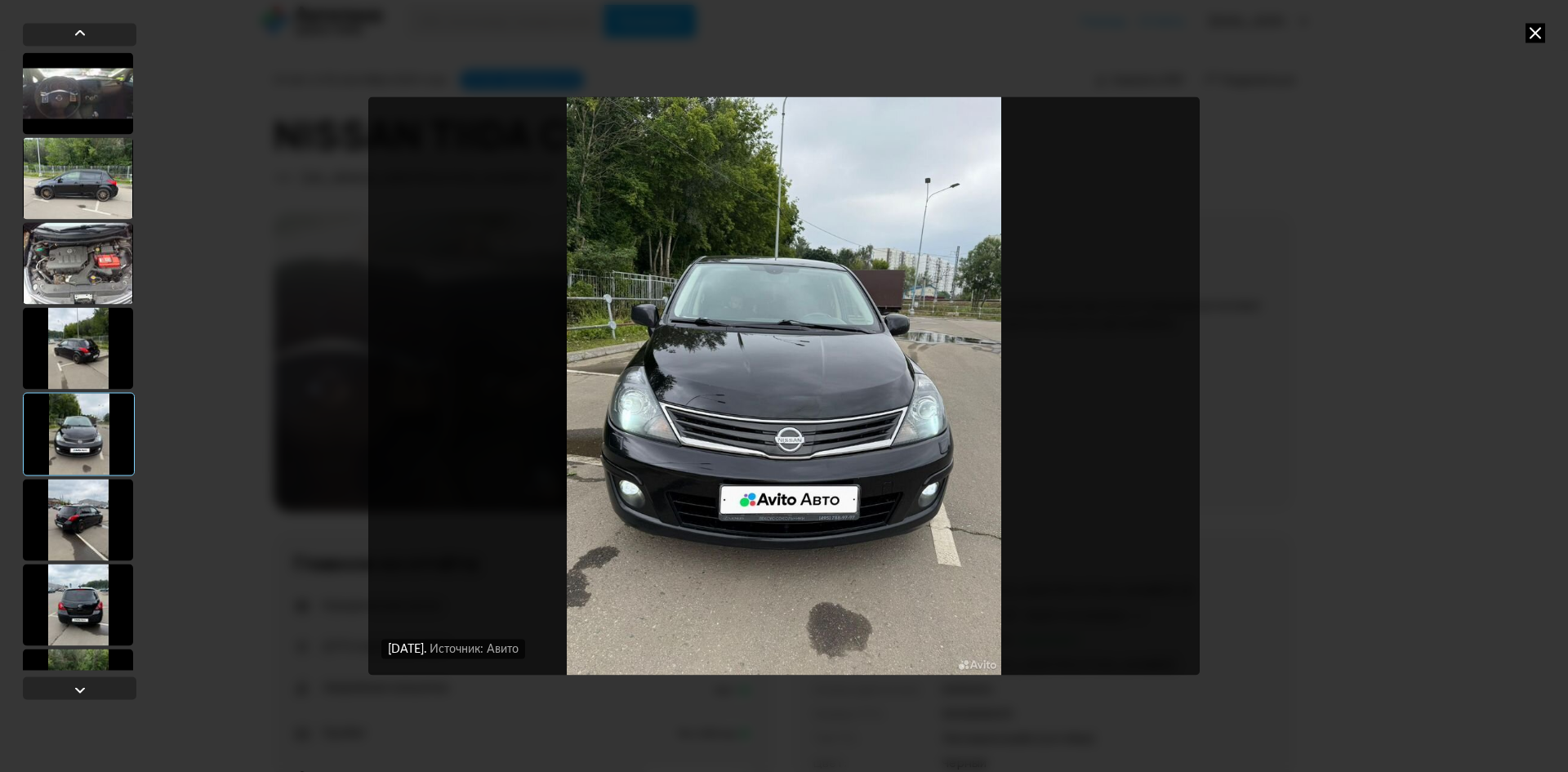
click at [88, 508] on div at bounding box center [78, 519] width 110 height 82
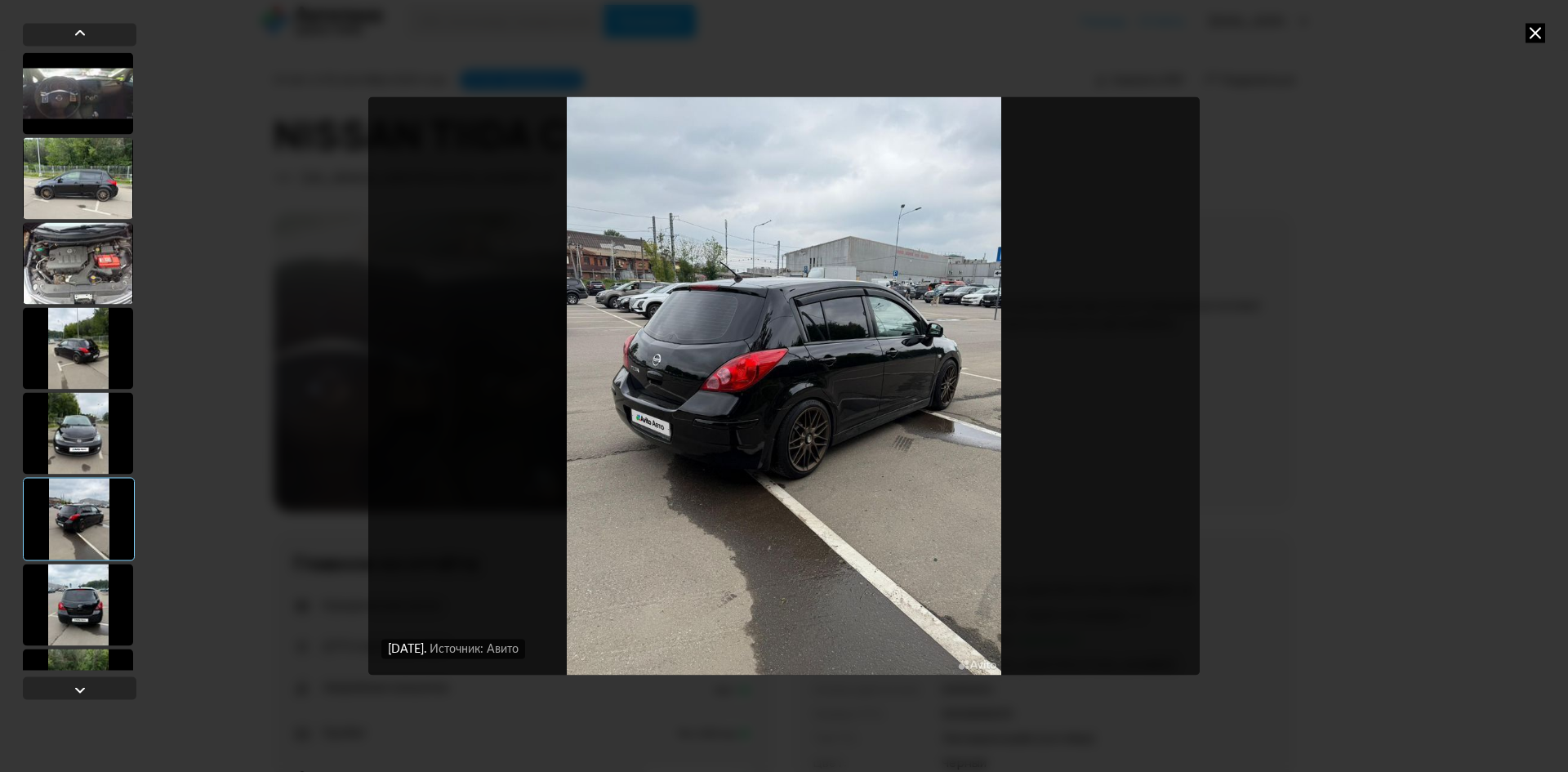
click at [88, 508] on div at bounding box center [78, 518] width 112 height 83
click at [81, 601] on div at bounding box center [78, 604] width 110 height 82
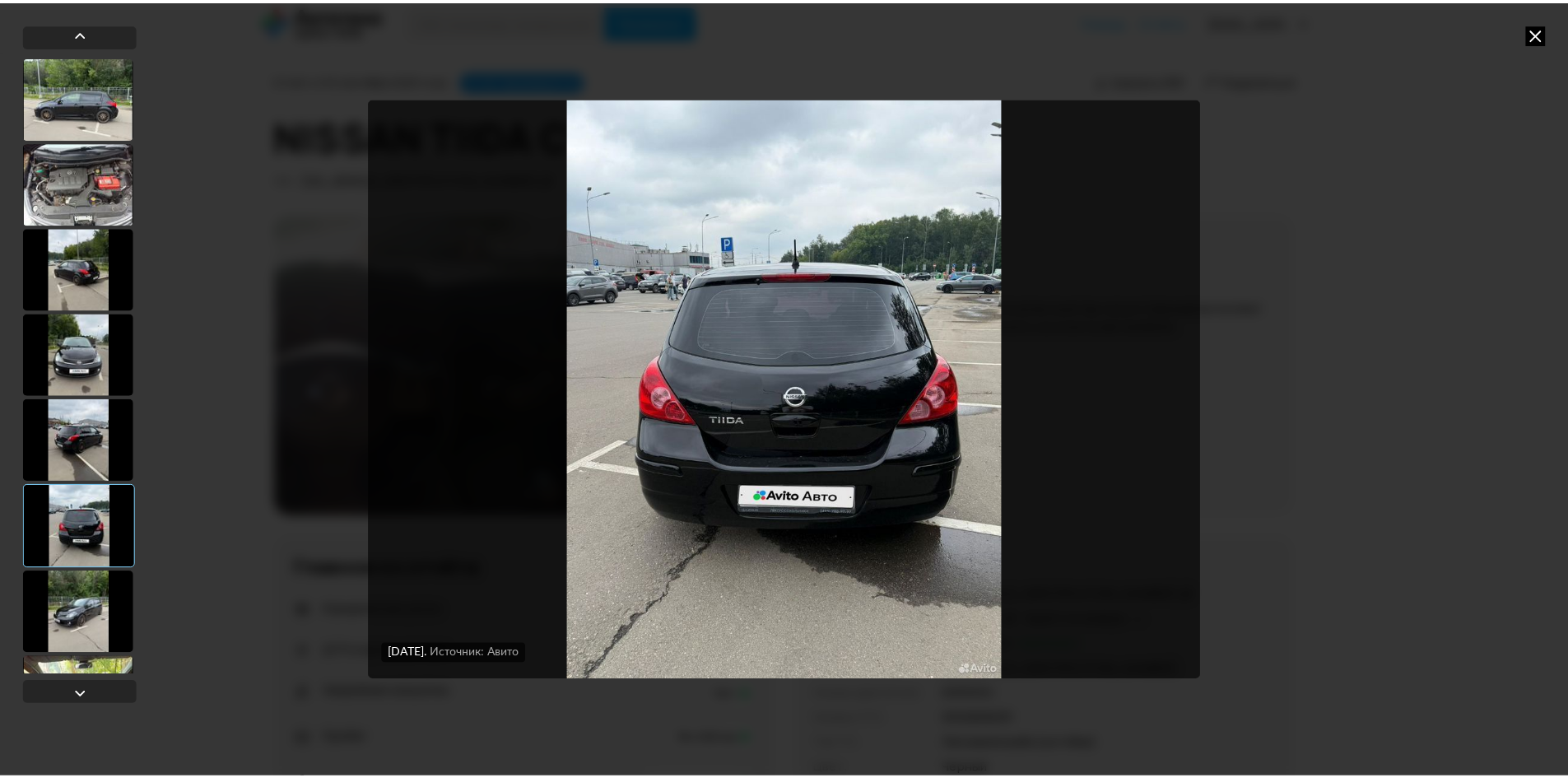
scroll to position [411, 0]
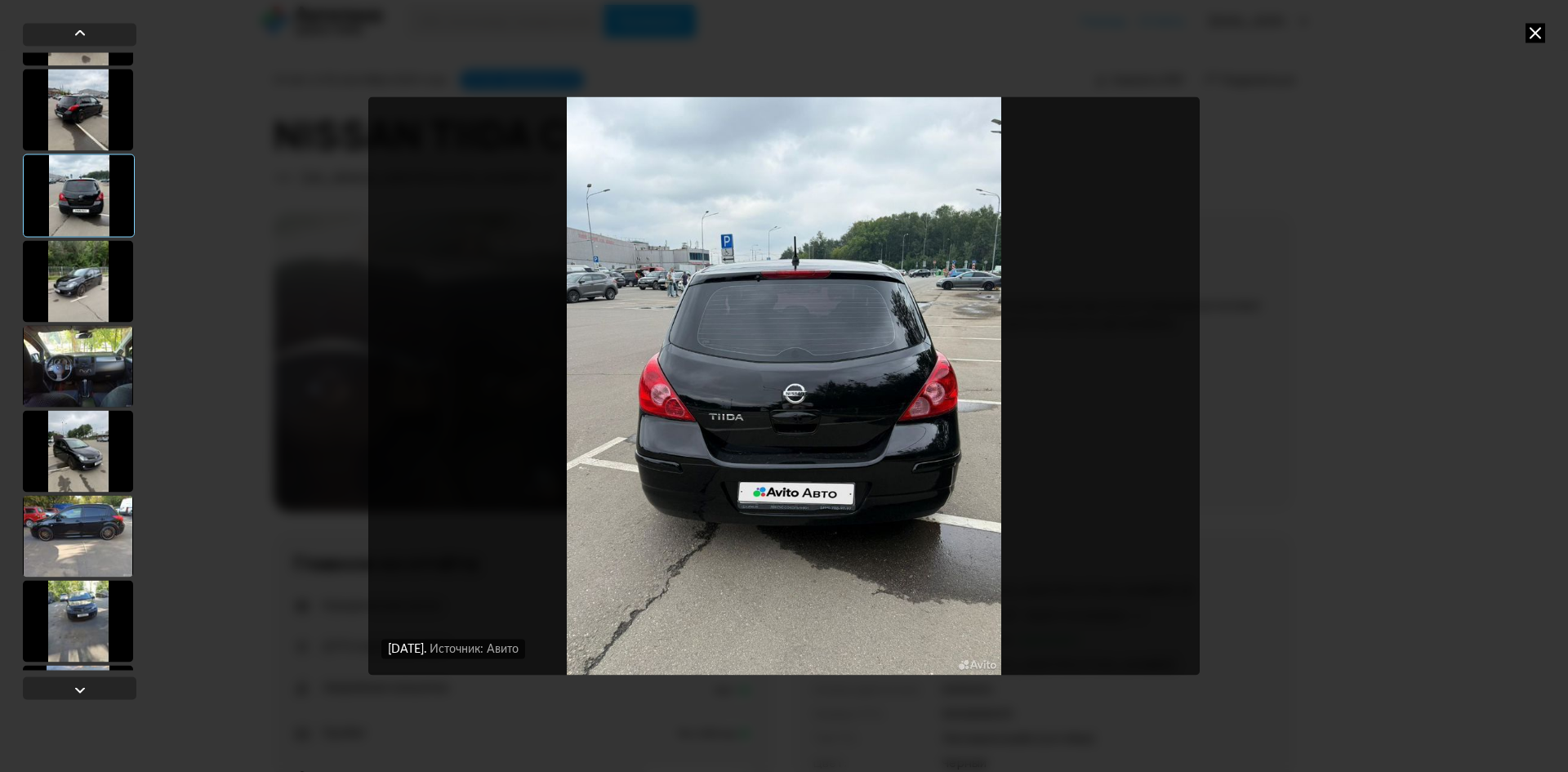
click at [1551, 35] on div "27 августа 2025 года Источник: Авито 27 августа 2025 года Источник: Авито 27 ав…" at bounding box center [784, 386] width 1568 height 772
click at [1518, 35] on div "27 августа 2025 года Источник: Авито 27 августа 2025 года Источник: Авито 27 ав…" at bounding box center [784, 386] width 1568 height 772
click at [1522, 35] on div "27 августа 2025 года Источник: Авито 27 августа 2025 года Источник: Авито 27 ав…" at bounding box center [784, 386] width 1568 height 772
click at [1528, 35] on icon at bounding box center [1535, 33] width 20 height 20
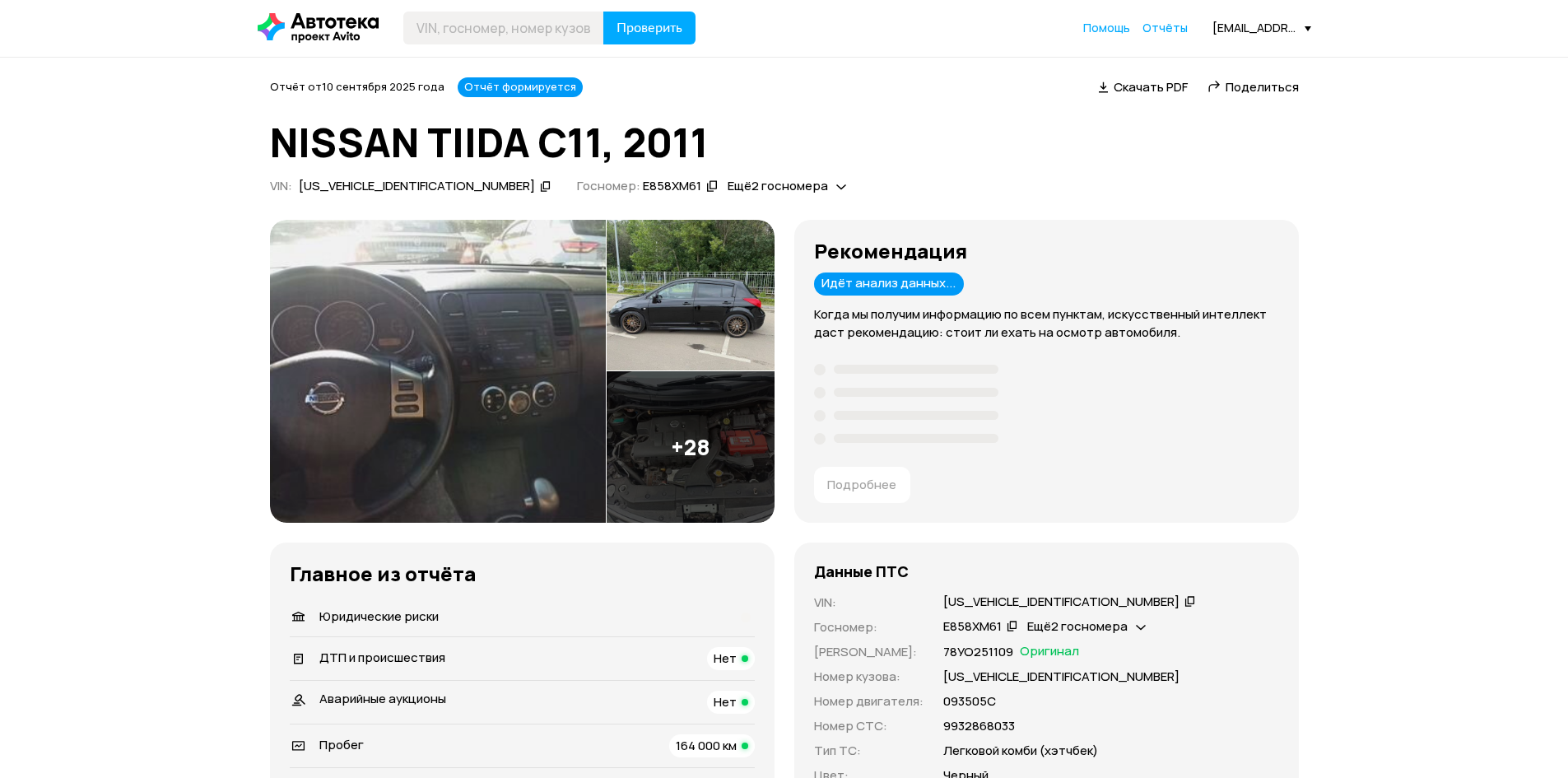
scroll to position [0, 0]
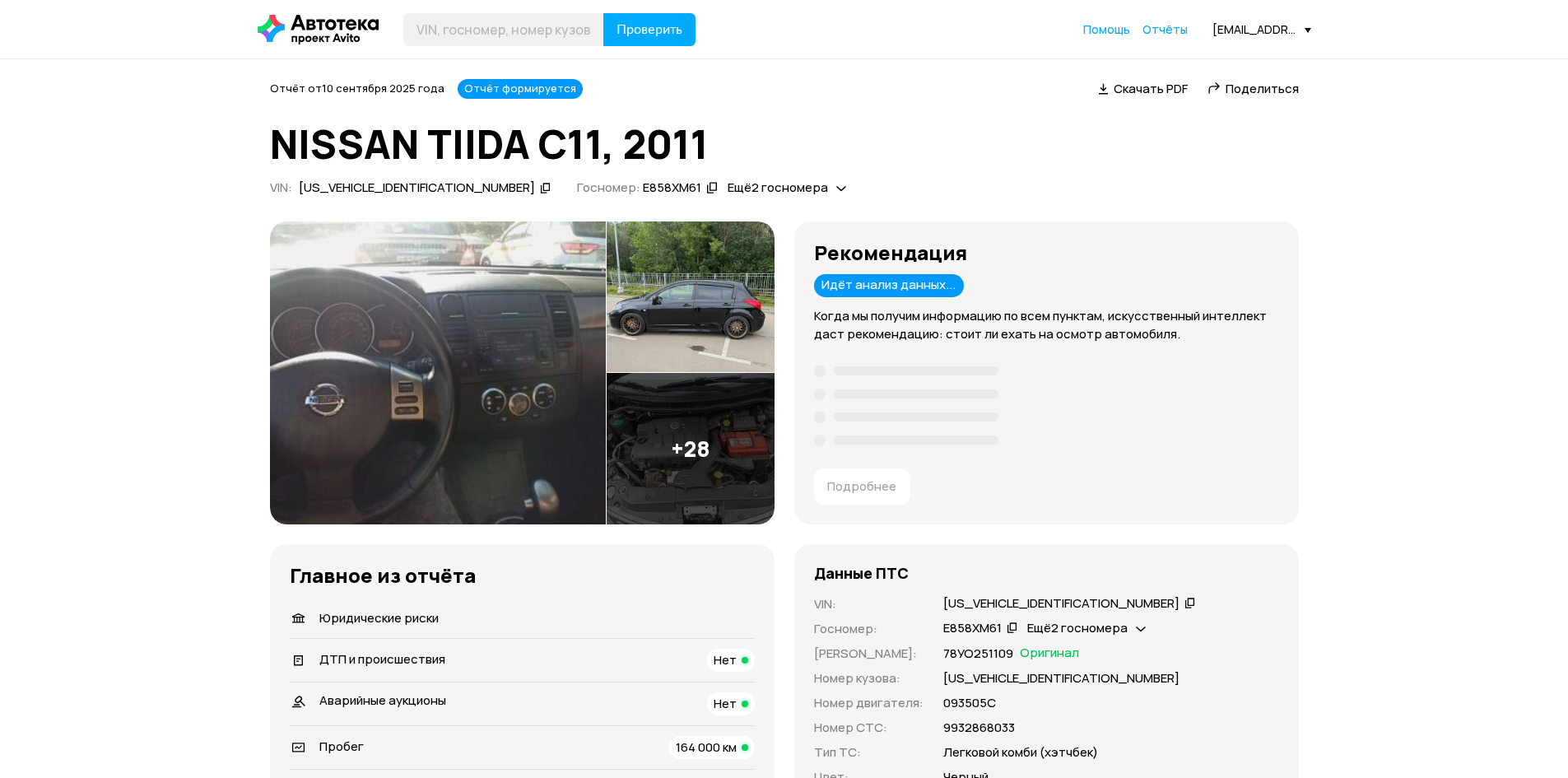
click at [463, 137] on h1 "NISSAN TIIDA C11, 2011" at bounding box center [784, 143] width 1028 height 44
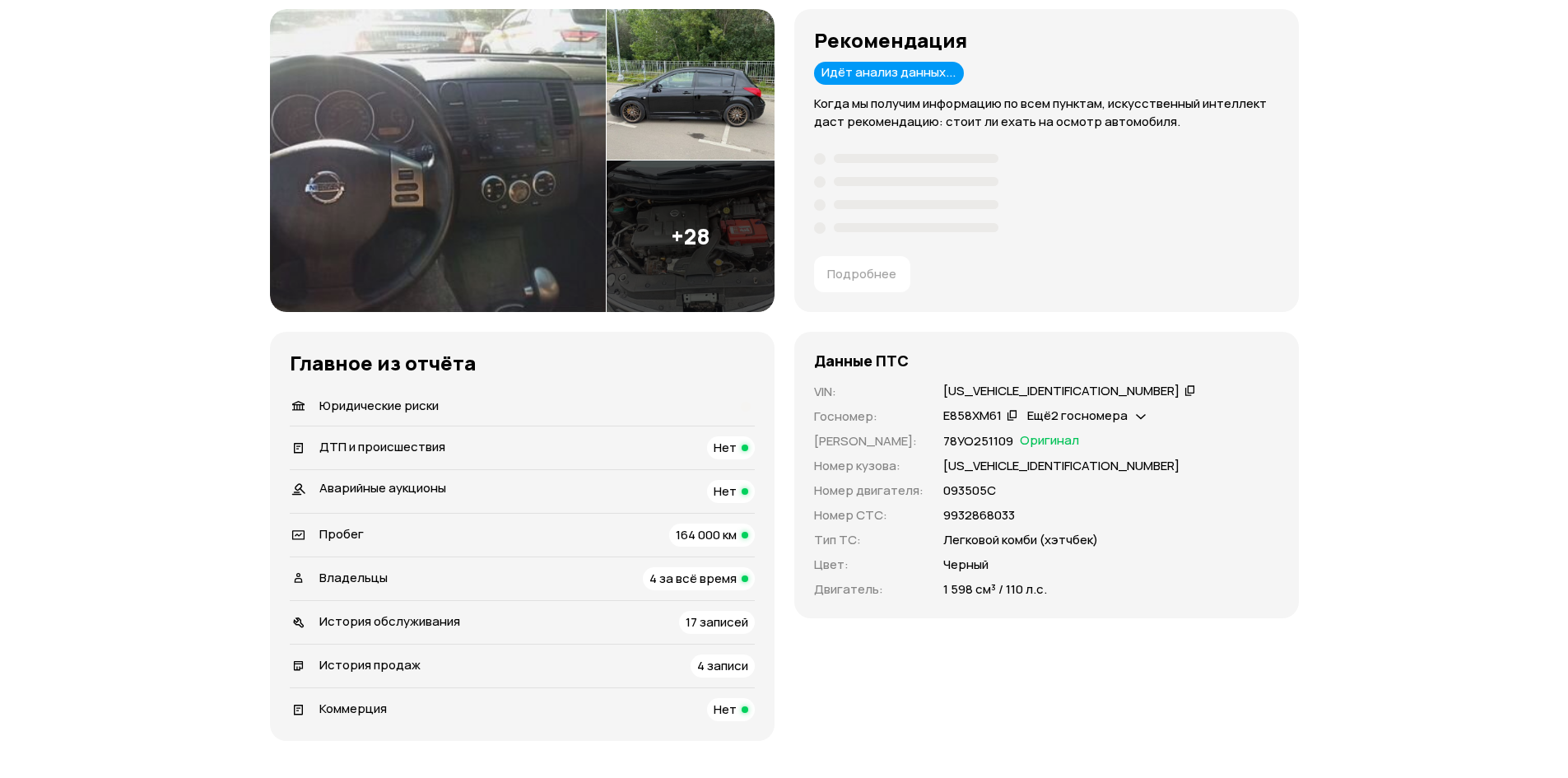
scroll to position [82, 0]
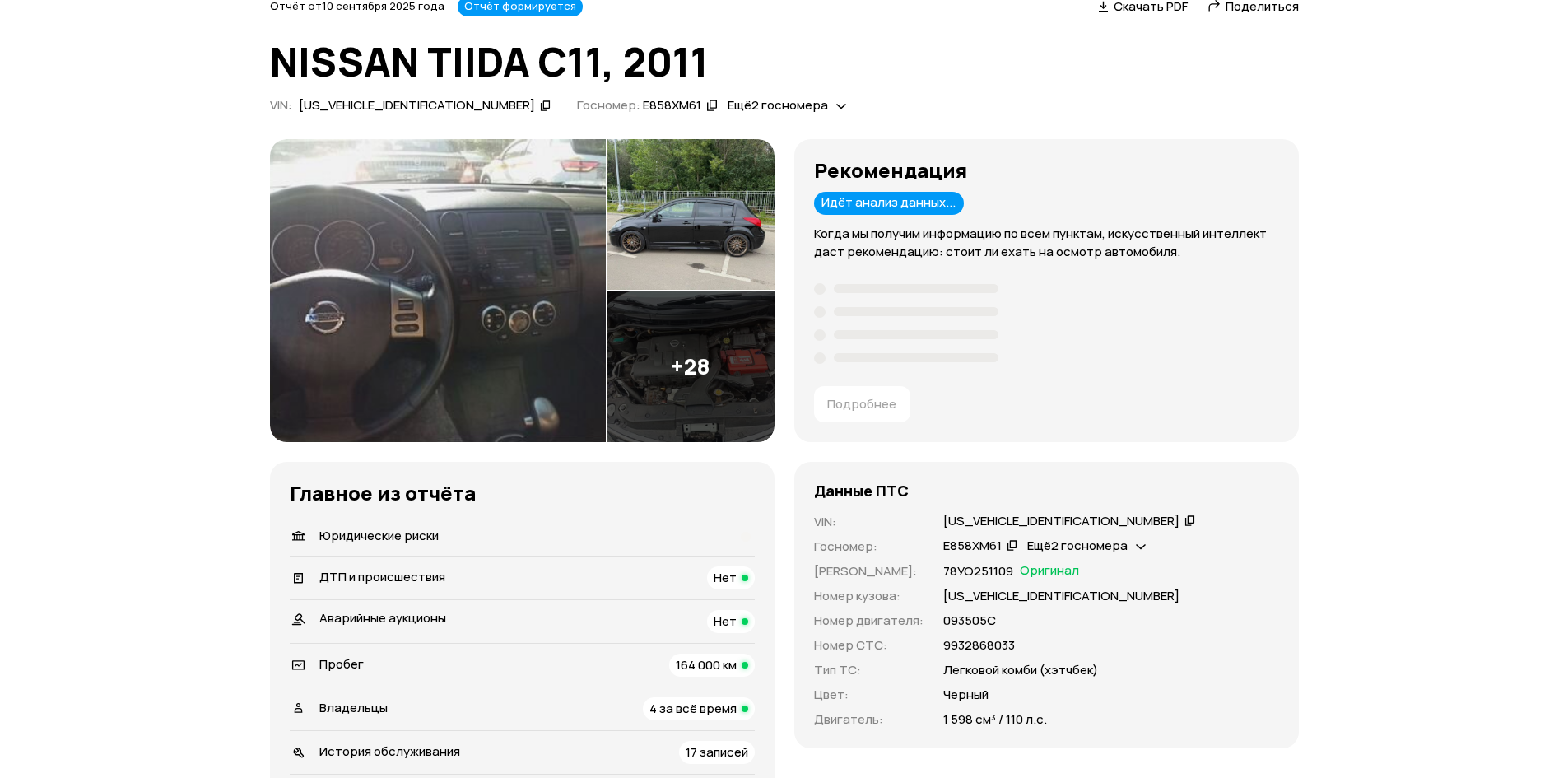
click at [728, 101] on span "Ещё 2 госномера" at bounding box center [778, 105] width 101 height 17
click at [929, 39] on h1 "NISSAN TIIDA C11, 2011" at bounding box center [784, 61] width 1028 height 44
